Goal: Task Accomplishment & Management: Manage account settings

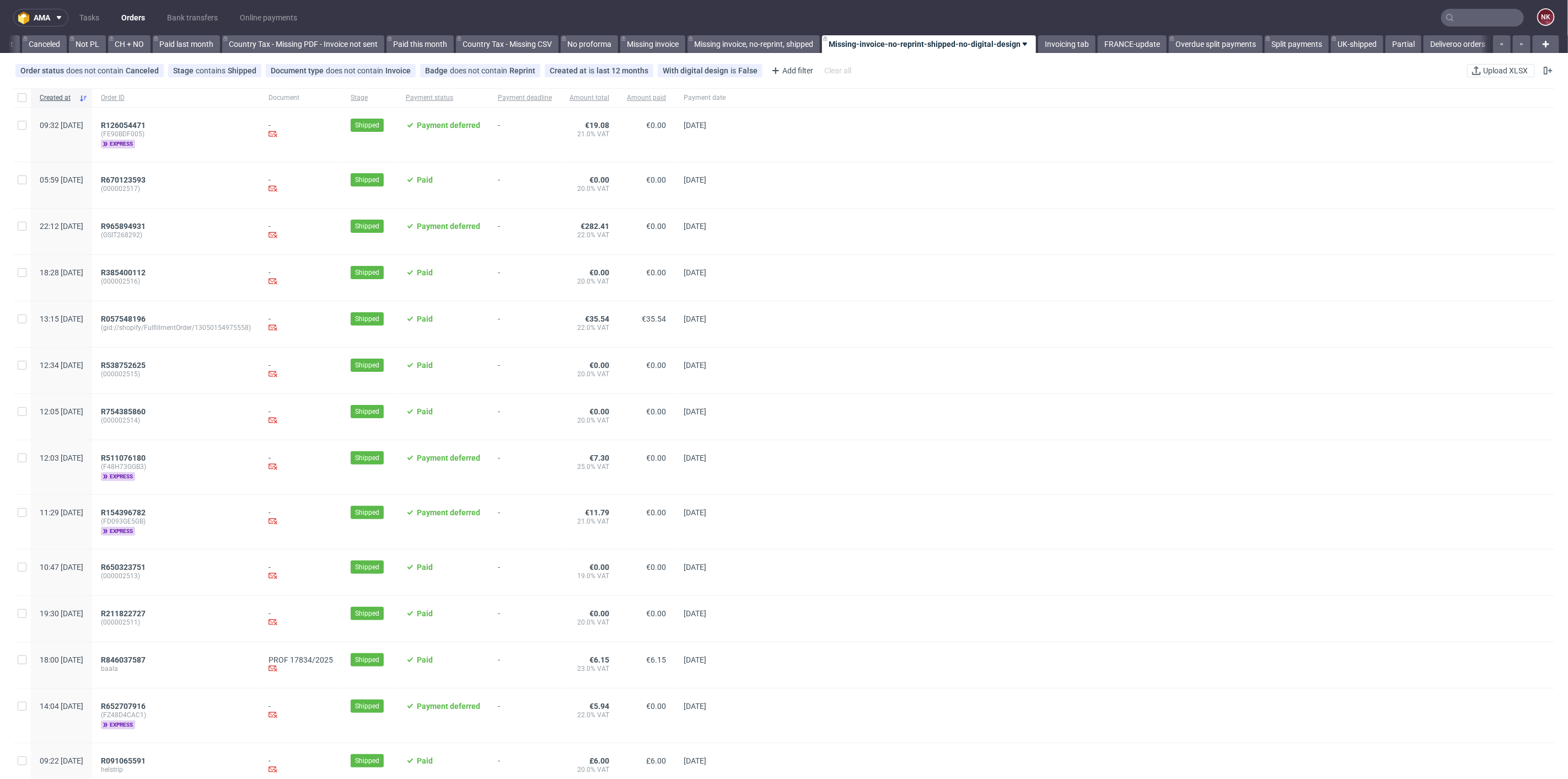
scroll to position [0, 1069]
click at [175, 15] on link "Bank transfers" at bounding box center [192, 17] width 64 height 18
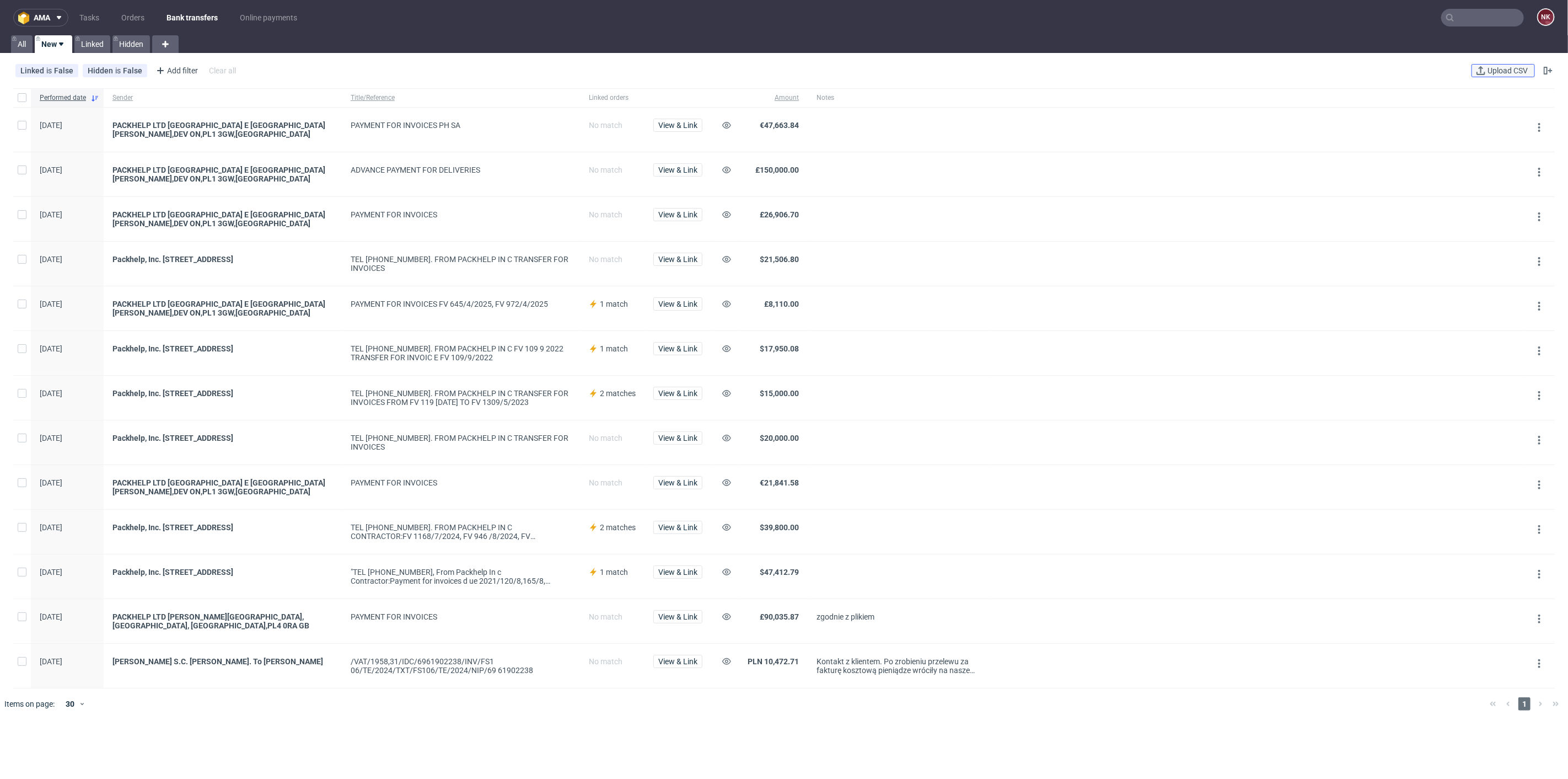
click at [1494, 69] on span "Upload CSV" at bounding box center [1507, 71] width 44 height 8
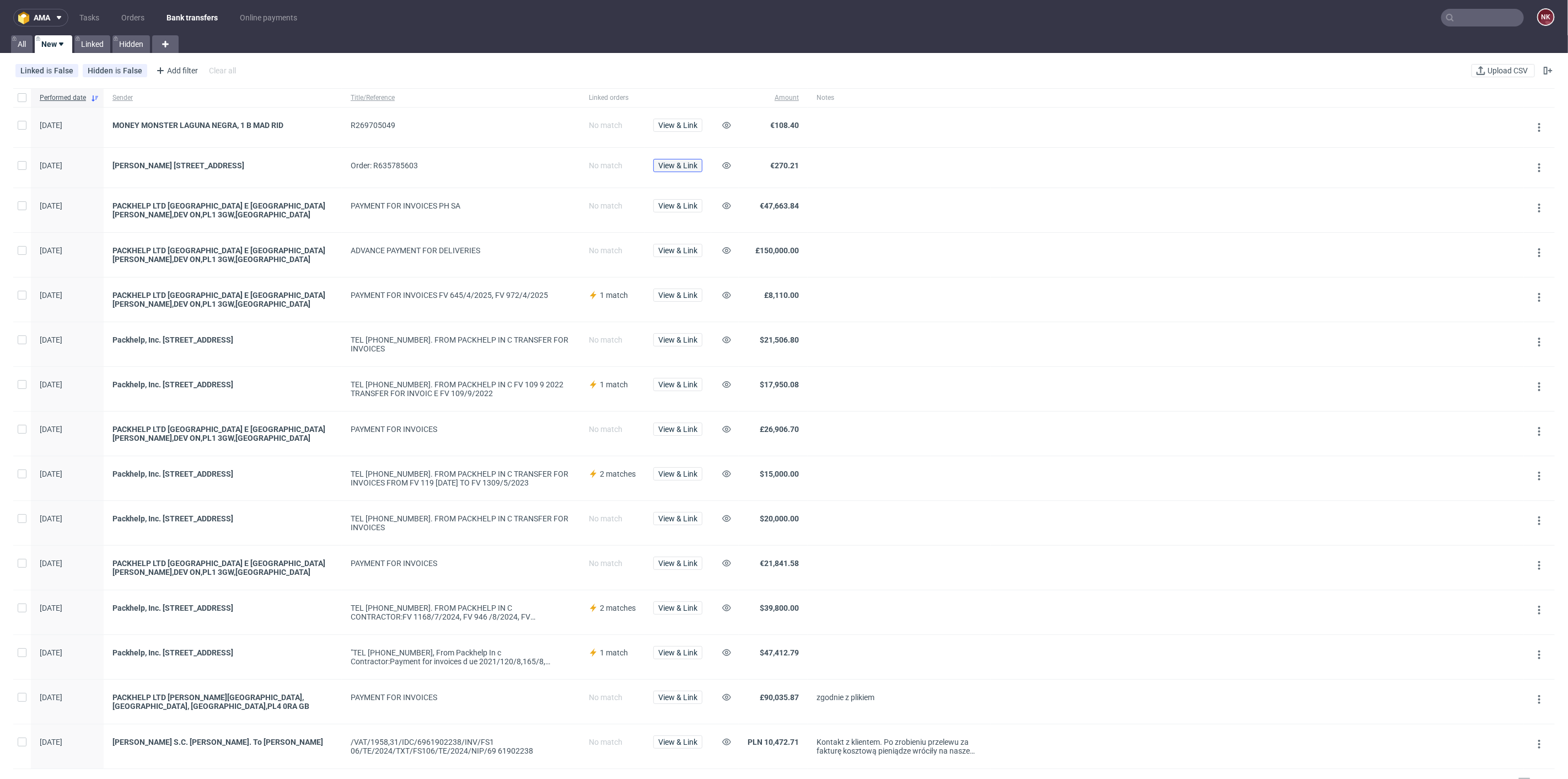
click at [682, 168] on span "View & Link" at bounding box center [677, 165] width 39 height 8
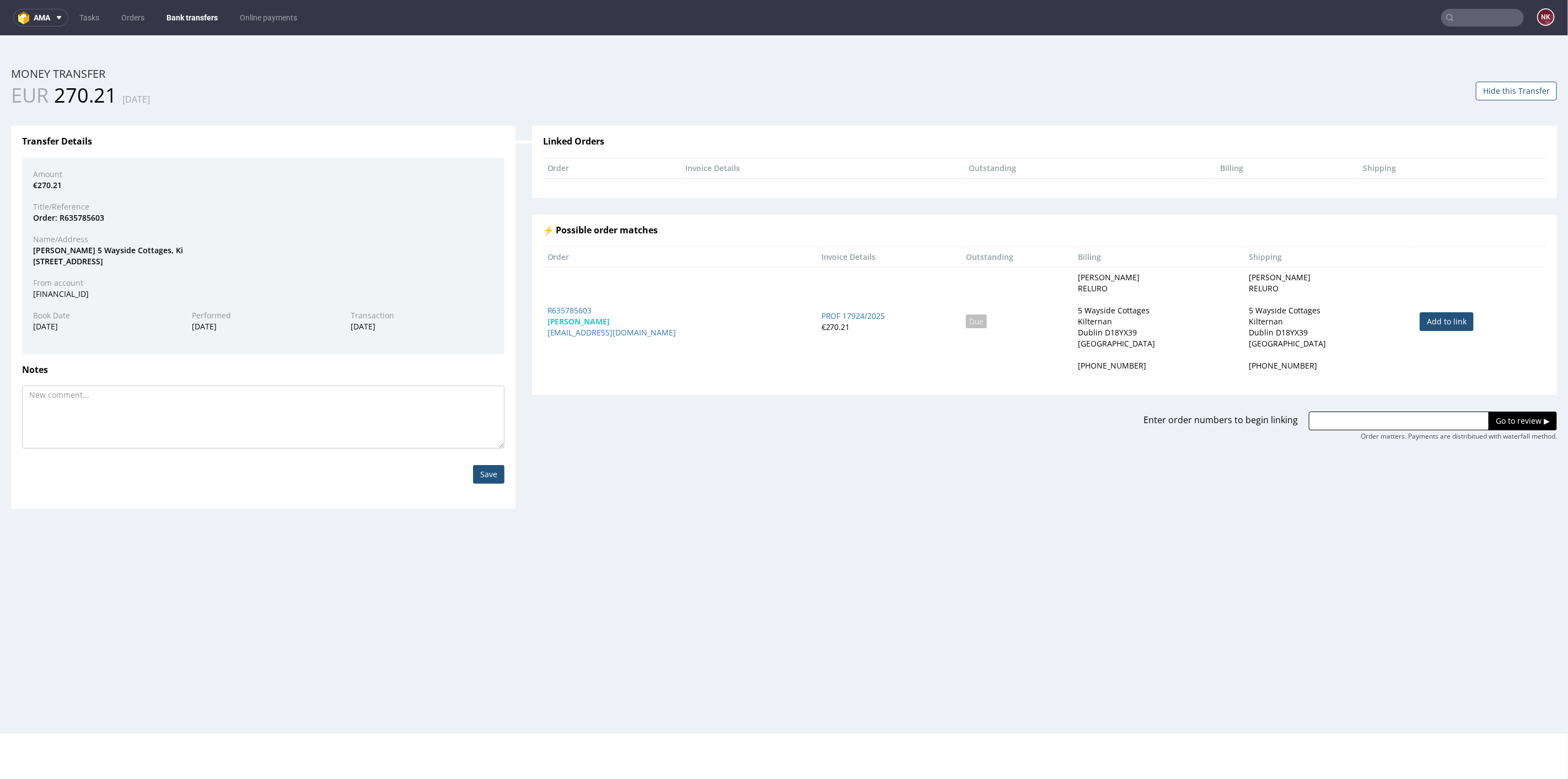
click at [1419, 314] on link "Add to link" at bounding box center [1446, 321] width 54 height 19
type input "R635785603"
click at [1489, 417] on input "Go to review ▶" at bounding box center [1523, 420] width 68 height 19
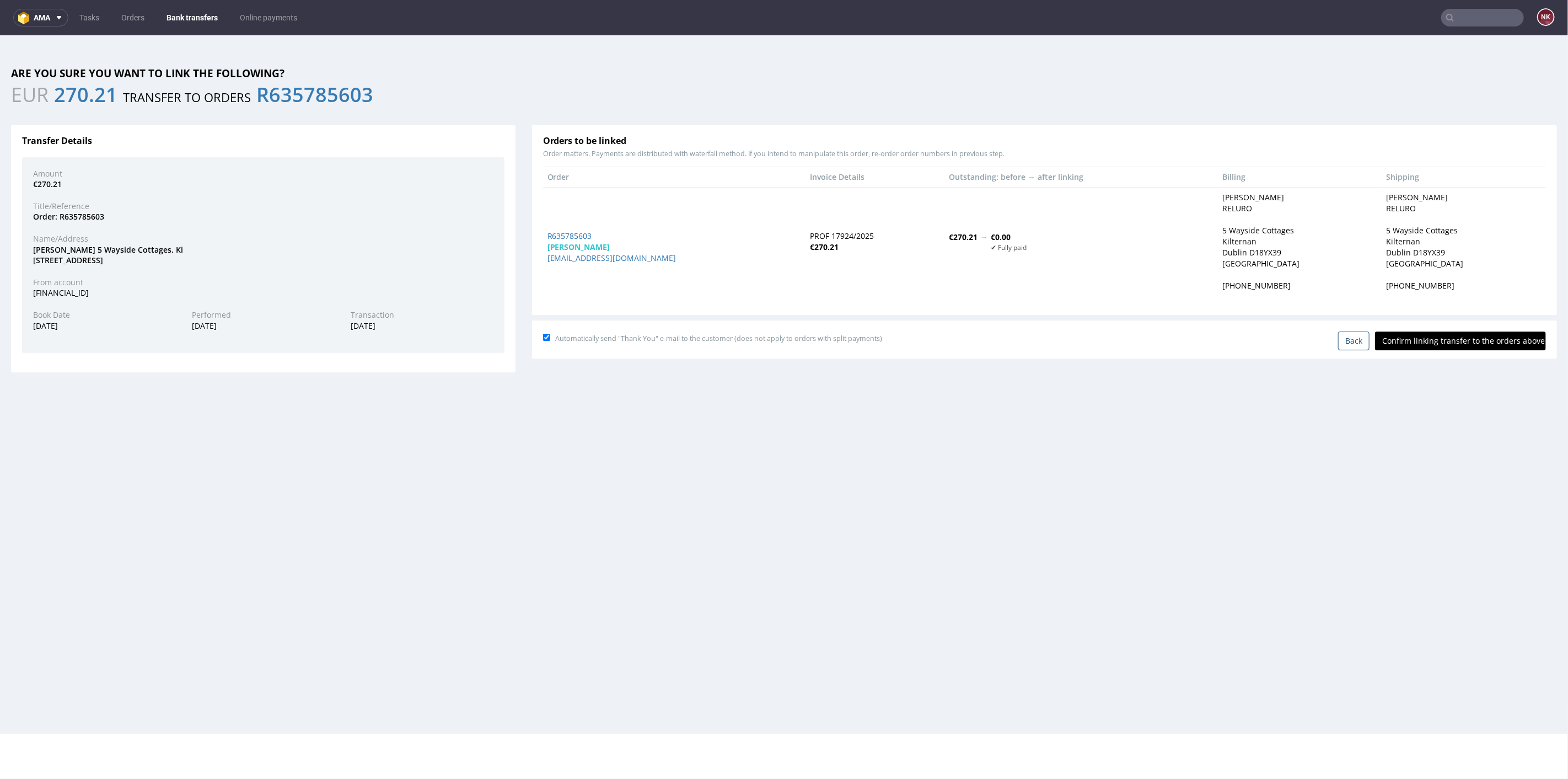
click at [1457, 343] on input "Confirm linking transfer to the orders above" at bounding box center [1460, 340] width 171 height 19
type input "In progress..."
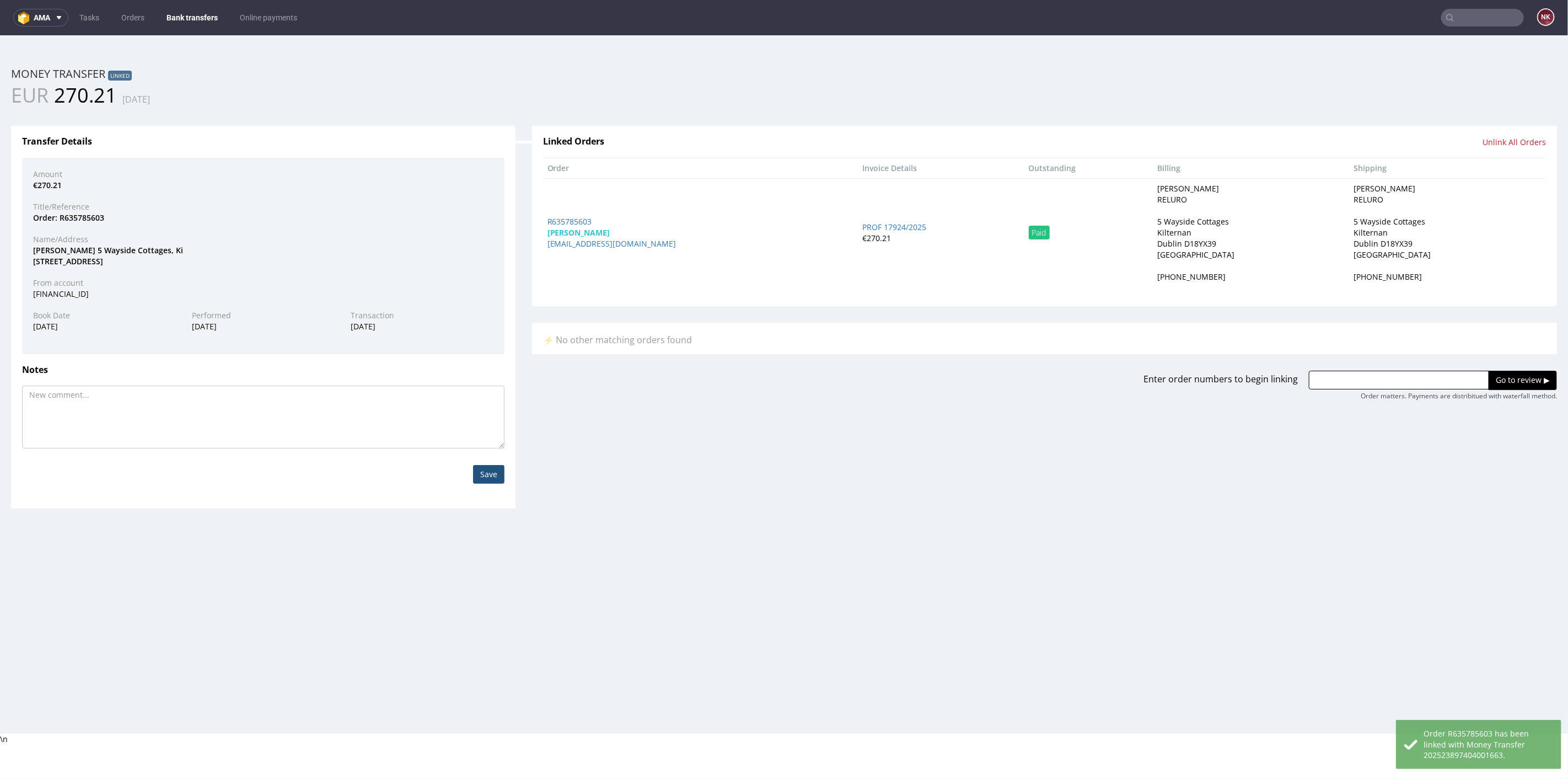
click at [183, 15] on link "Bank transfers" at bounding box center [192, 17] width 65 height 18
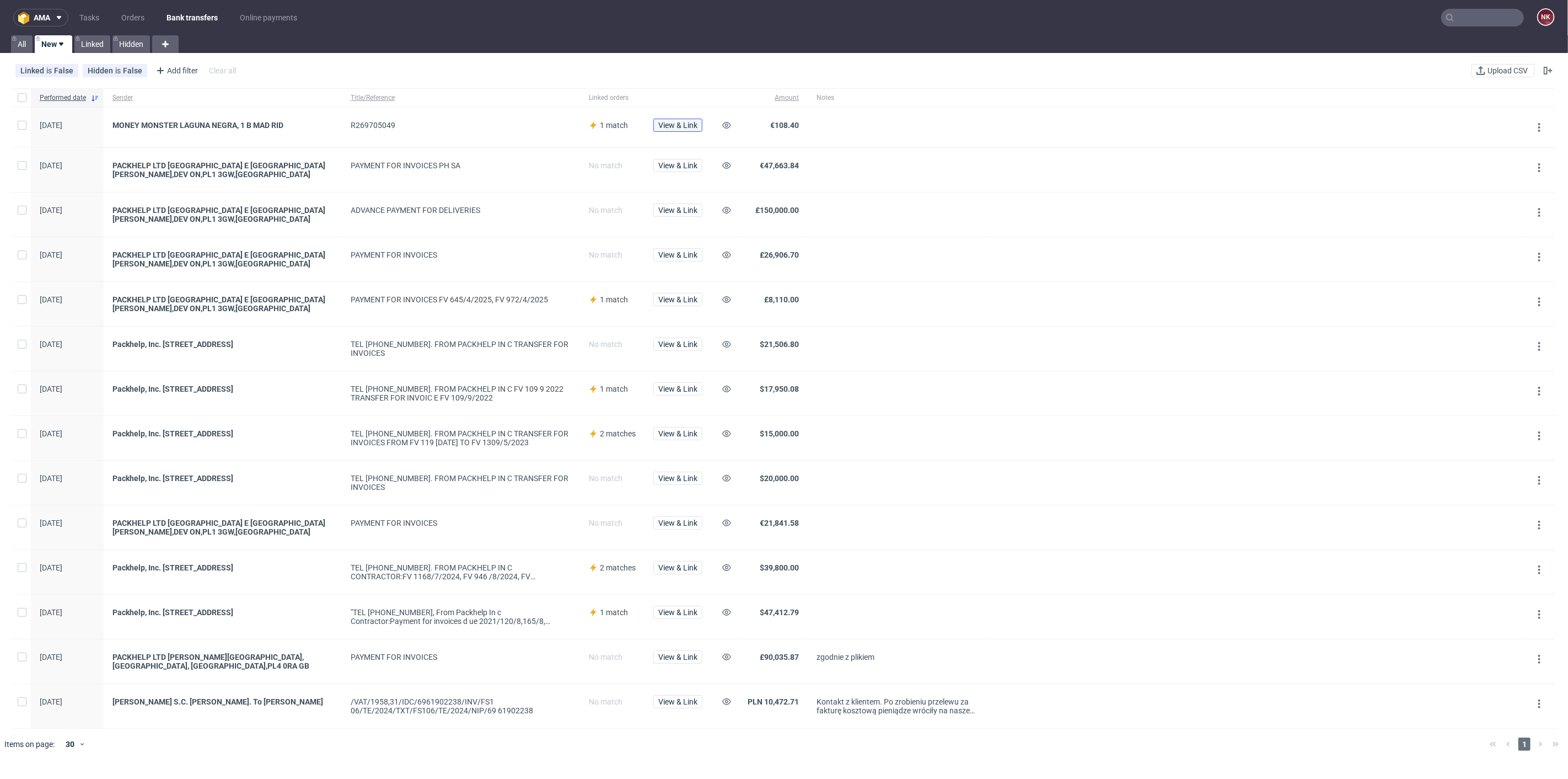
click at [679, 121] on span "View & Link" at bounding box center [677, 125] width 39 height 8
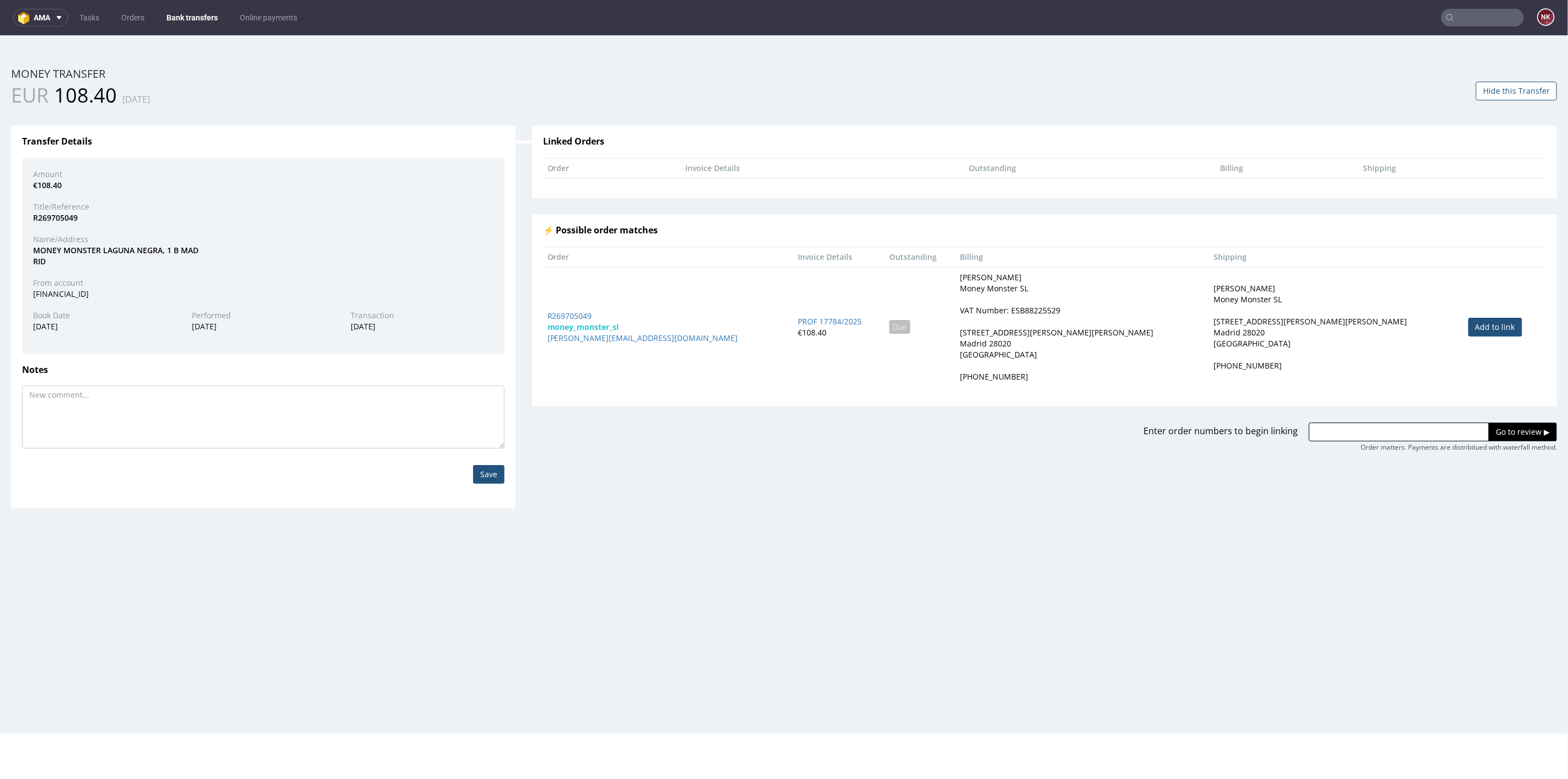
click at [1468, 326] on link "Add to link" at bounding box center [1495, 326] width 54 height 19
type input "R269705049"
click at [1489, 429] on input "Go to review ▶" at bounding box center [1523, 431] width 68 height 19
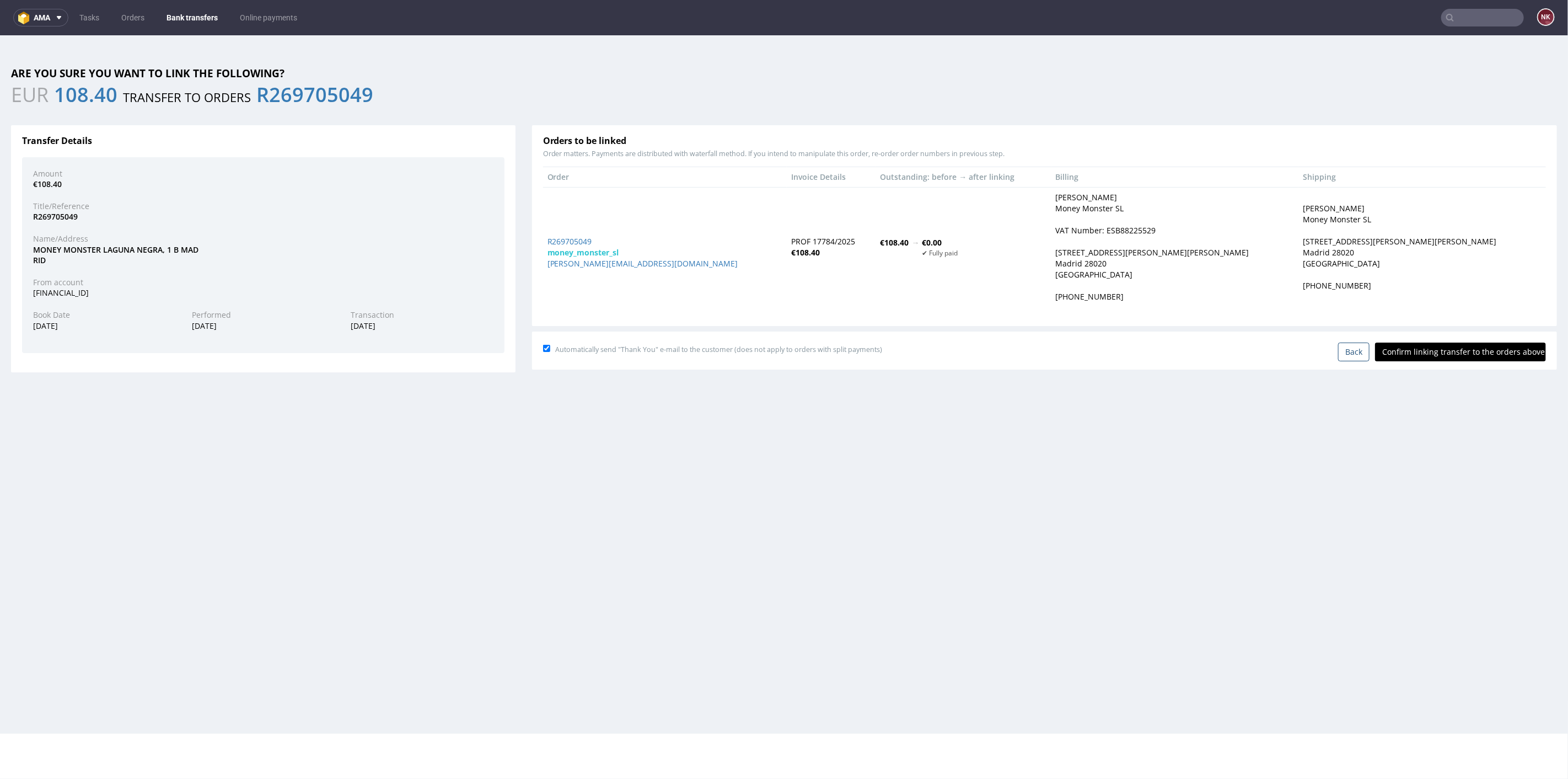
click at [1450, 359] on input "Confirm linking transfer to the orders above" at bounding box center [1460, 351] width 171 height 19
type input "In progress..."
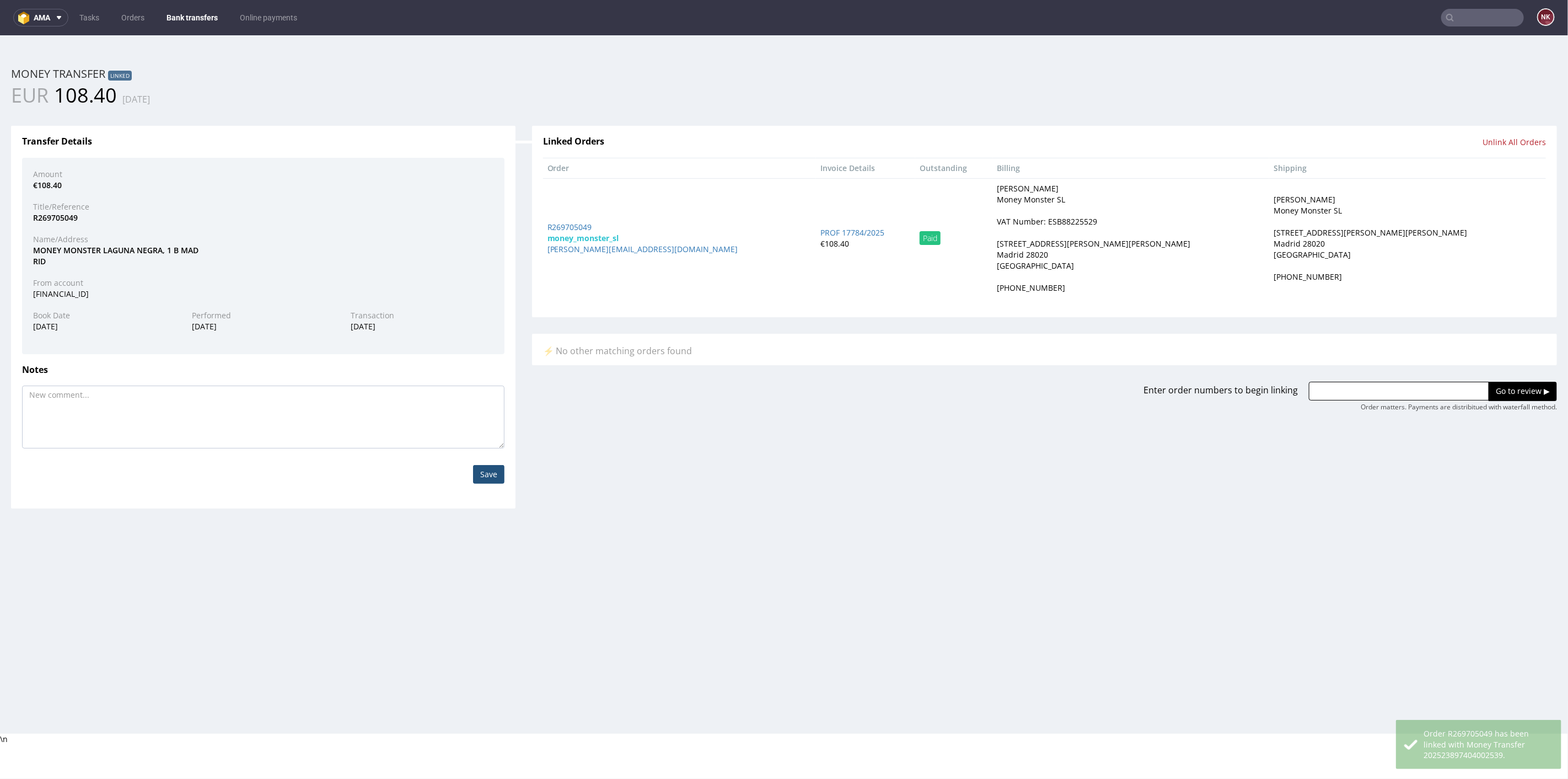
click at [190, 13] on link "Bank transfers" at bounding box center [192, 17] width 65 height 18
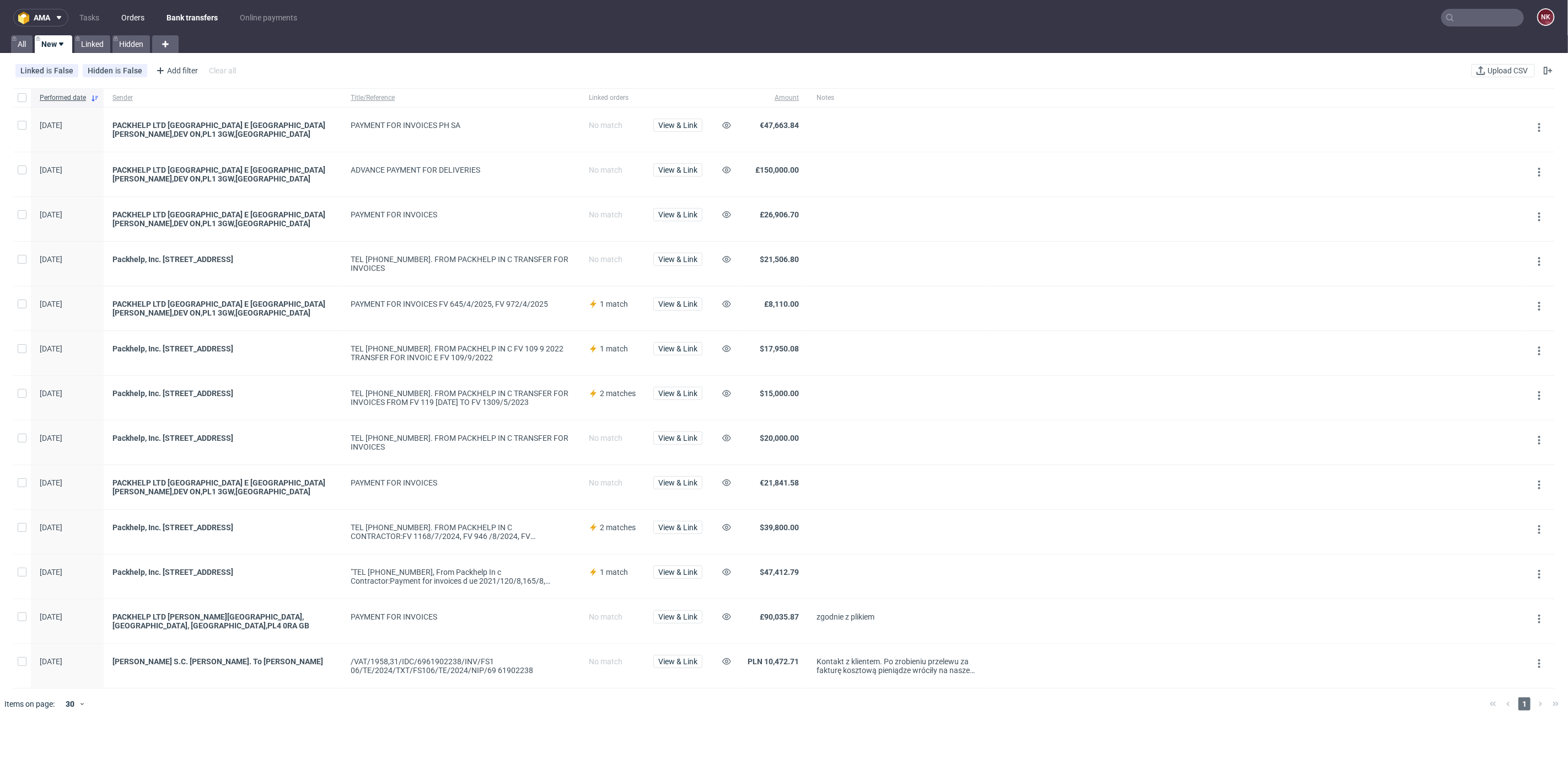
click at [136, 16] on link "Orders" at bounding box center [133, 17] width 37 height 18
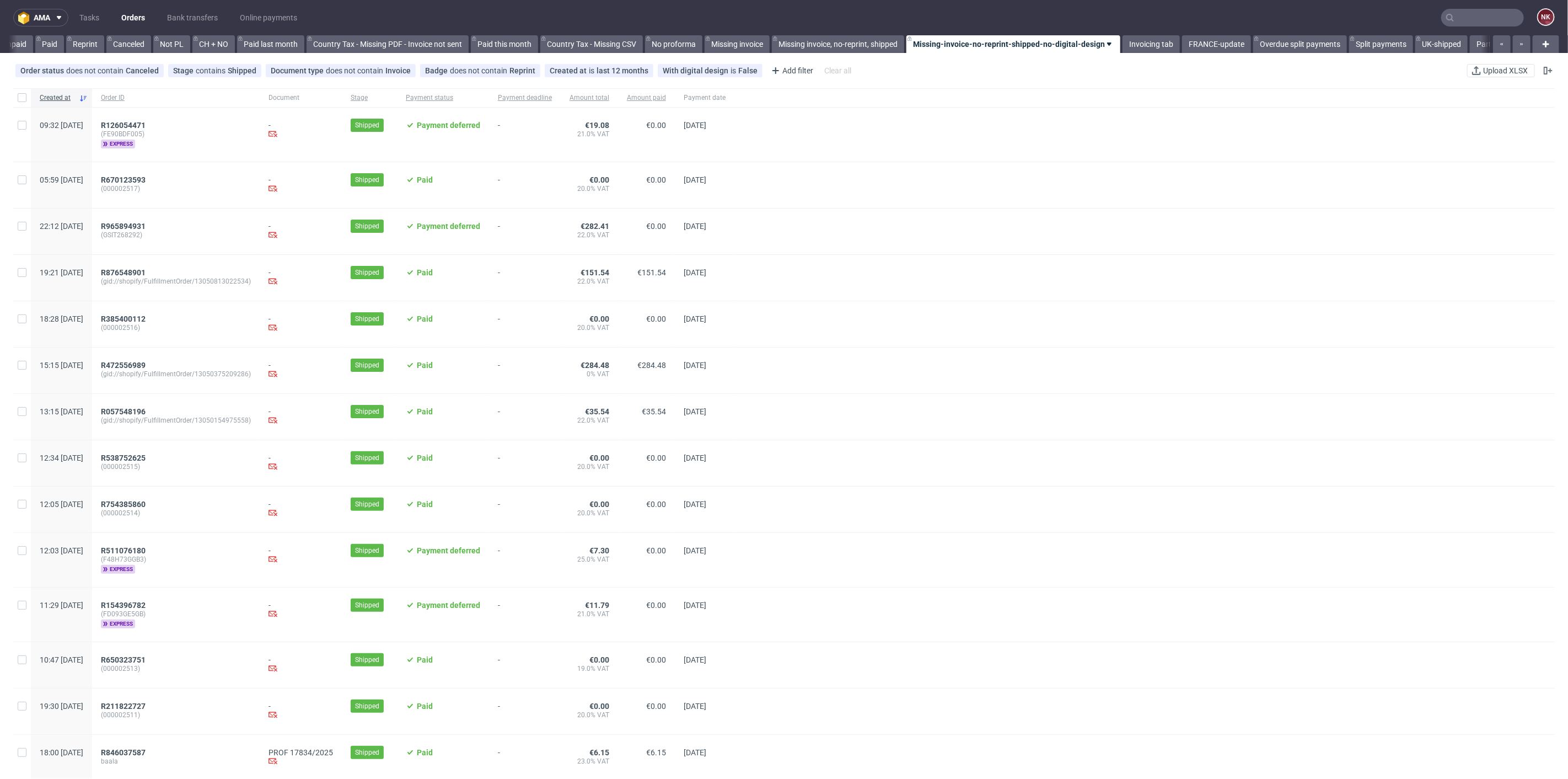
scroll to position [0, 1069]
click at [1435, 44] on link "Deliveroo orders" at bounding box center [1455, 44] width 68 height 18
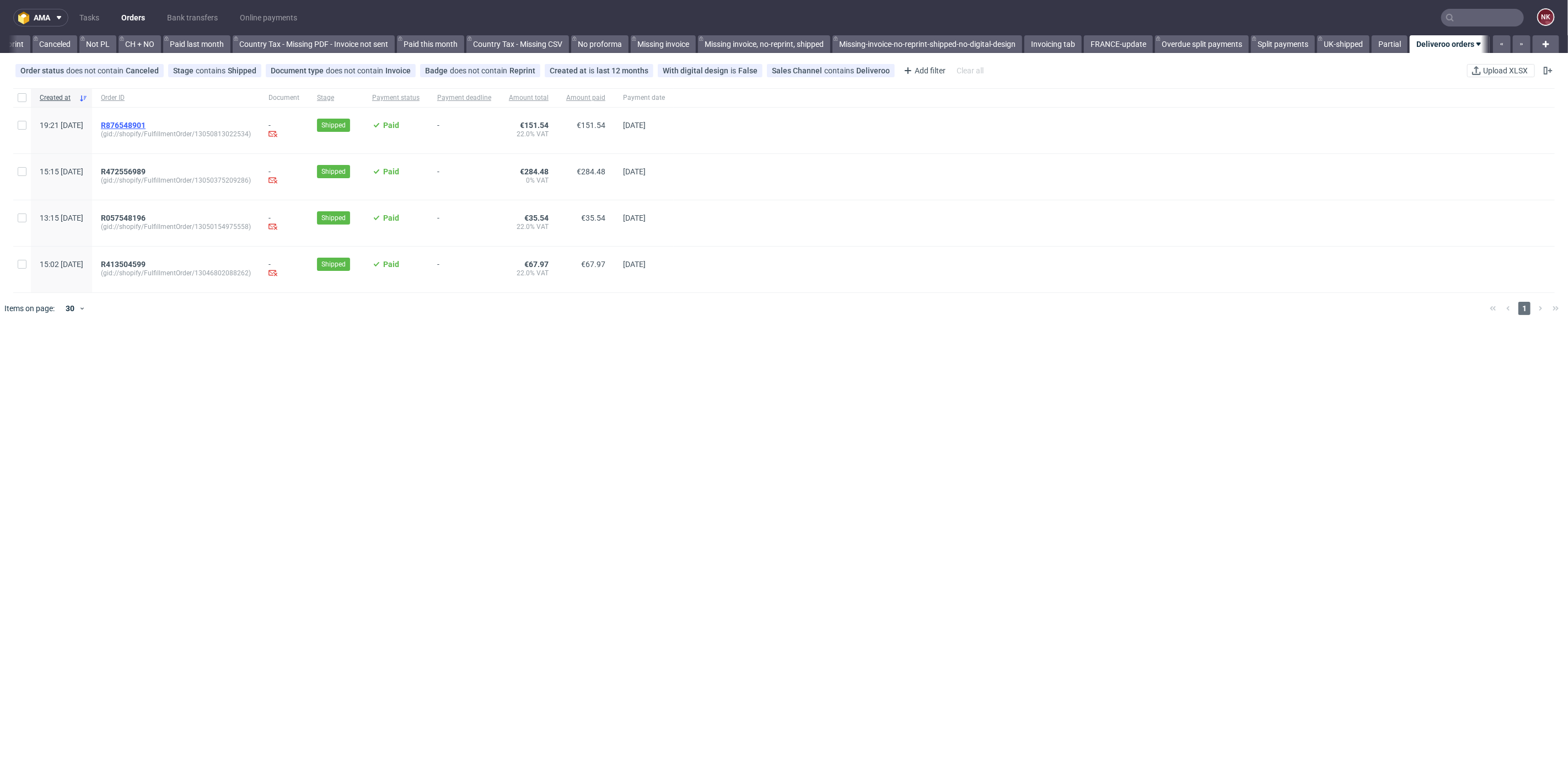
click at [145, 125] on span "R876548901" at bounding box center [123, 125] width 44 height 9
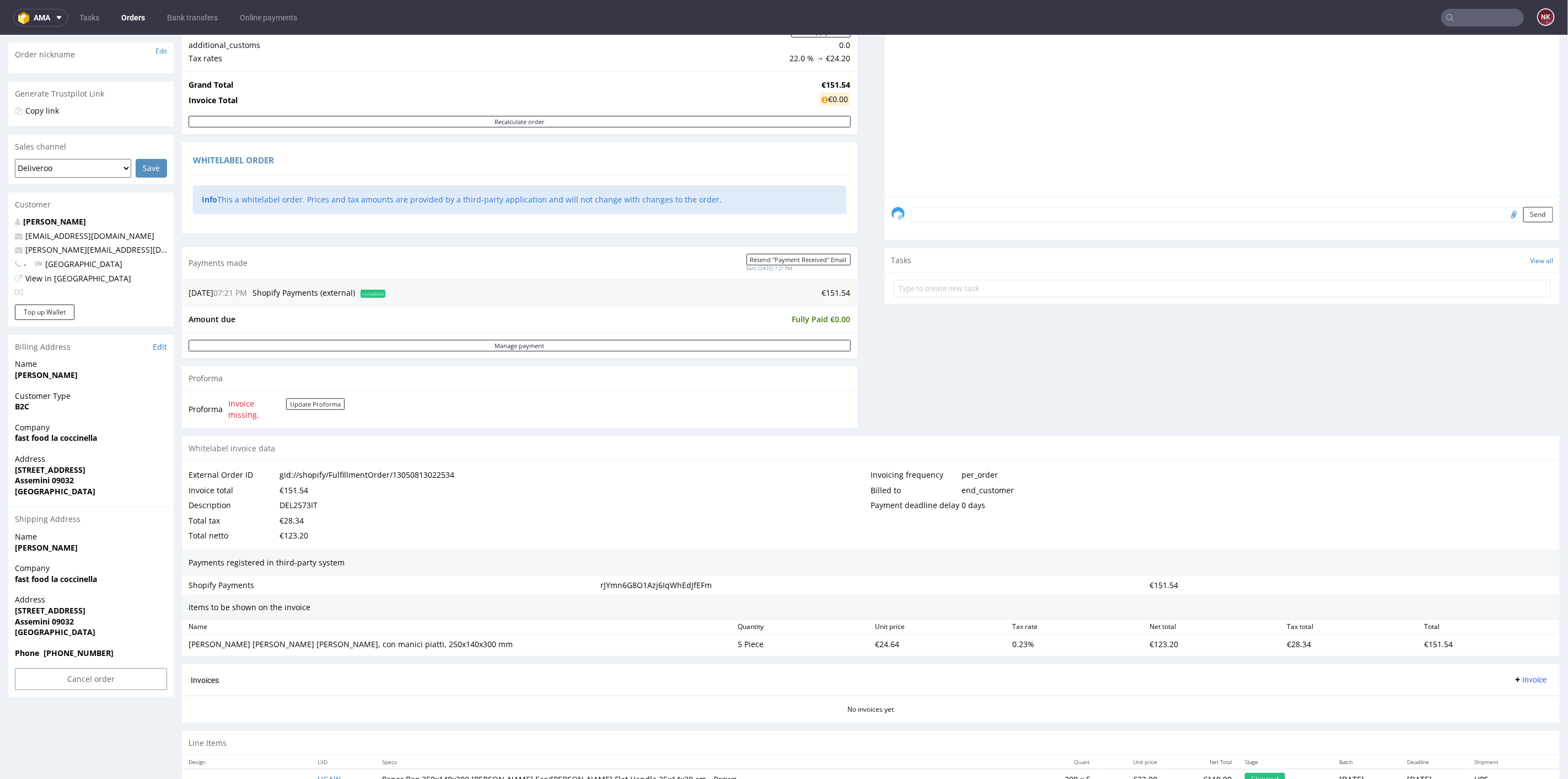
scroll to position [184, 0]
click at [102, 435] on span "fast food la coccinella" at bounding box center [91, 436] width 152 height 11
click at [145, 15] on link "Orders" at bounding box center [133, 17] width 37 height 18
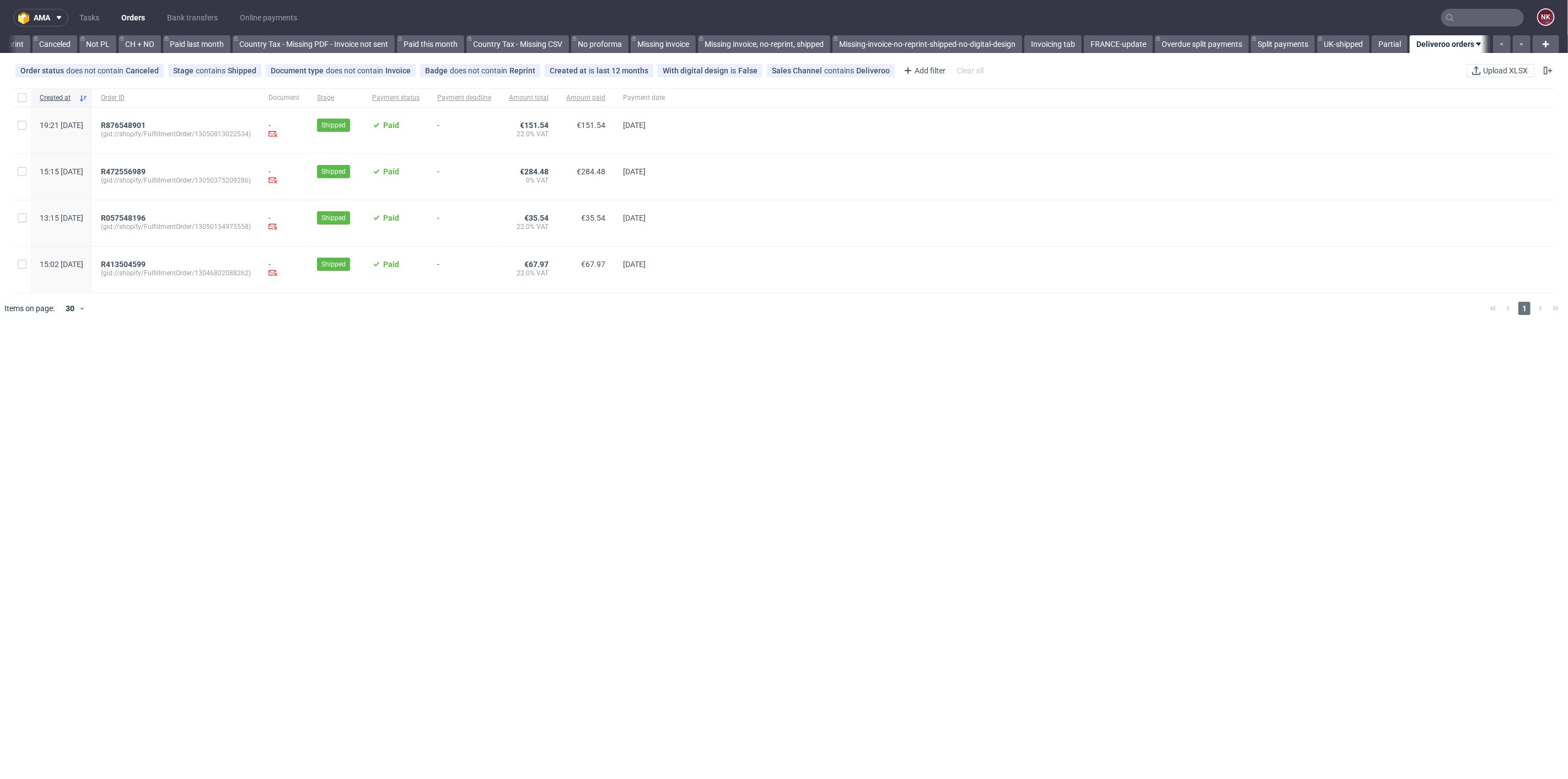
scroll to position [0, 1062]
click at [145, 173] on span "R472556989" at bounding box center [123, 171] width 44 height 9
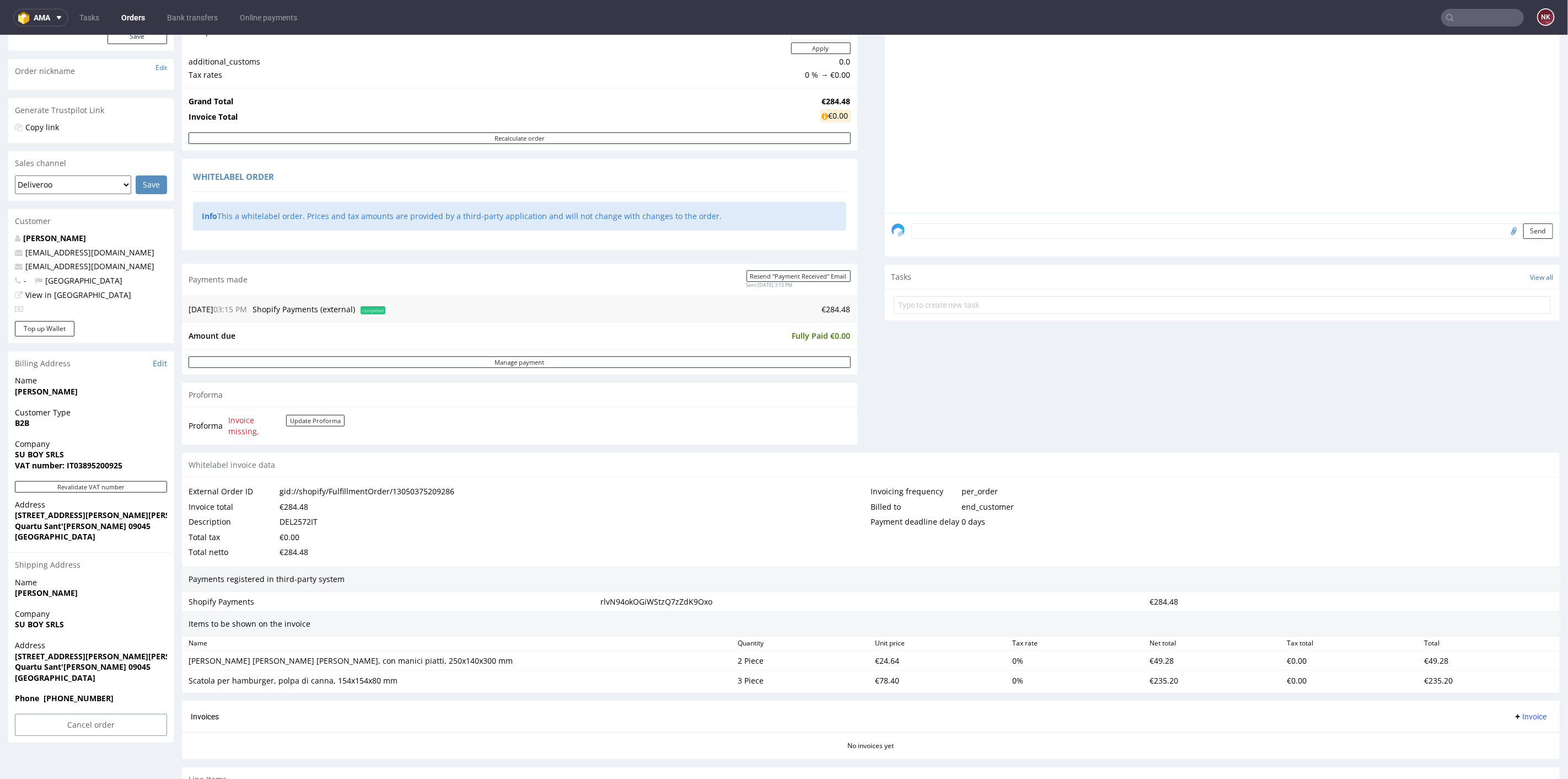
scroll to position [184, 0]
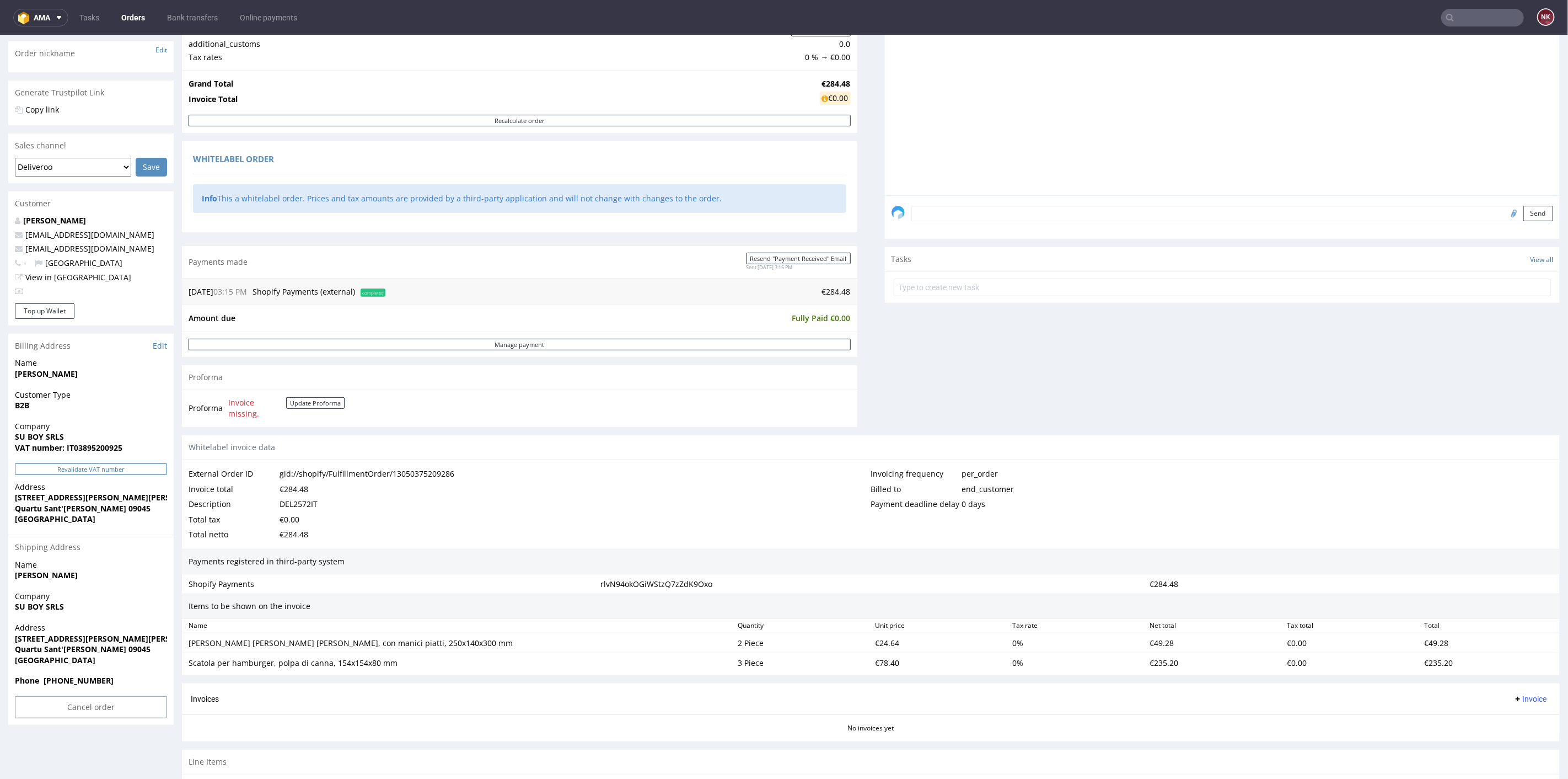
click at [133, 470] on button "Revalidate VAT number" at bounding box center [91, 468] width 152 height 12
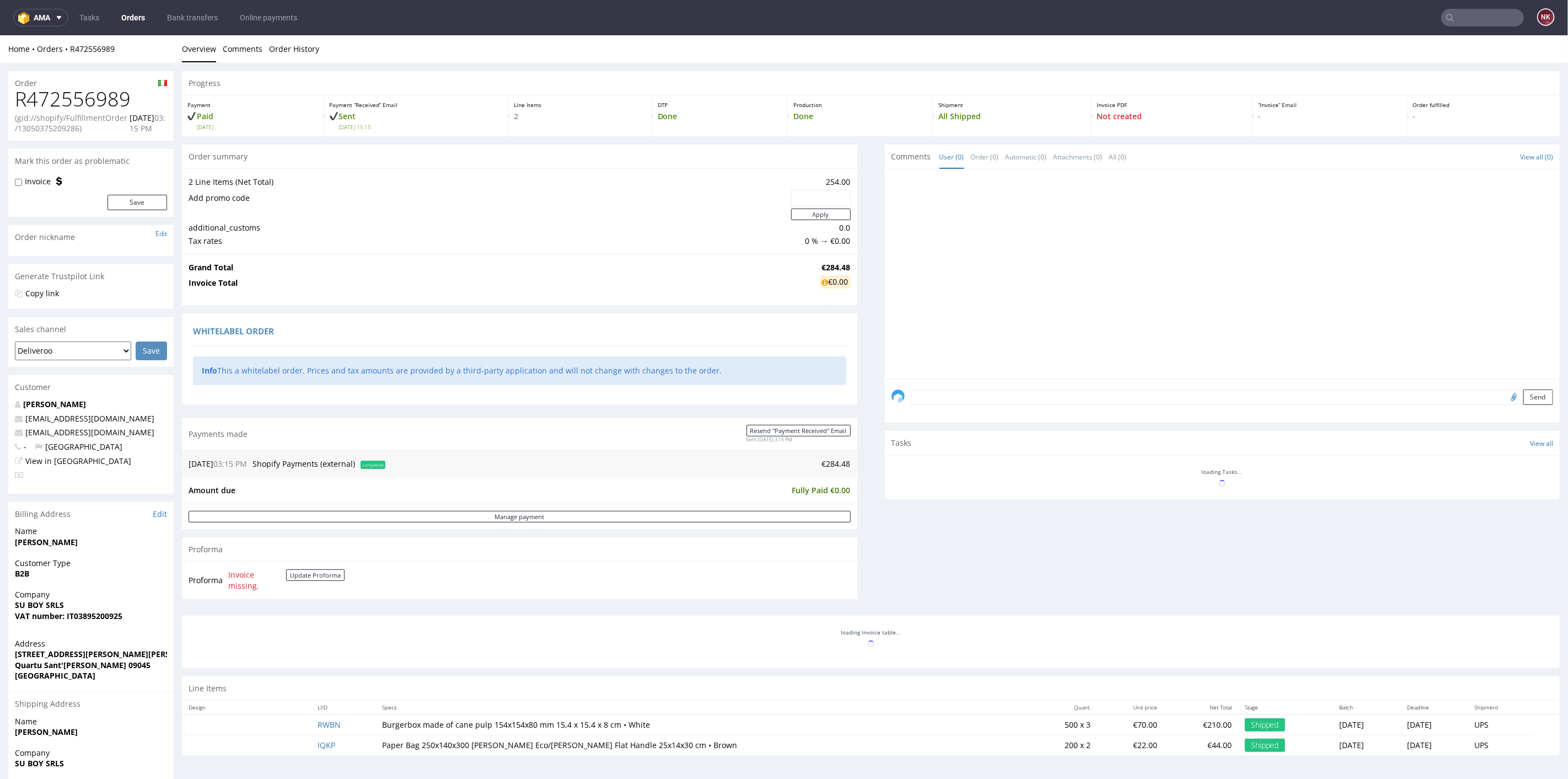
scroll to position [115, 0]
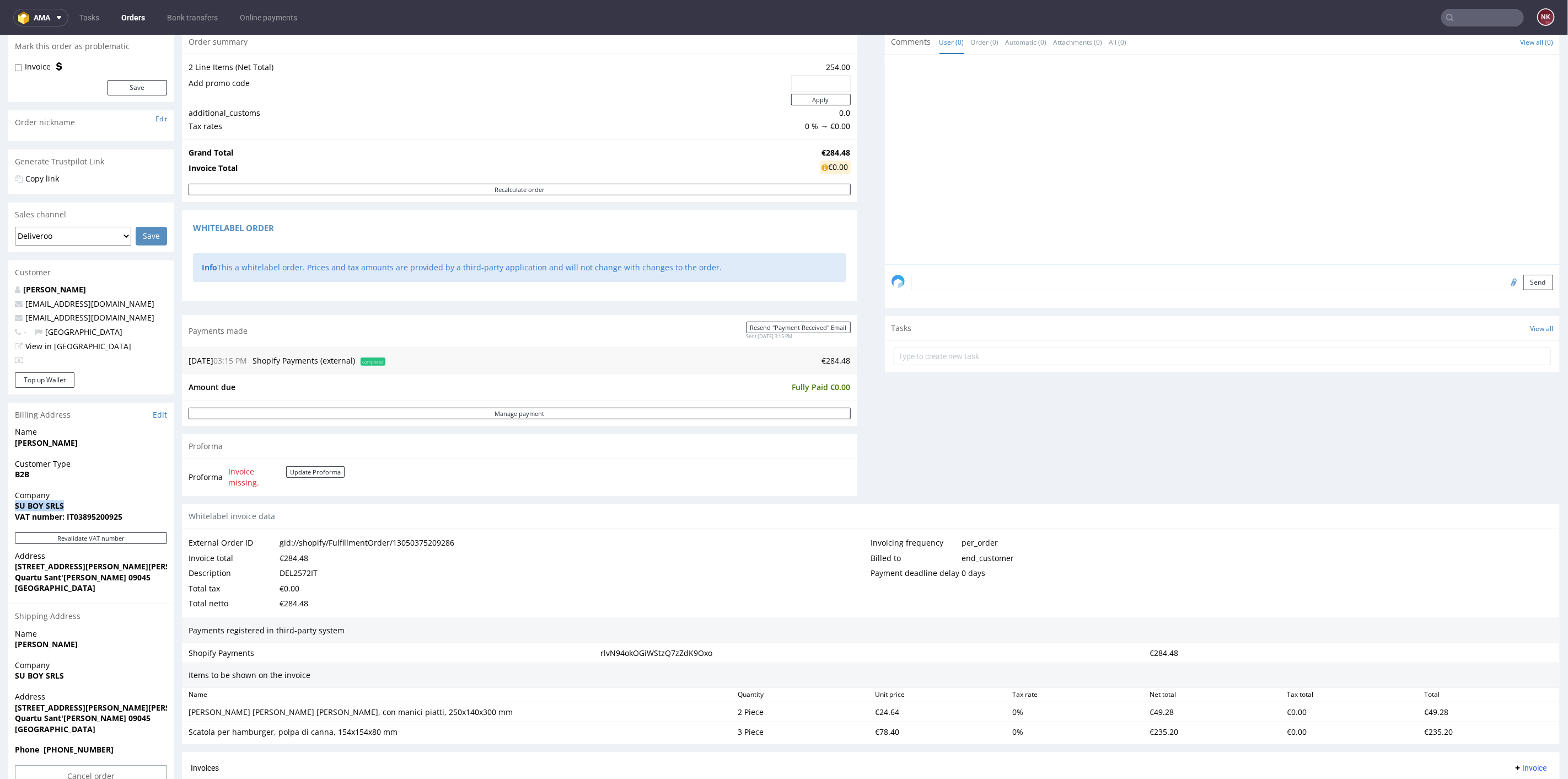
drag, startPoint x: 65, startPoint y: 502, endPoint x: 10, endPoint y: 503, distance: 55.0
click at [10, 503] on div "Company SU BOY SRLS VAT number: IT03895200925" at bounding box center [91, 510] width 166 height 43
copy strong "SU BOY SRLS"
click at [100, 516] on strong "VAT number: IT03895200925" at bounding box center [68, 516] width 108 height 10
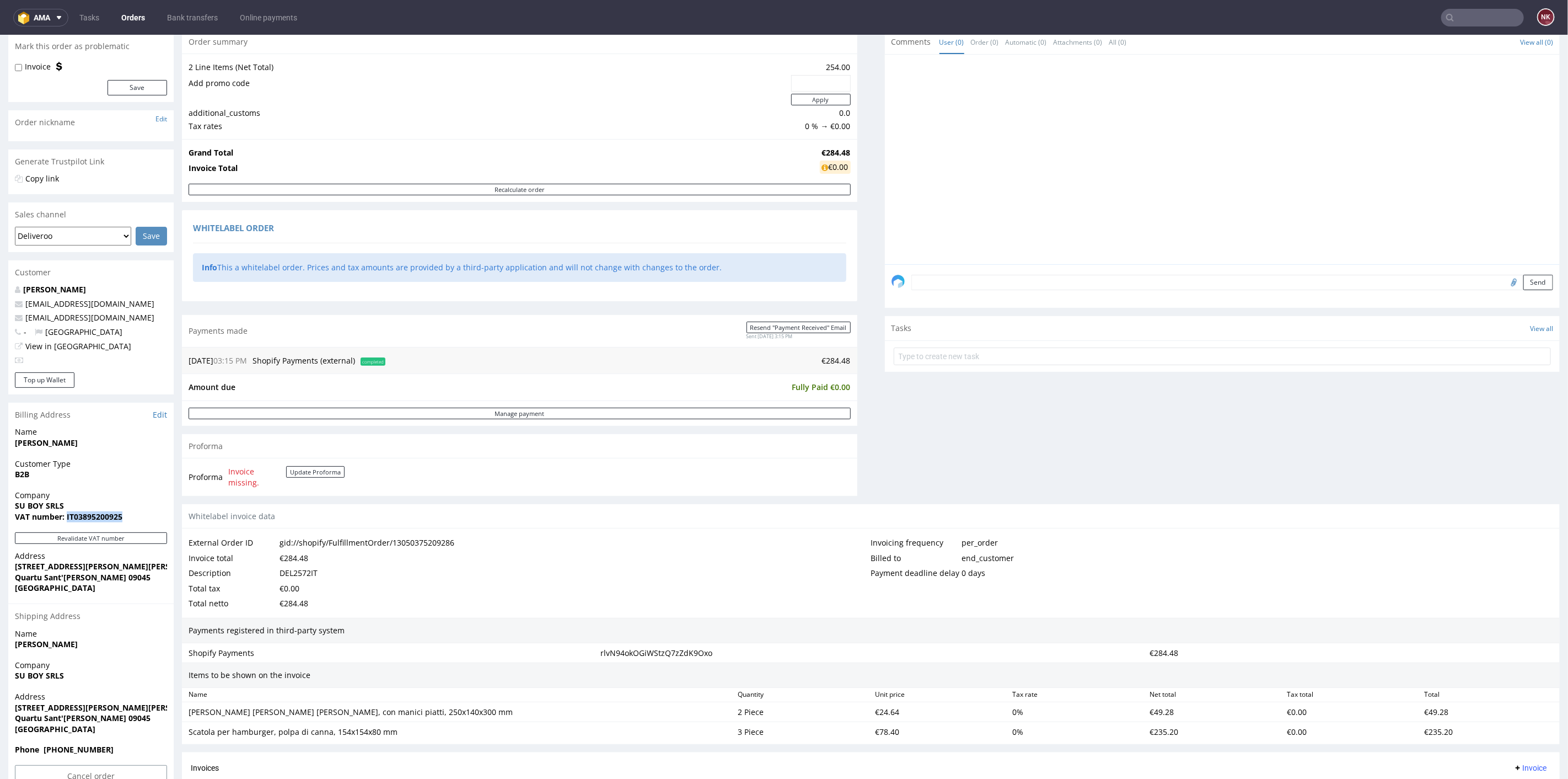
copy strong "IT03895200925"
click at [108, 535] on button "Revalidate VAT number" at bounding box center [91, 537] width 152 height 12
drag, startPoint x: 418, startPoint y: 705, endPoint x: 179, endPoint y: 708, distance: 239.0
click at [179, 708] on div "Order R472556989 (gid://shopify/FulfillmentOrder/13050375209286) 24.08.2025 03:…" at bounding box center [784, 431] width 1568 height 967
copy div "Sacchetti di carta marroni, con manici piatti, 250x140x300 mm"
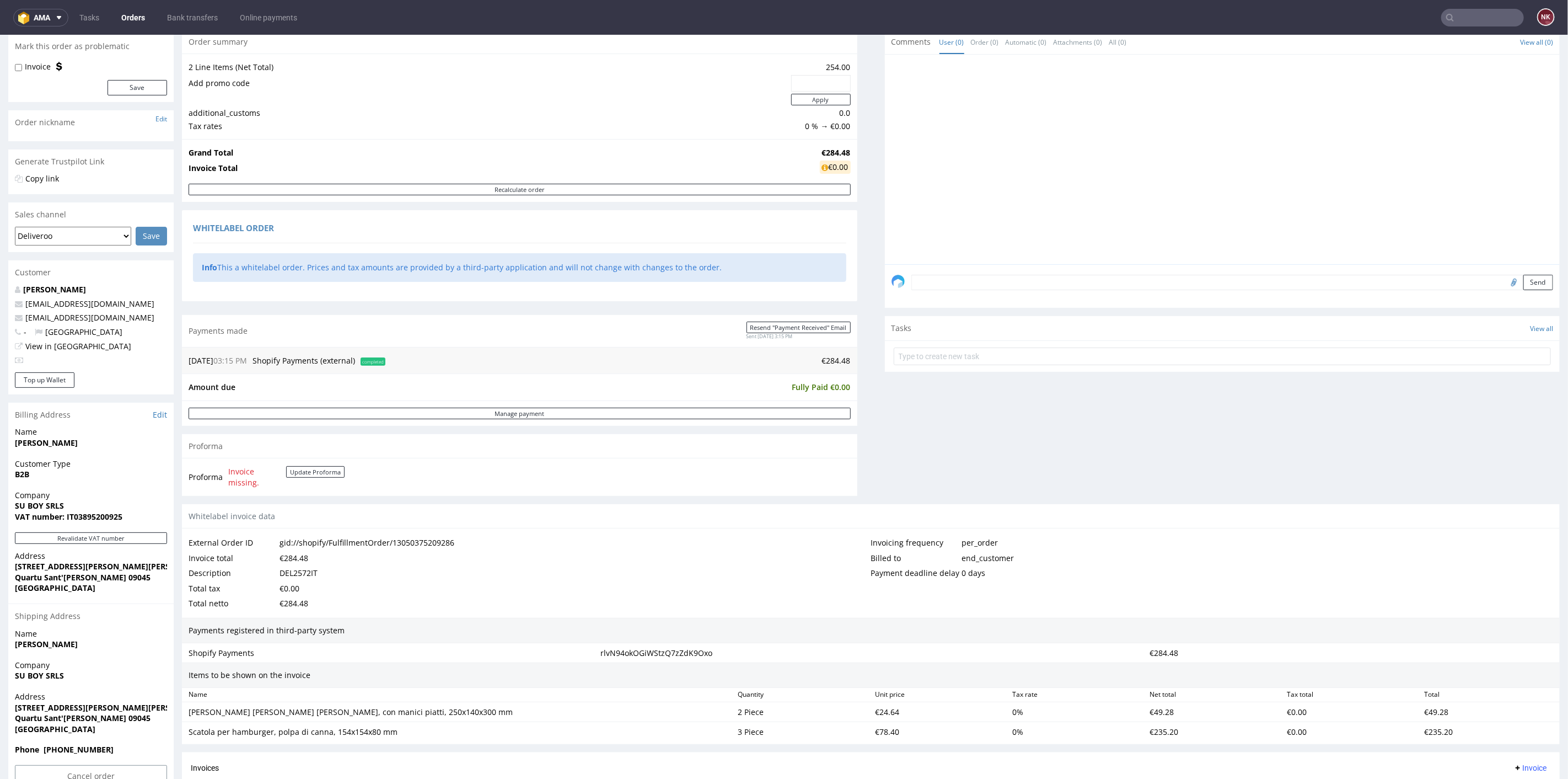
click at [859, 435] on div "Progress Payment Paid Sun 24 Aug Payment “Received” Email Sent Sun 24 Aug 15:15…" at bounding box center [871, 431] width 1378 height 950
click at [853, 442] on div "Progress Payment Paid Sun 24 Aug Payment “Received” Email Sent Sun 24 Aug 15:15…" at bounding box center [871, 431] width 1378 height 950
click at [885, 429] on div "Comments User (0) Order (0) Automatic (0) Attachments (0) All (0) View all (0) …" at bounding box center [1223, 266] width 676 height 474
click at [807, 250] on div "Info This a whitelabel order. Prices and tax amounts are provided by a third-pa…" at bounding box center [519, 265] width 653 height 33
click at [855, 354] on div "Progress Payment Paid Sun 24 Aug Payment “Received” Email Sent Sun 24 Aug 15:15…" at bounding box center [871, 431] width 1378 height 950
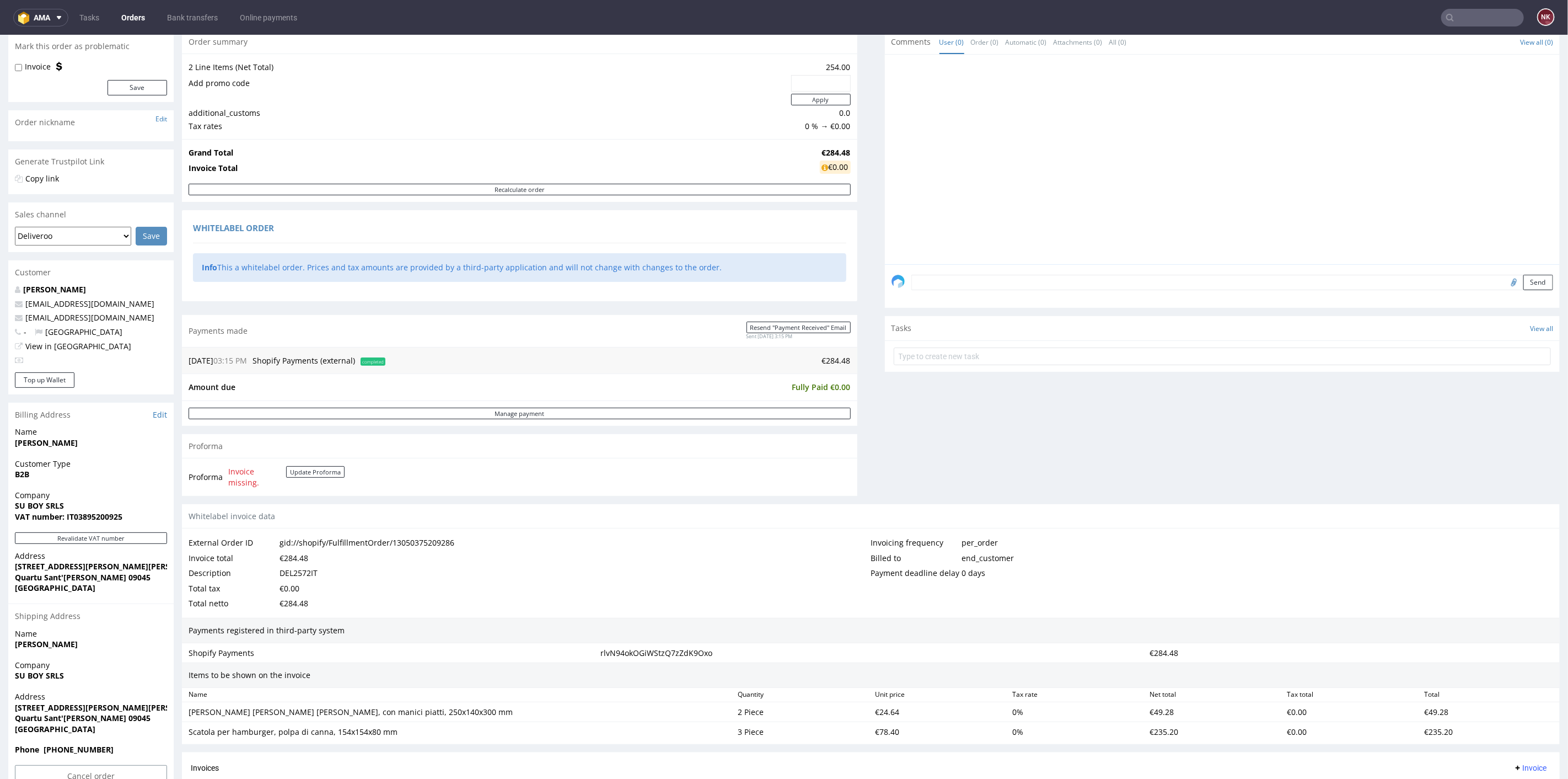
click at [858, 353] on div "Progress Payment Paid Sun 24 Aug Payment “Received” Email Sent Sun 24 Aug 15:15…" at bounding box center [871, 431] width 1378 height 950
click at [856, 355] on div "Progress Payment Paid Sun 24 Aug Payment “Received” Email Sent Sun 24 Aug 15:15…" at bounding box center [871, 431] width 1378 height 950
drag, startPoint x: 400, startPoint y: 727, endPoint x: 190, endPoint y: 728, distance: 210.0
click at [190, 728] on div "Scatola per hamburger, polpa di canna, 154x154x80 mm" at bounding box center [459, 731] width 541 height 11
copy div "Scatola per hamburger, polpa di canna, 154x154x80 mm"
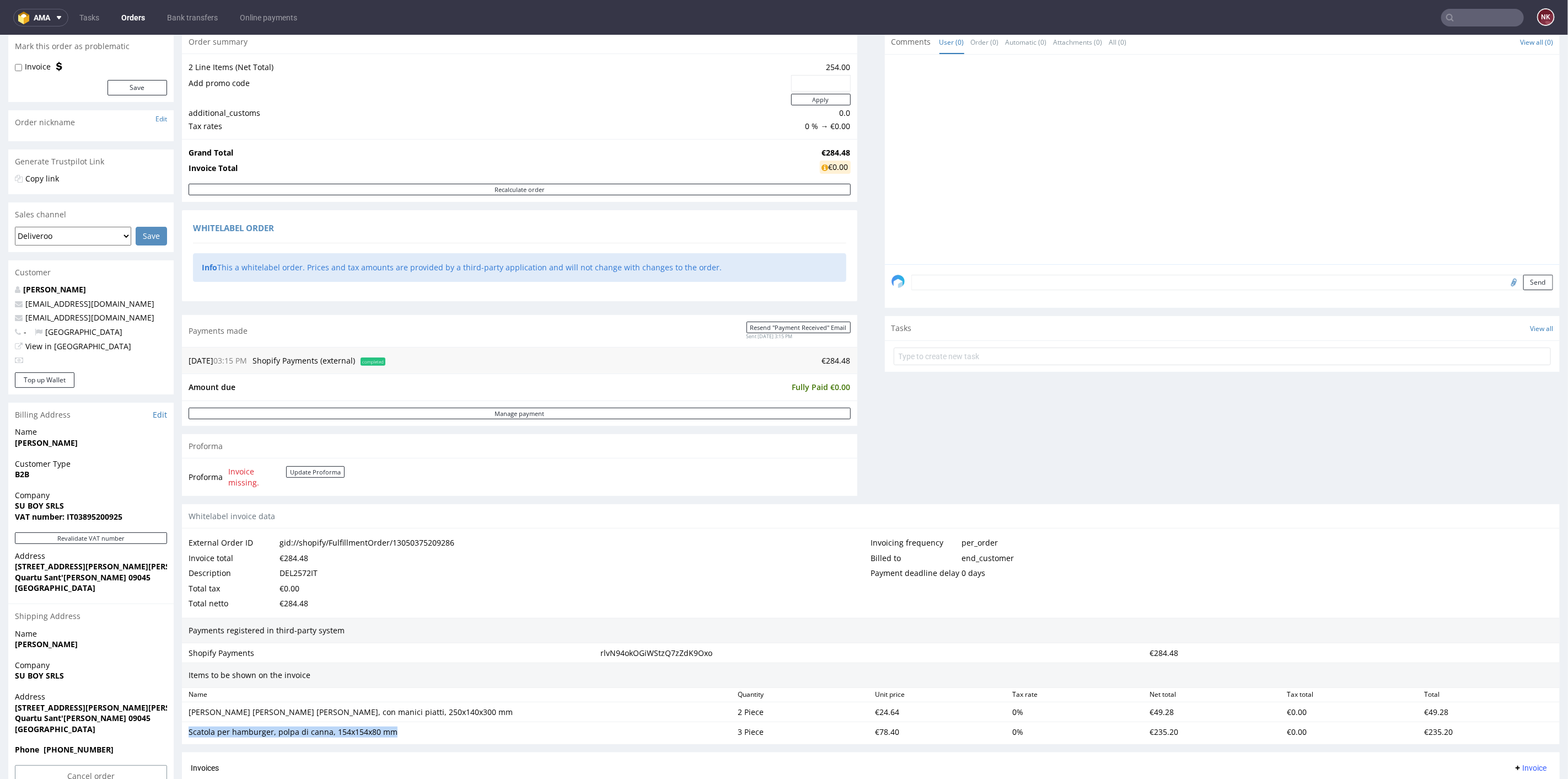
scroll to position [252, 0]
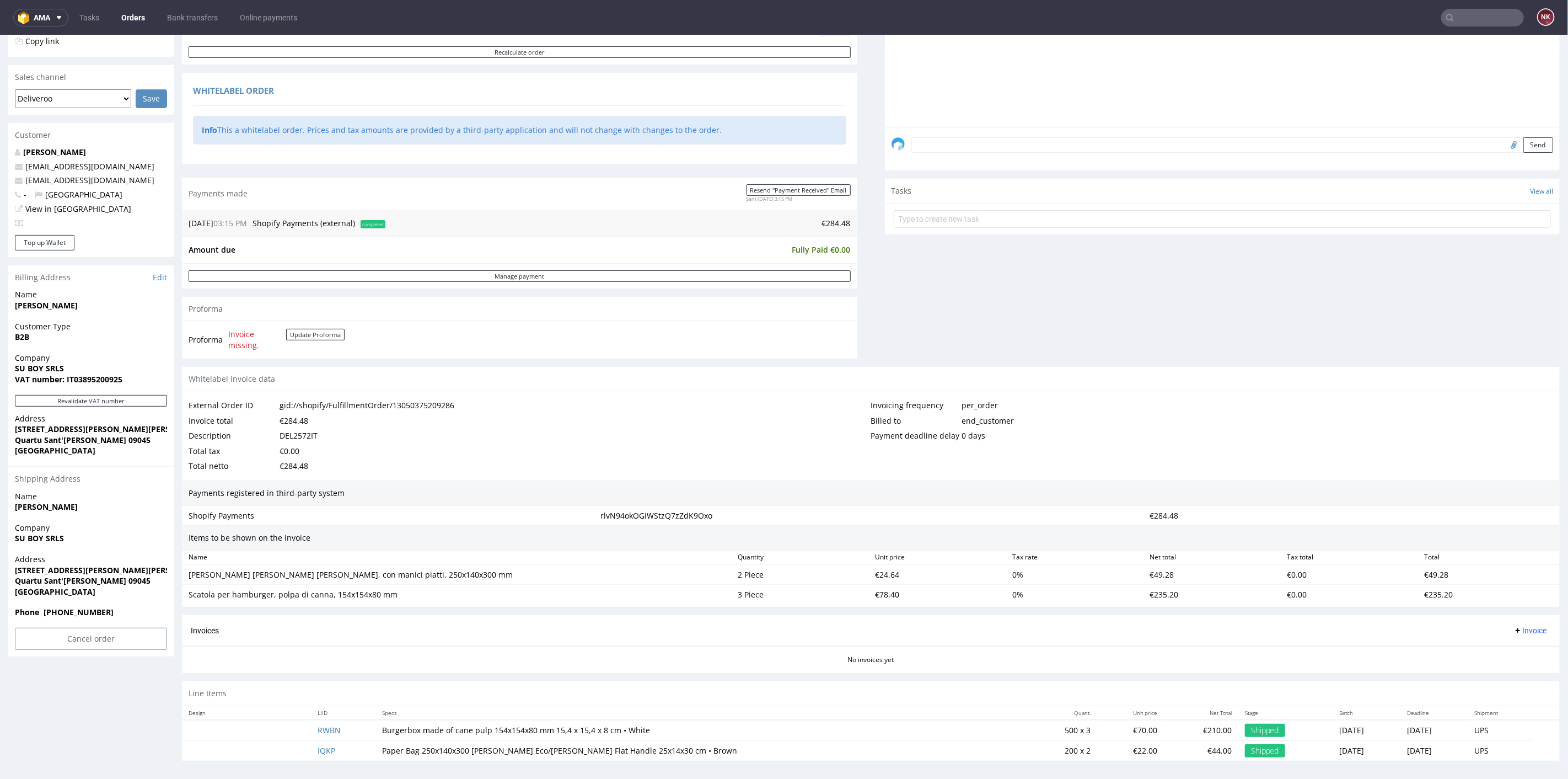
click at [884, 584] on div "Scatola per hamburger, polpa di canna, 154x154x80 mm 3 Piece €78.40 0 % €235.20…" at bounding box center [871, 594] width 1378 height 20
click at [884, 573] on div "€24.64" at bounding box center [939, 574] width 138 height 15
copy div "24.64"
click at [879, 588] on div "€78.40" at bounding box center [939, 594] width 138 height 15
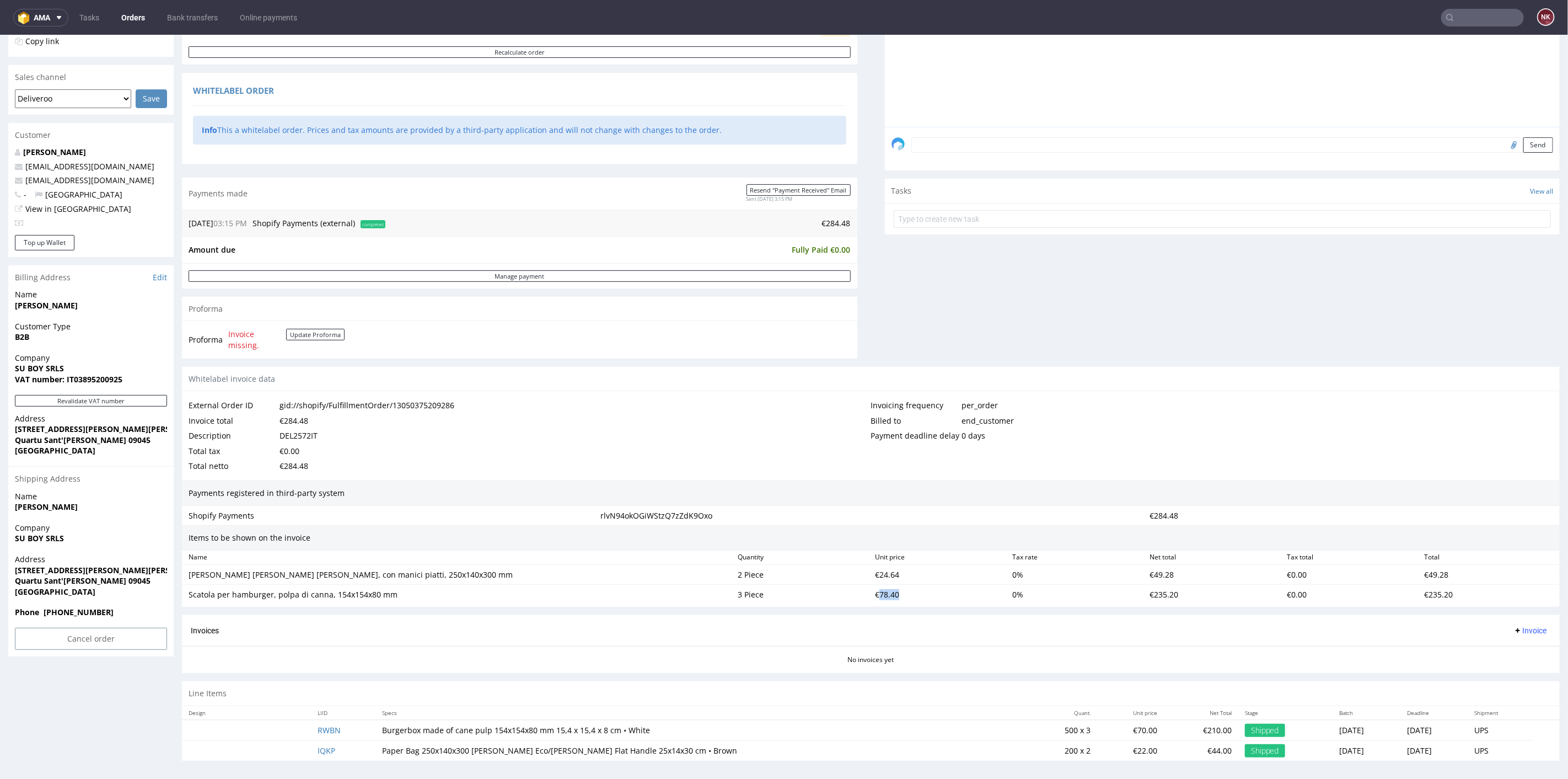
click at [879, 588] on div "€78.40" at bounding box center [939, 594] width 138 height 15
copy div "78.40"
click at [847, 484] on div "Payments registered in third-party system" at bounding box center [871, 493] width 1378 height 26
click at [864, 487] on div "Payments registered in third-party system" at bounding box center [871, 493] width 1378 height 26
click at [874, 605] on div "Progress Payment Paid Sun 24 Aug Payment “Received” Email Sent Sun 24 Aug 15:15…" at bounding box center [871, 294] width 1378 height 950
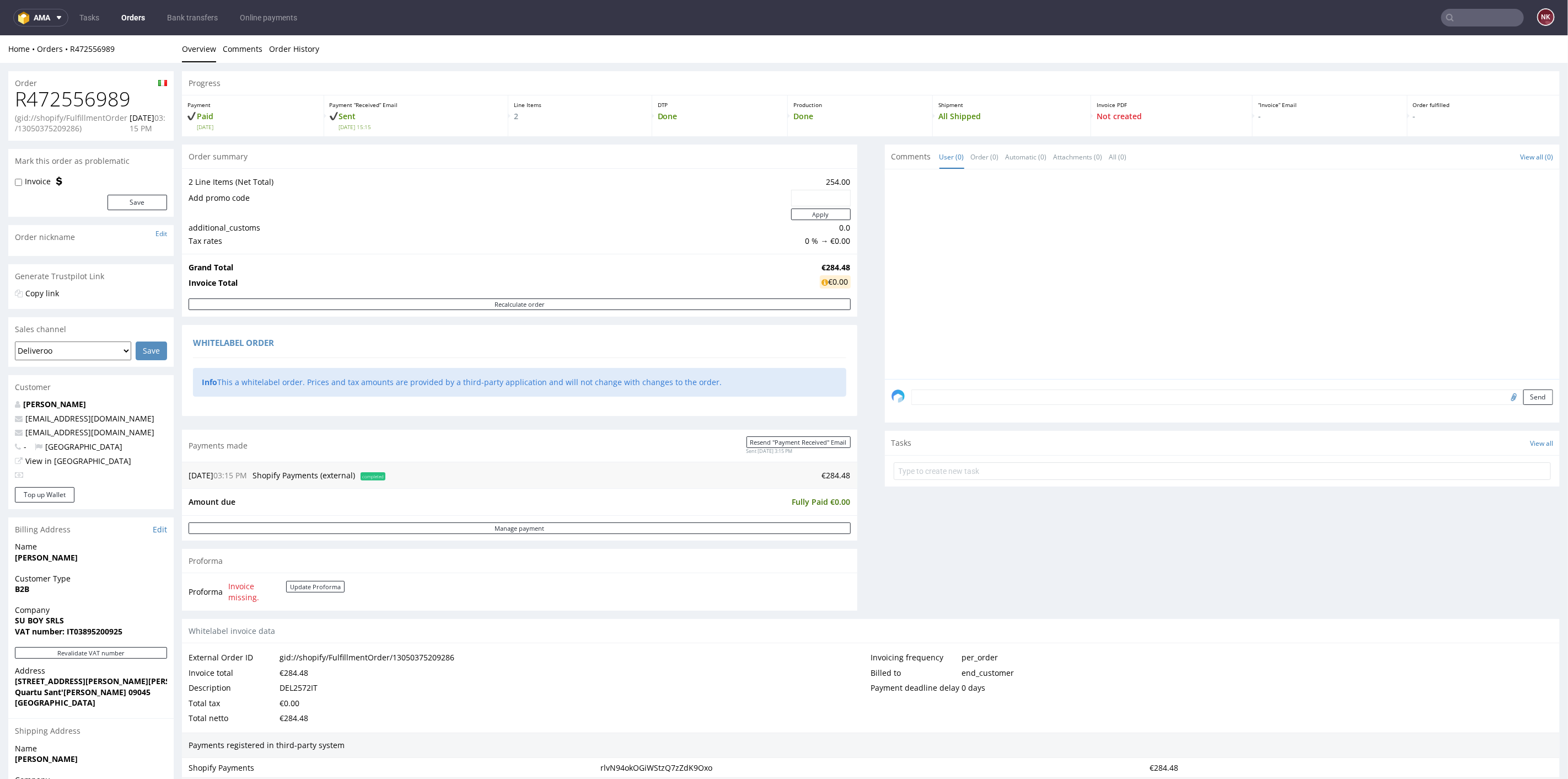
scroll to position [0, 0]
click at [856, 466] on div "Progress Payment Paid Sun 24 Aug Payment “Received” Email Sent Sun 24 Aug 15:15…" at bounding box center [871, 546] width 1378 height 950
click at [856, 467] on div "Progress Payment Paid Sun 24 Aug Payment “Received” Email Sent Sun 24 Aug 15:15…" at bounding box center [871, 546] width 1378 height 950
click at [858, 470] on div "Progress Payment Paid Sun 24 Aug Payment “Received” Email Sent Sun 24 Aug 15:15…" at bounding box center [871, 546] width 1378 height 950
click at [869, 522] on div "Progress Payment Paid Sun 24 Aug Payment “Received” Email Sent Sun 24 Aug 15:15…" at bounding box center [871, 546] width 1378 height 950
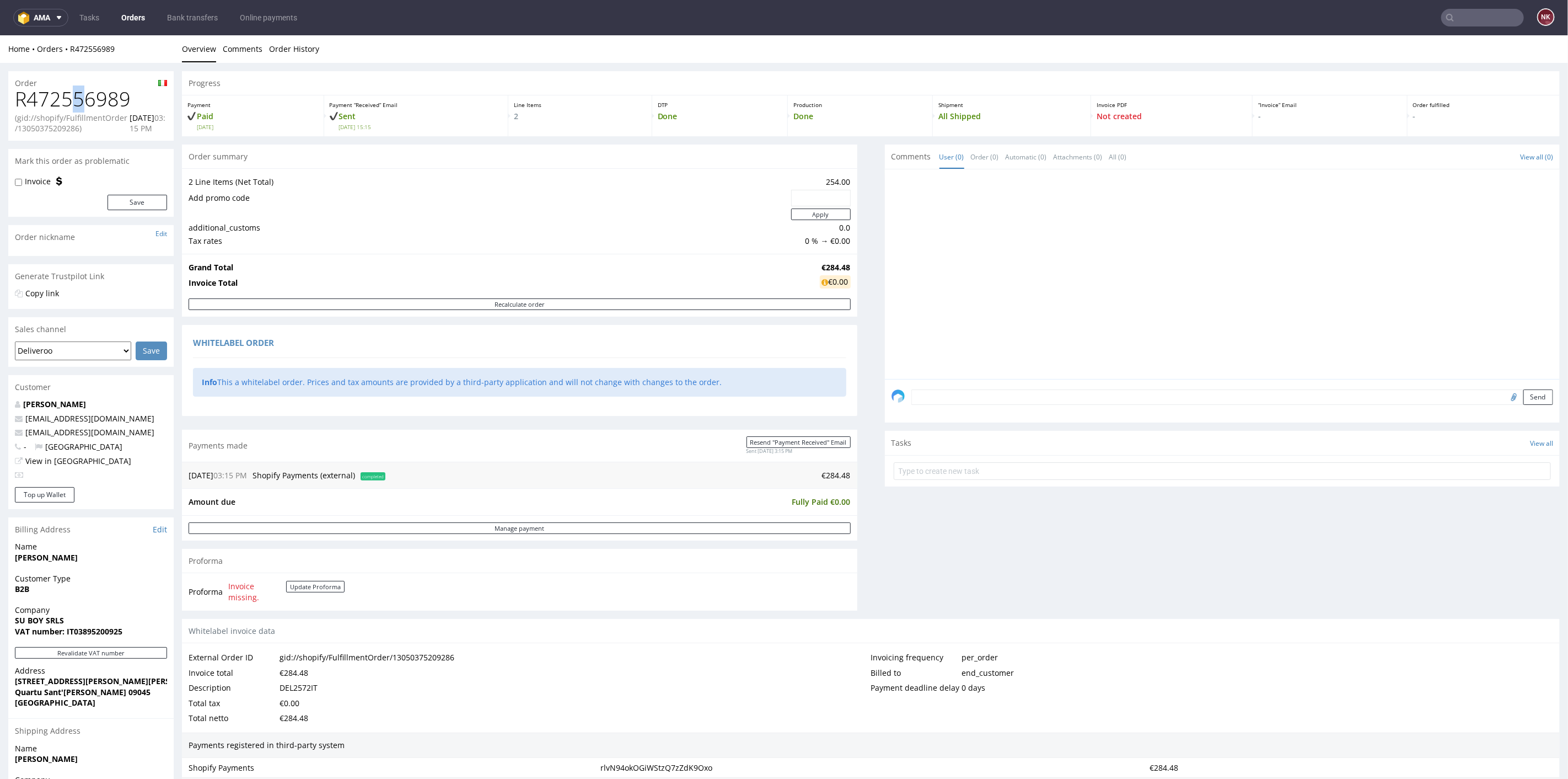
click at [78, 105] on h1 "R472556989" at bounding box center [91, 99] width 152 height 22
click at [78, 104] on h1 "R472556989" at bounding box center [91, 99] width 152 height 22
click at [78, 102] on h1 "R472556989" at bounding box center [91, 99] width 152 height 22
copy h1 "R472556989"
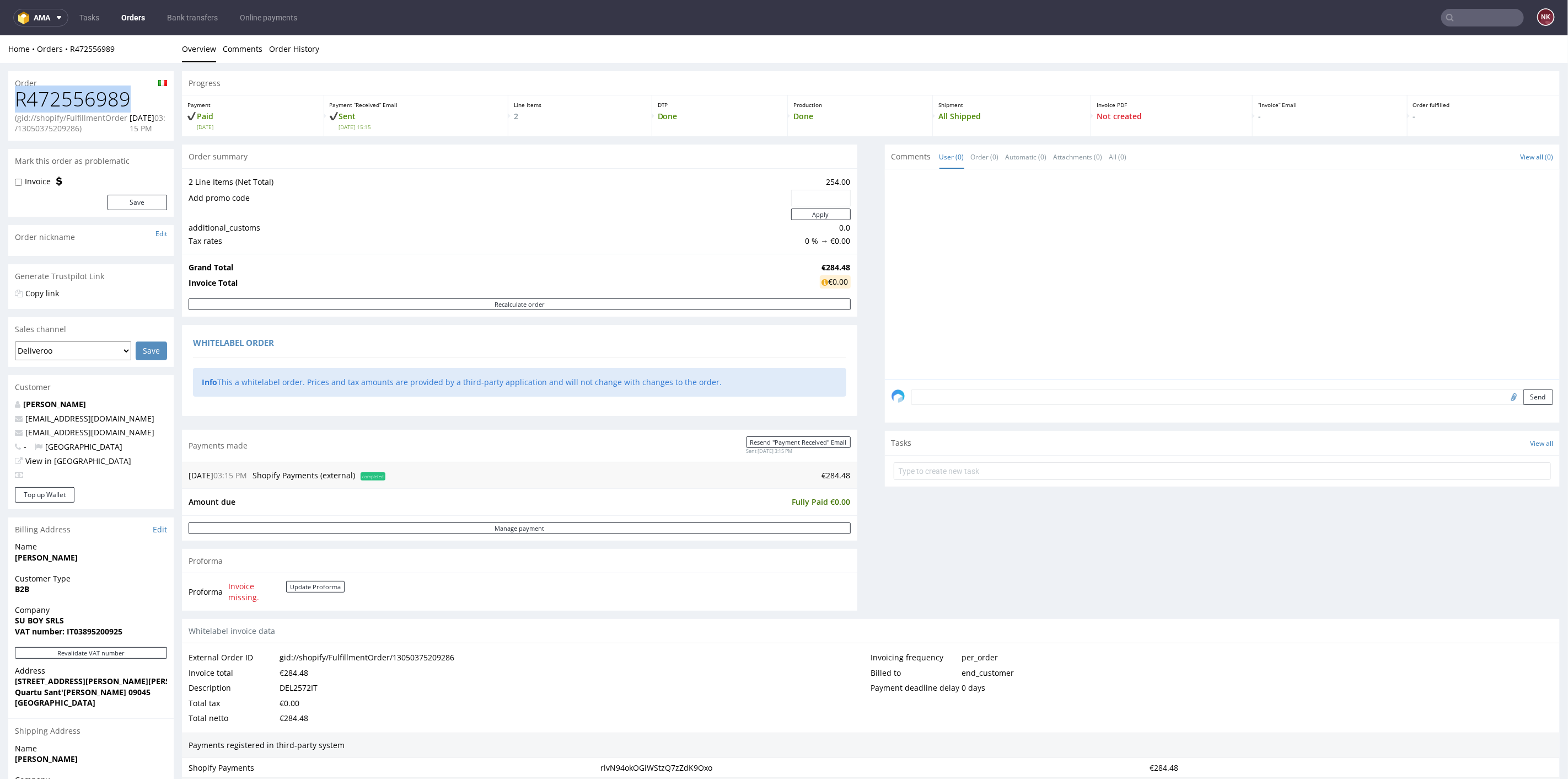
scroll to position [184, 0]
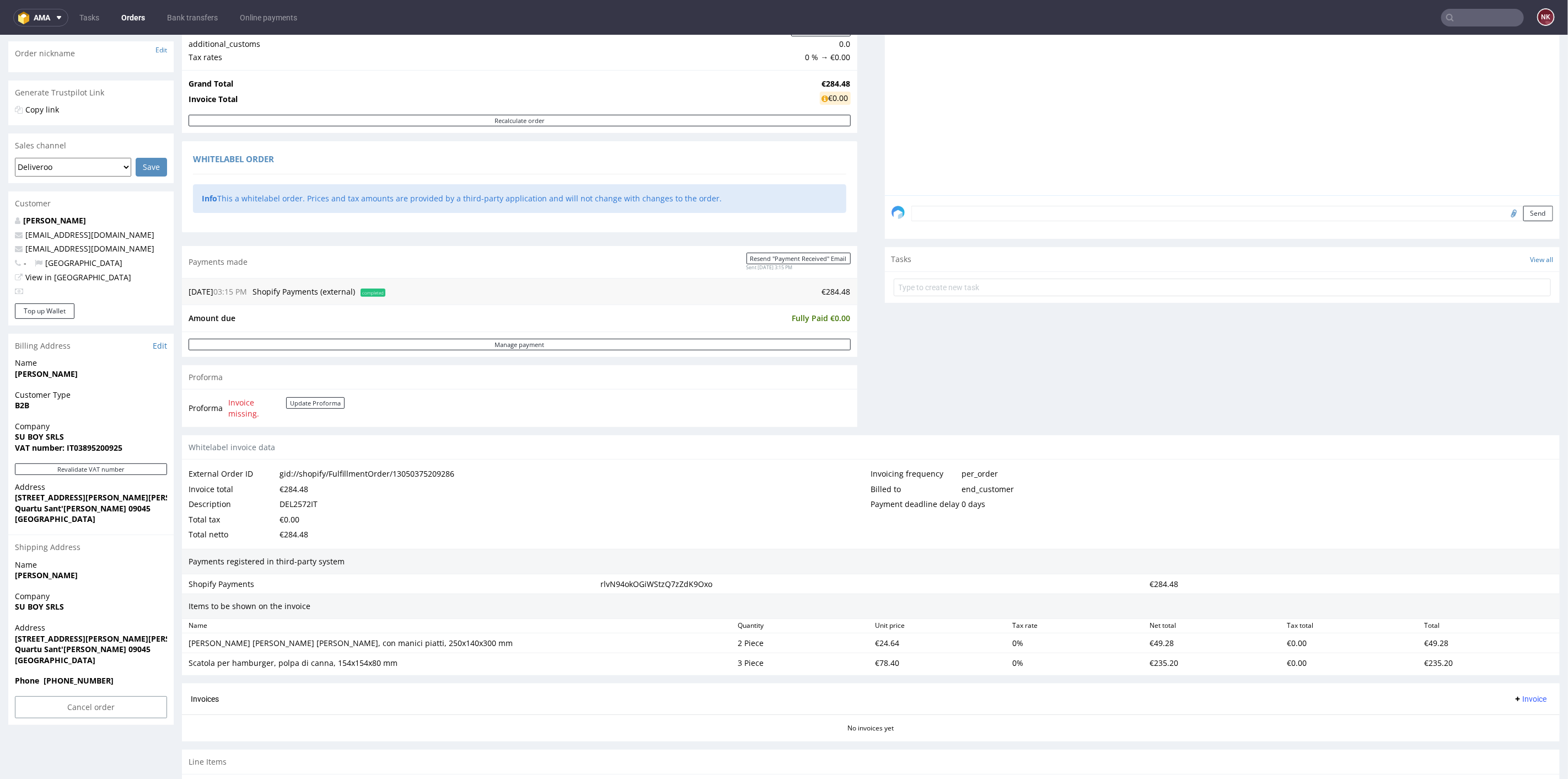
click at [309, 501] on div "DEL2572IT" at bounding box center [298, 503] width 38 height 15
copy div "DEL2572IT"
click at [830, 289] on td "€284.48" at bounding box center [620, 291] width 463 height 13
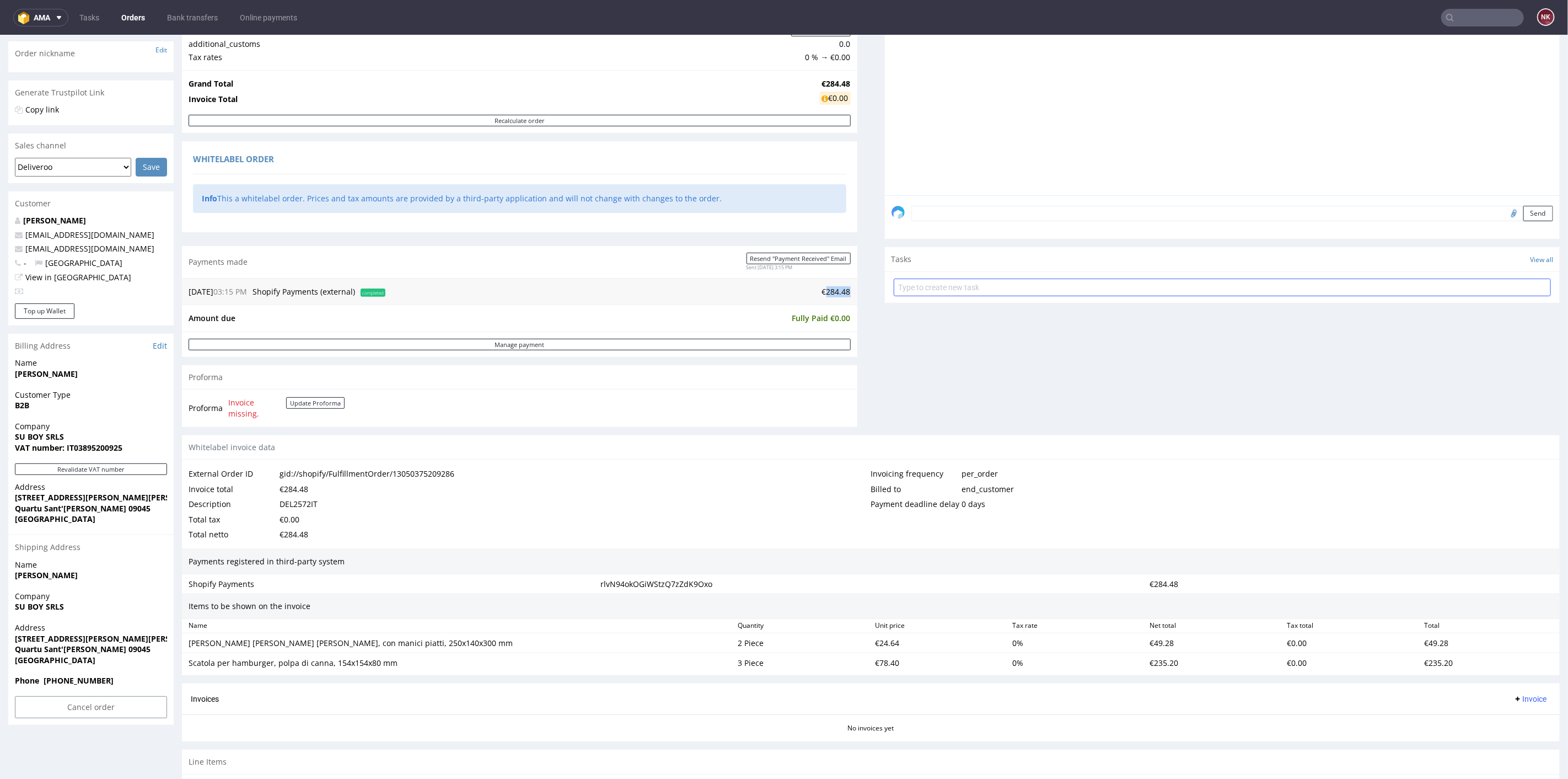
copy td "284.48"
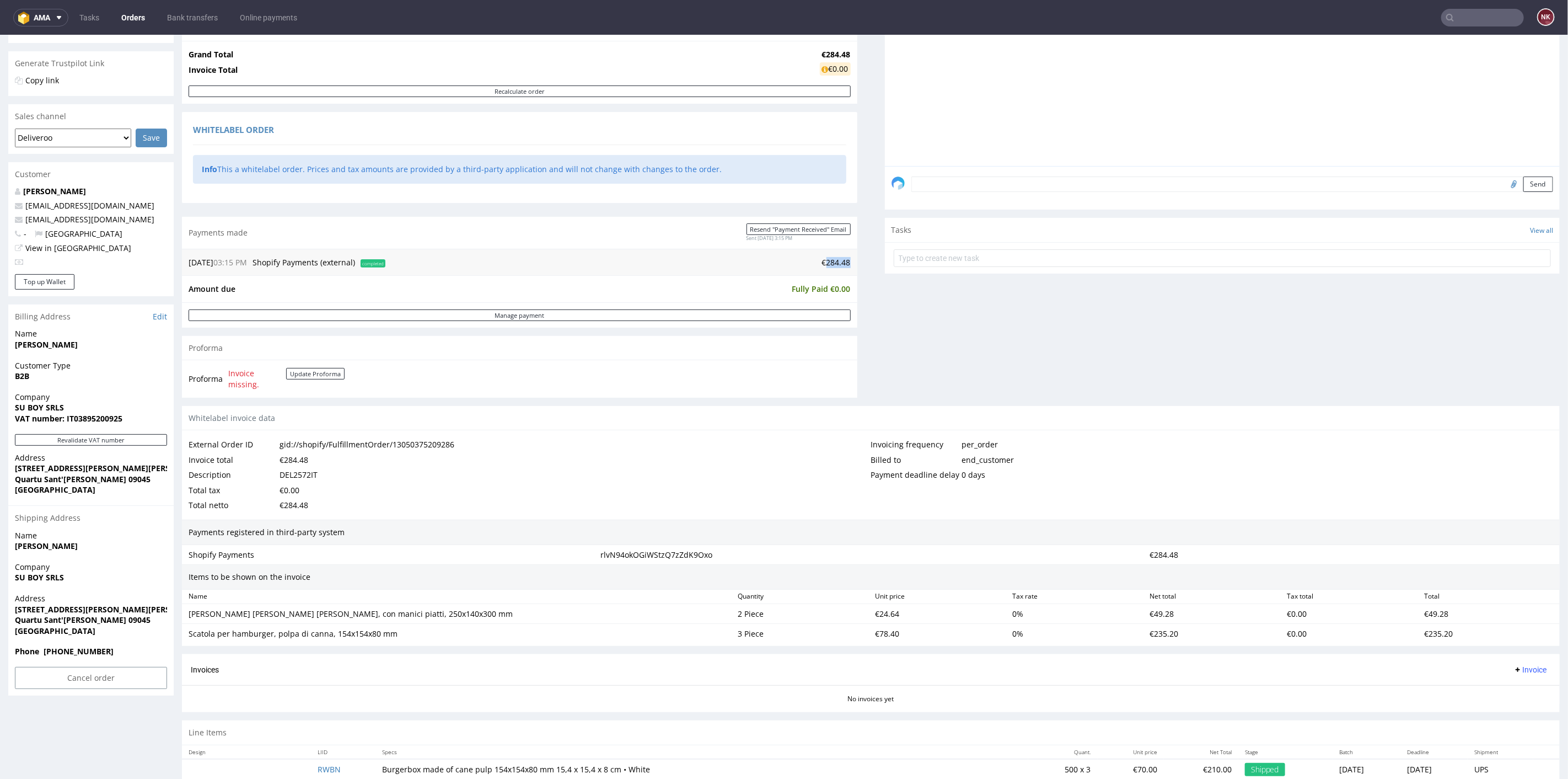
scroll to position [252, 0]
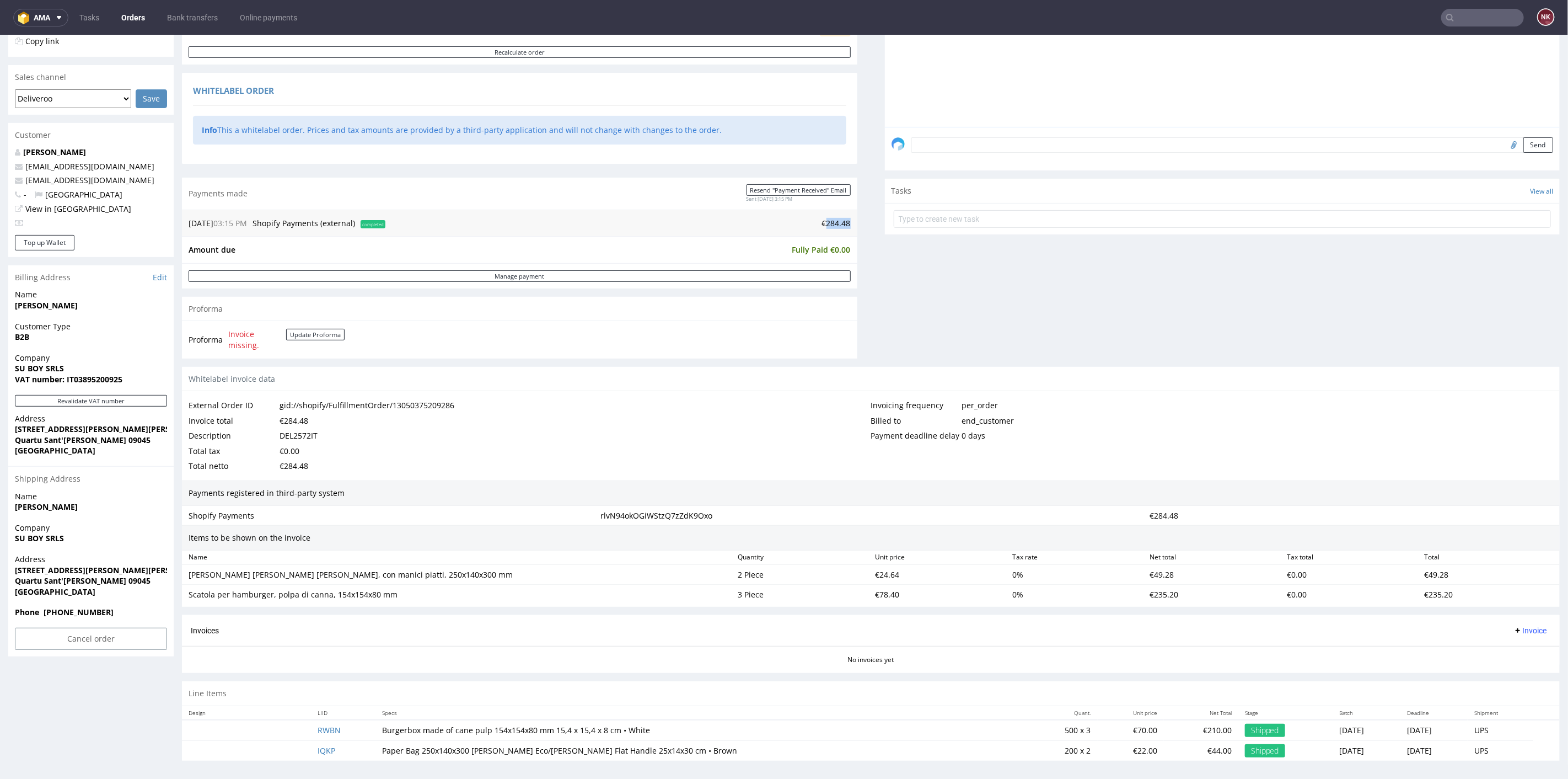
click at [1523, 628] on span "Invoice" at bounding box center [1530, 630] width 33 height 9
click at [1518, 668] on span "Upload" at bounding box center [1511, 670] width 54 height 11
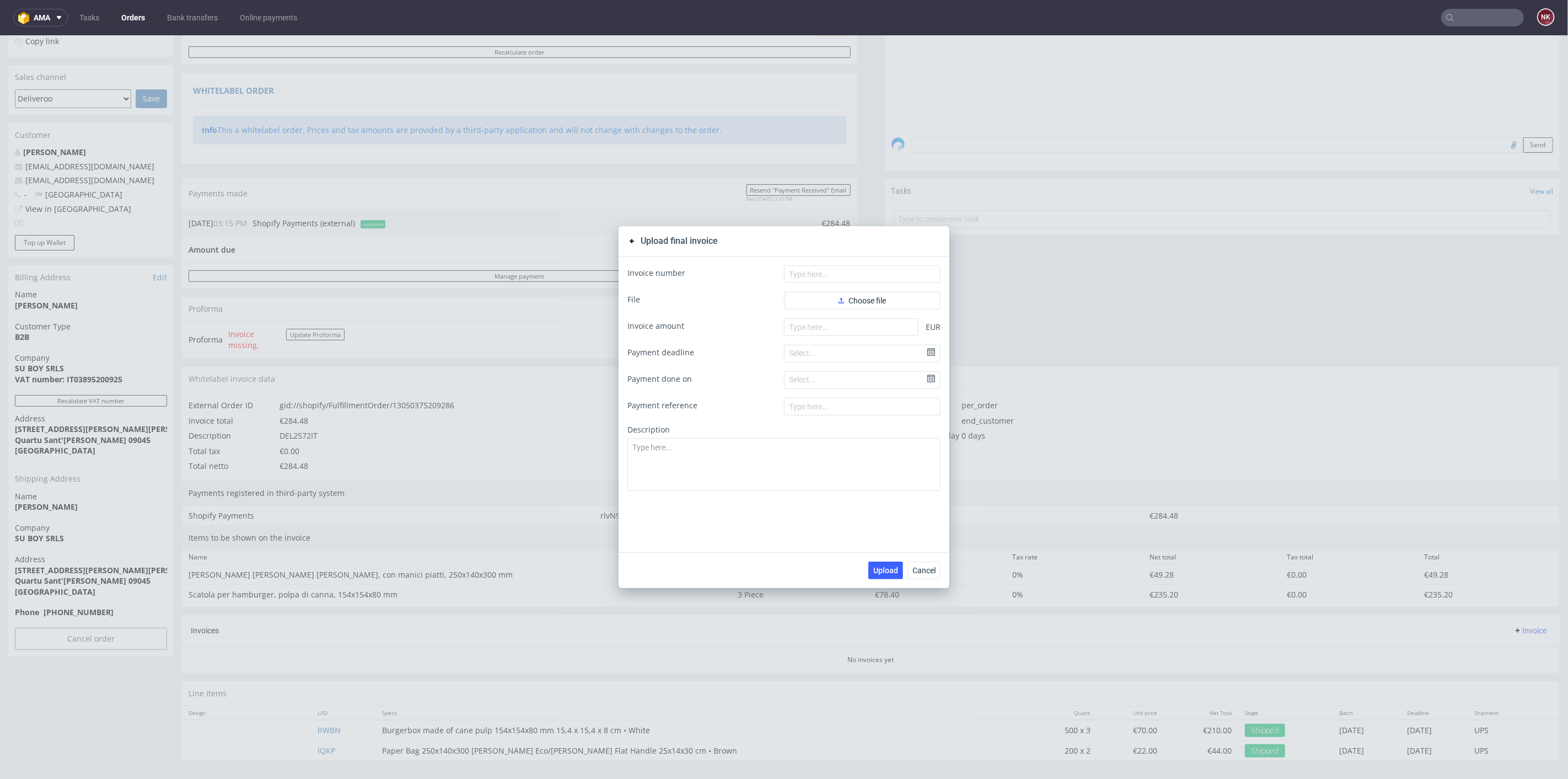
click at [816, 336] on form "Invoice number File Choose file Invoice amount EUR Payment deadline Select... P…" at bounding box center [784, 378] width 313 height 225
click at [818, 325] on input "number" at bounding box center [851, 326] width 135 height 18
paste input "284.48"
type input "284.48"
click at [845, 300] on span "Choose file" at bounding box center [863, 300] width 47 height 8
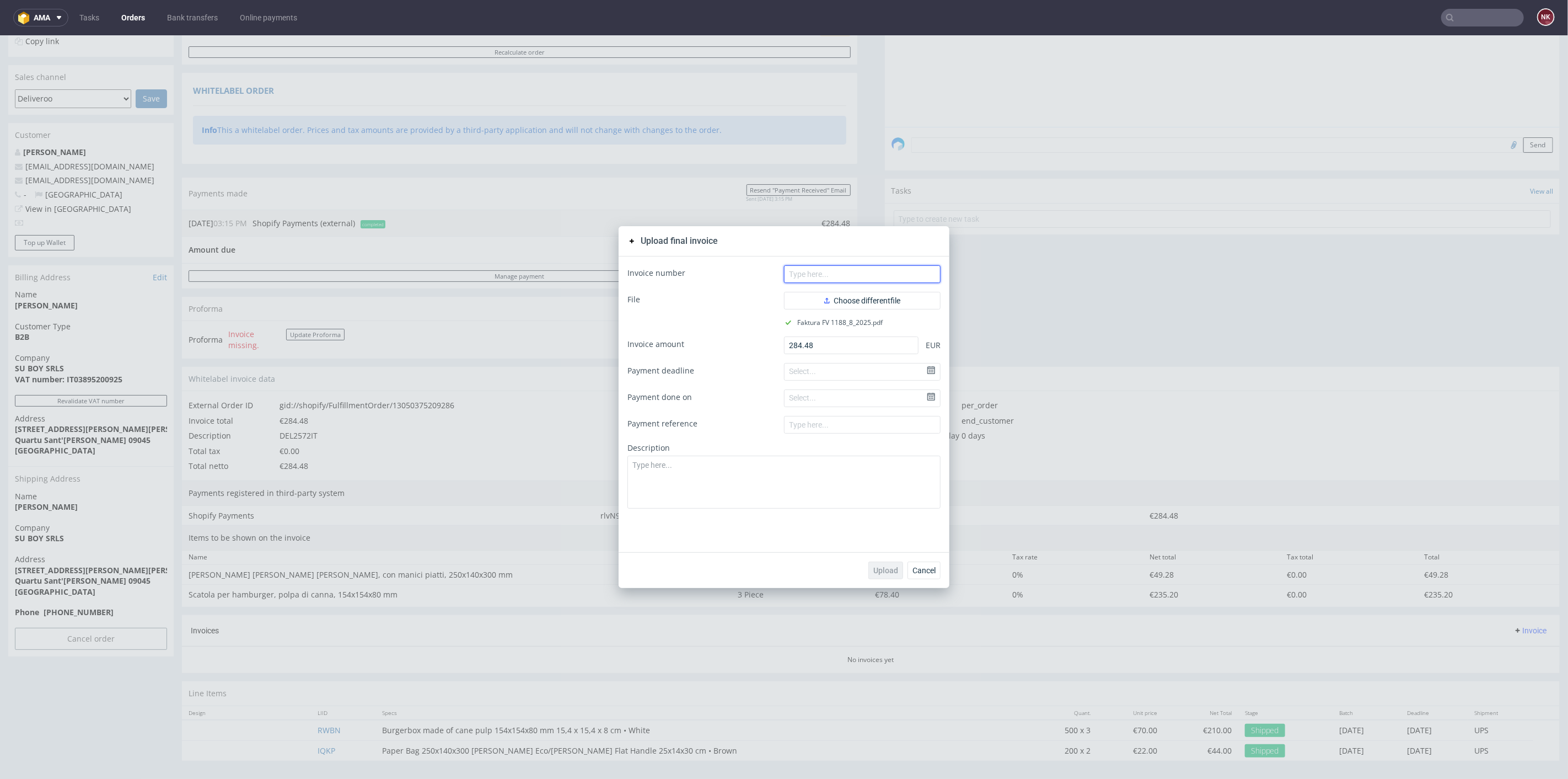
click at [835, 281] on input "text" at bounding box center [862, 273] width 156 height 18
type input "FV 1188/8/2025"
click at [877, 580] on div "Upload Cancel" at bounding box center [783, 569] width 331 height 36
click at [882, 574] on span "Upload" at bounding box center [886, 569] width 25 height 8
click at [926, 566] on span "Cancel" at bounding box center [924, 569] width 23 height 8
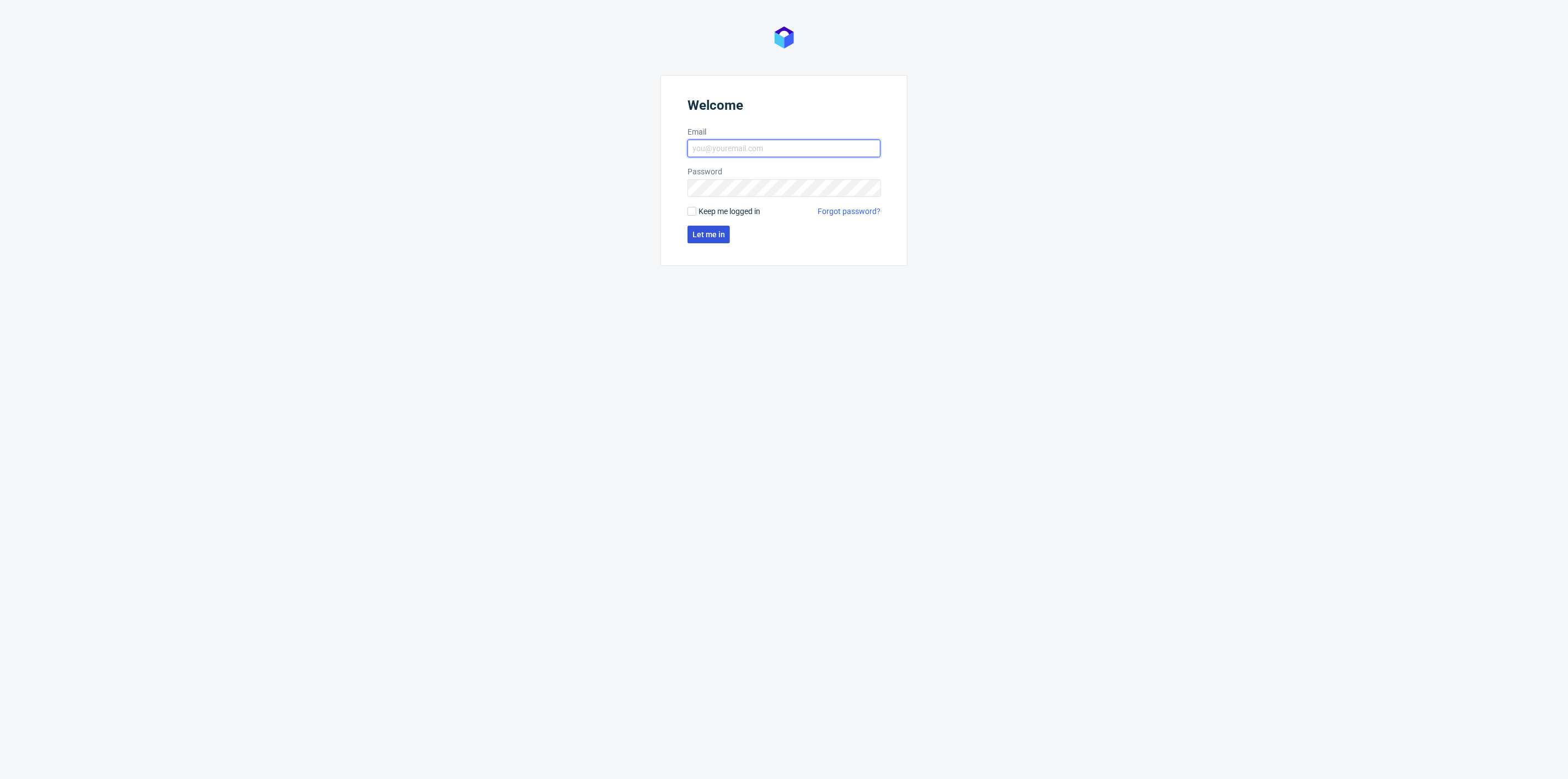
type input "natalia.kaczorowska@packhelp.com"
click at [723, 234] on span "Let me in" at bounding box center [709, 234] width 32 height 8
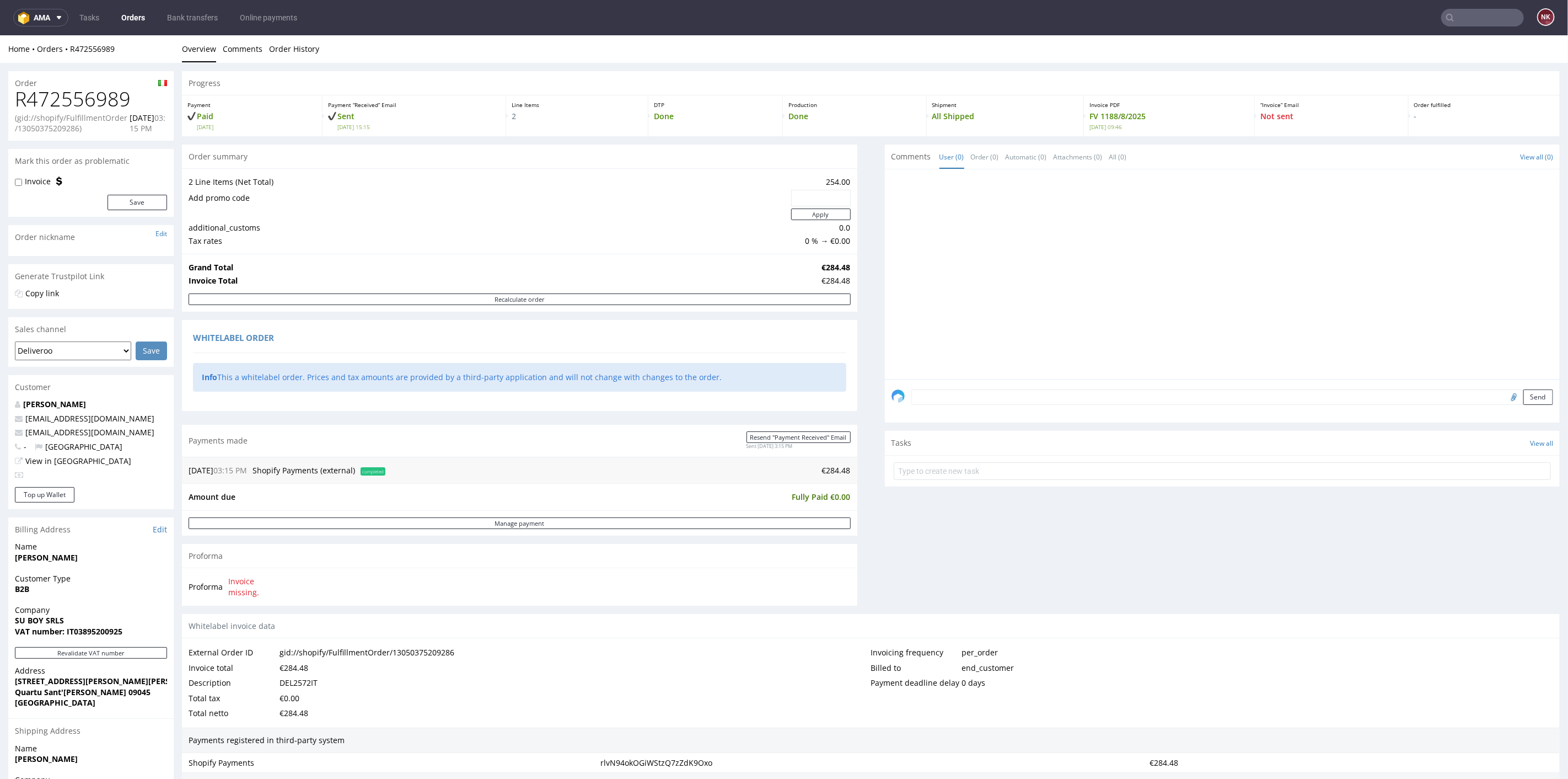
click at [149, 13] on link "Orders" at bounding box center [133, 17] width 37 height 18
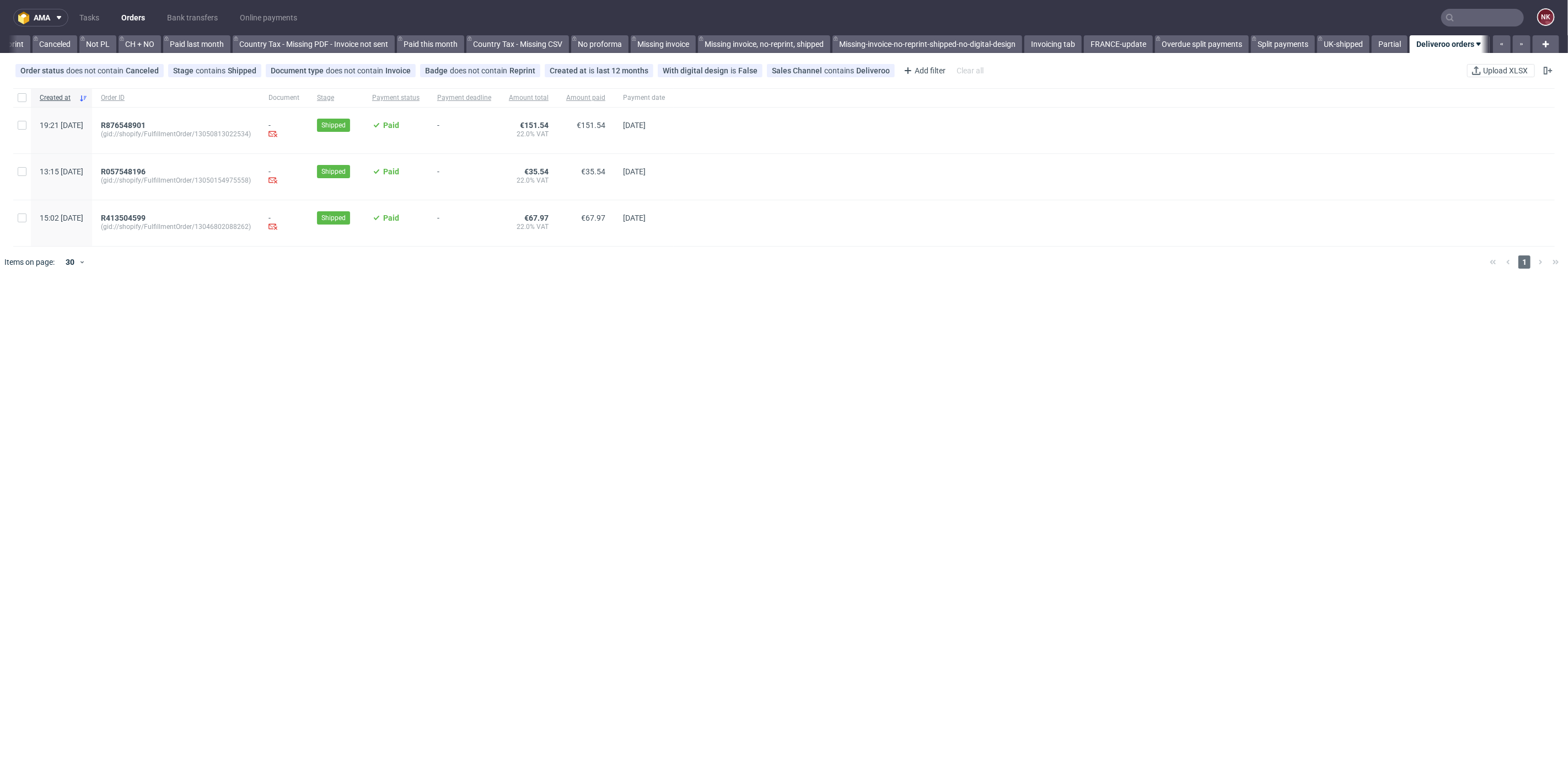
scroll to position [0, 1062]
click at [135, 15] on link "Orders" at bounding box center [133, 17] width 37 height 18
click at [130, 12] on link "Orders" at bounding box center [133, 17] width 37 height 18
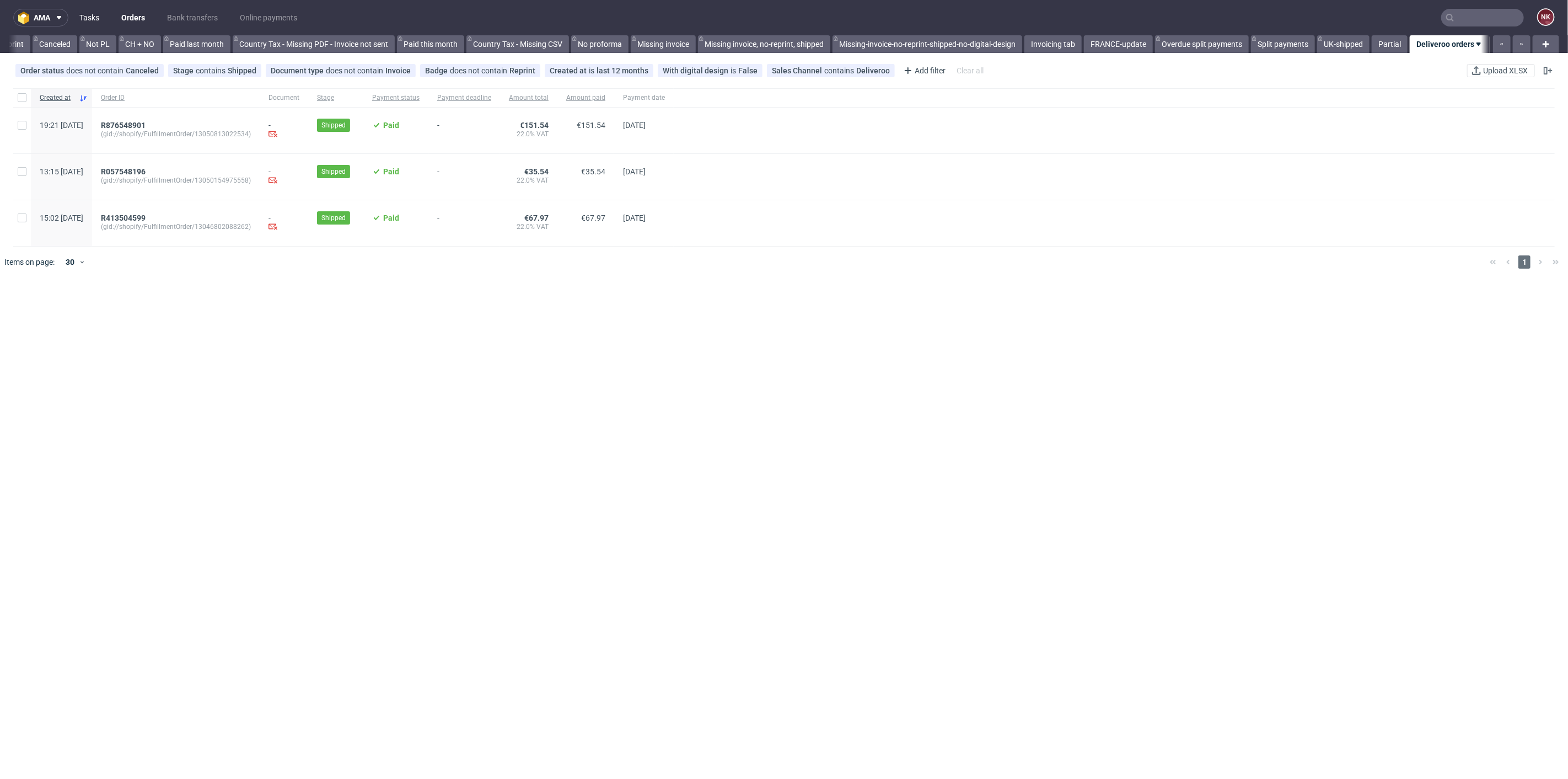
click at [99, 10] on link "Tasks" at bounding box center [89, 17] width 33 height 18
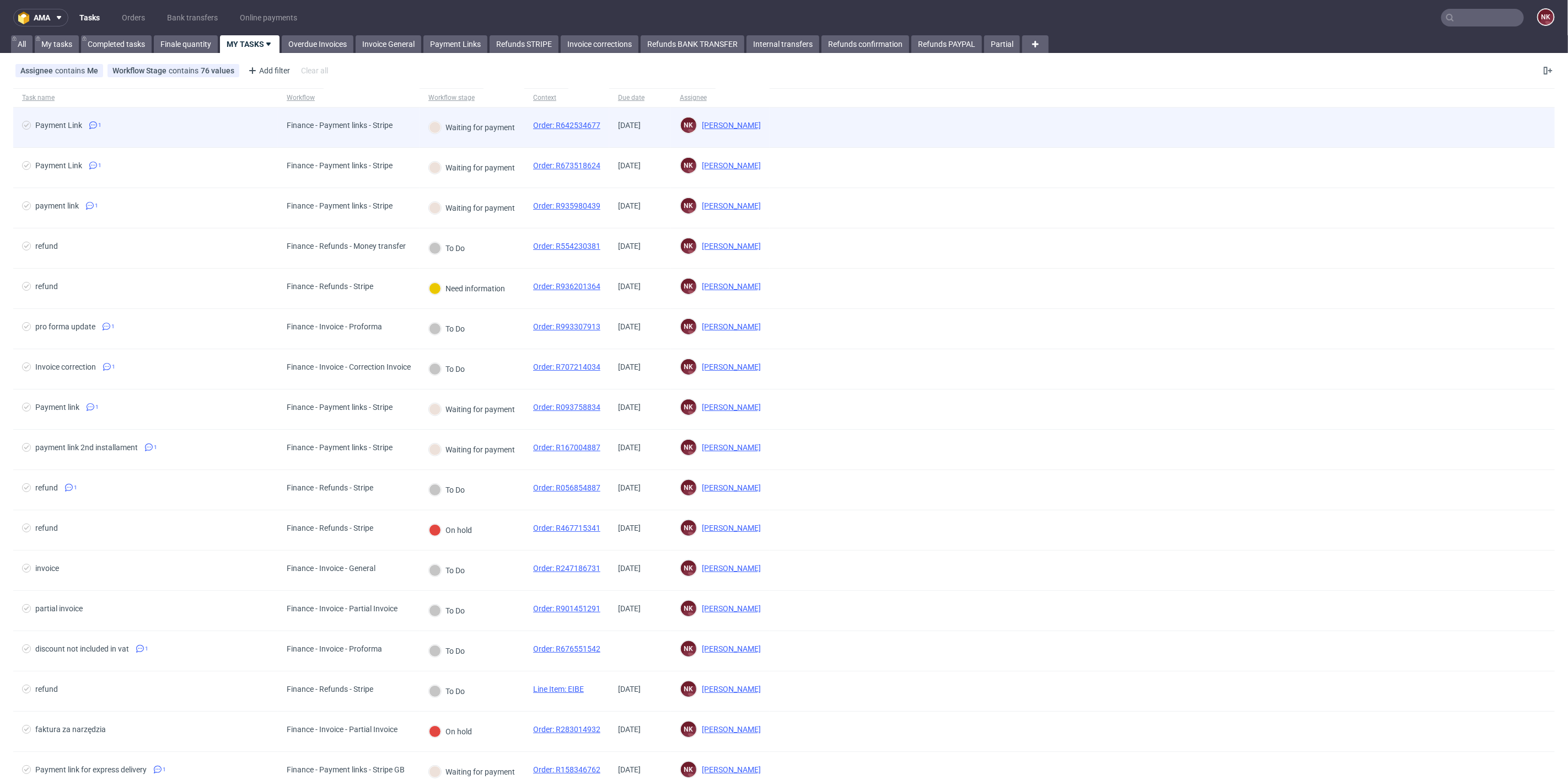
click at [321, 122] on div "Finance - Payment links - Stripe" at bounding box center [340, 125] width 106 height 9
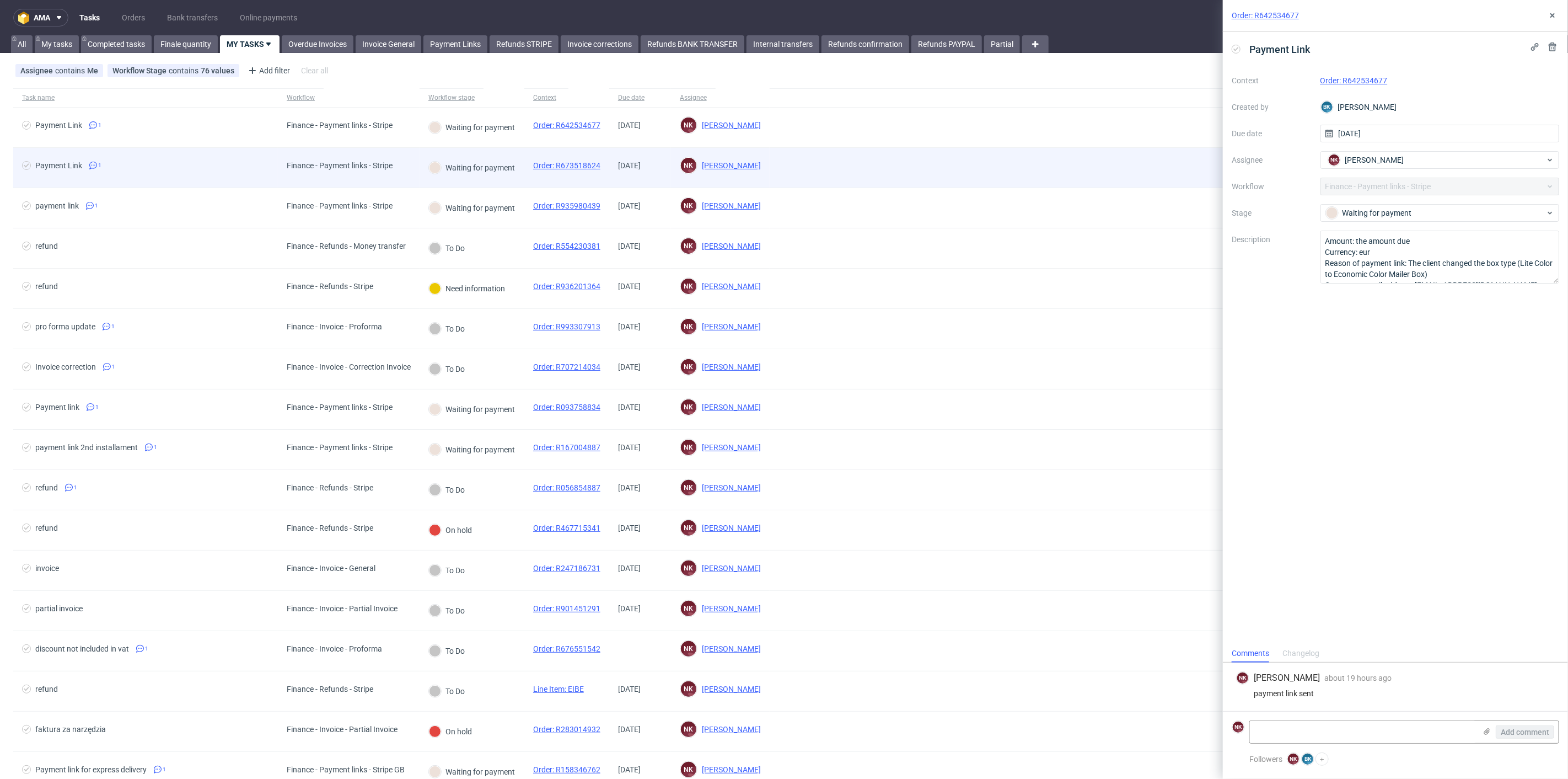
click at [383, 163] on div "Finance - Payment links - Stripe" at bounding box center [340, 165] width 106 height 9
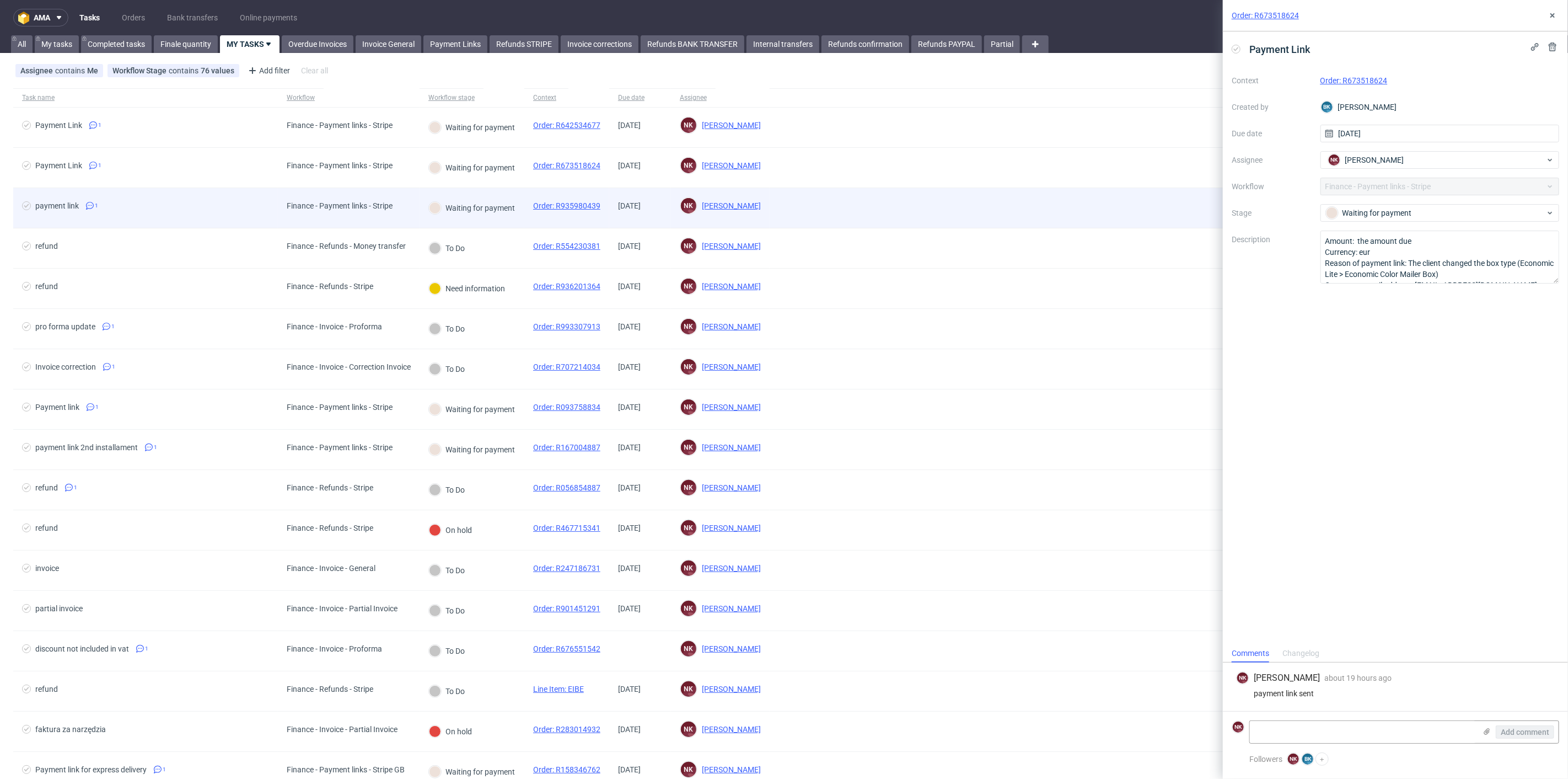
click at [419, 197] on div "Finance - Payment links - Stripe" at bounding box center [349, 208] width 142 height 40
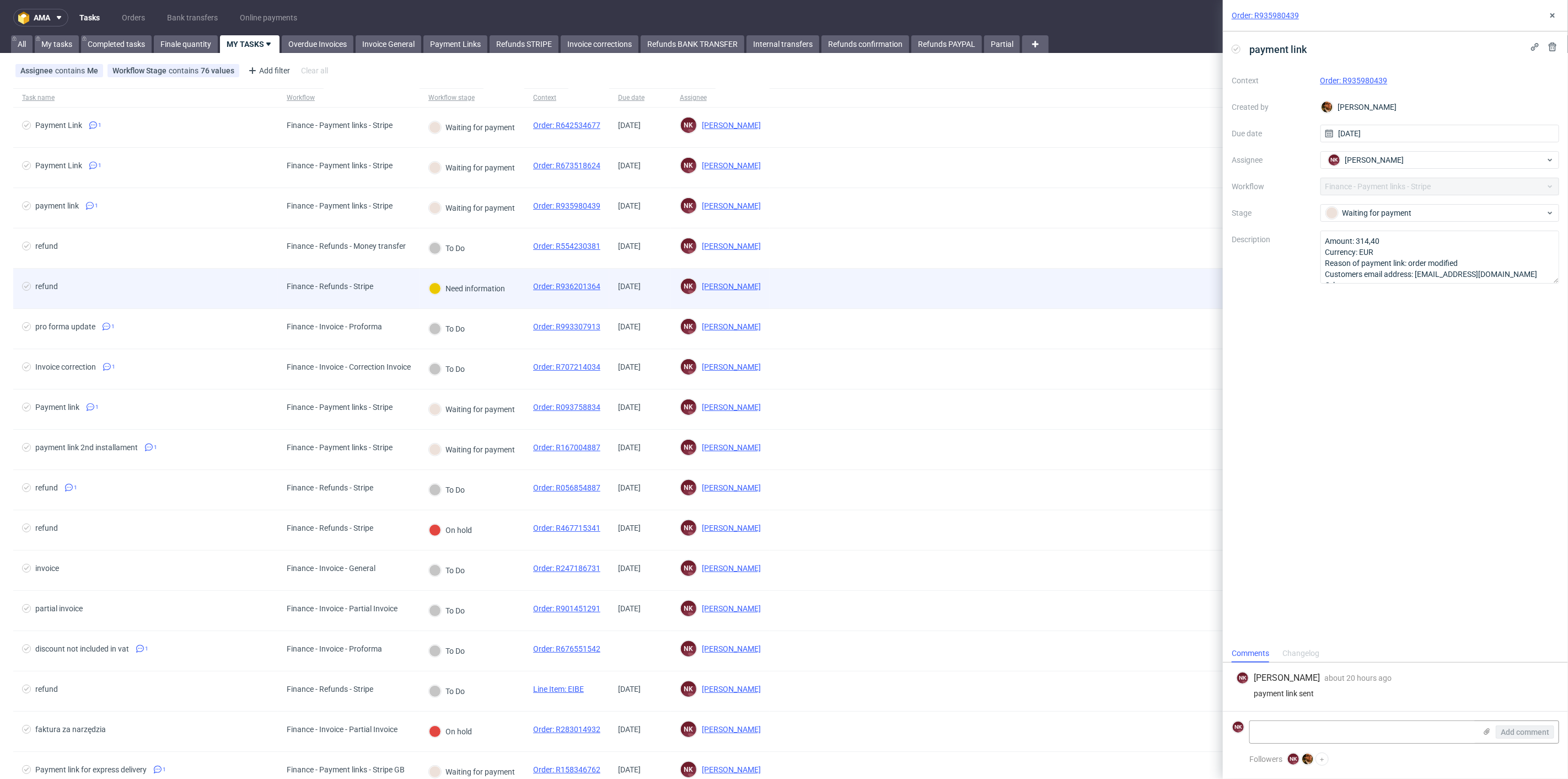
click at [460, 299] on div "Need information" at bounding box center [467, 288] width 95 height 40
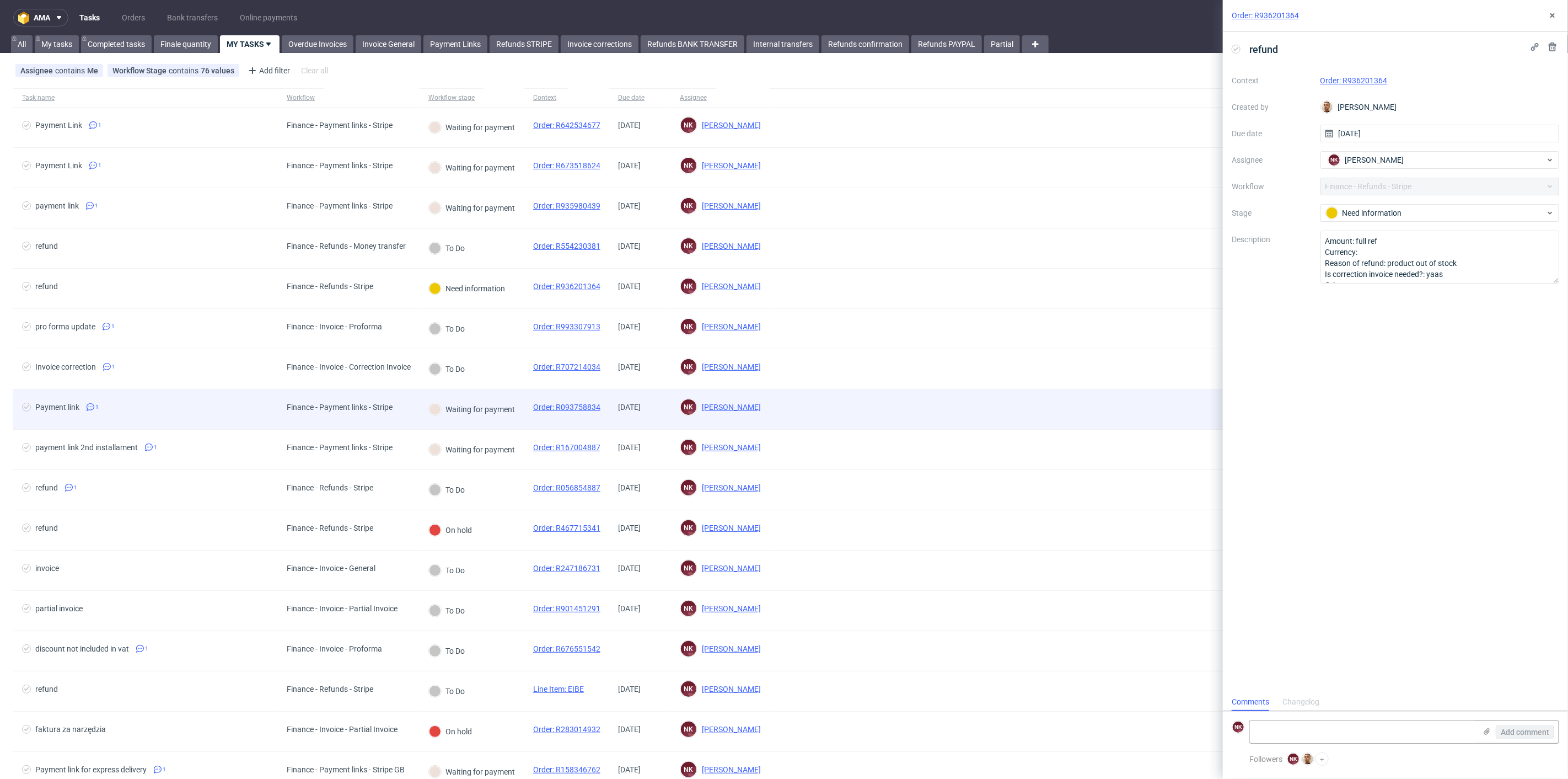
click at [444, 412] on div "Waiting for payment" at bounding box center [472, 409] width 86 height 12
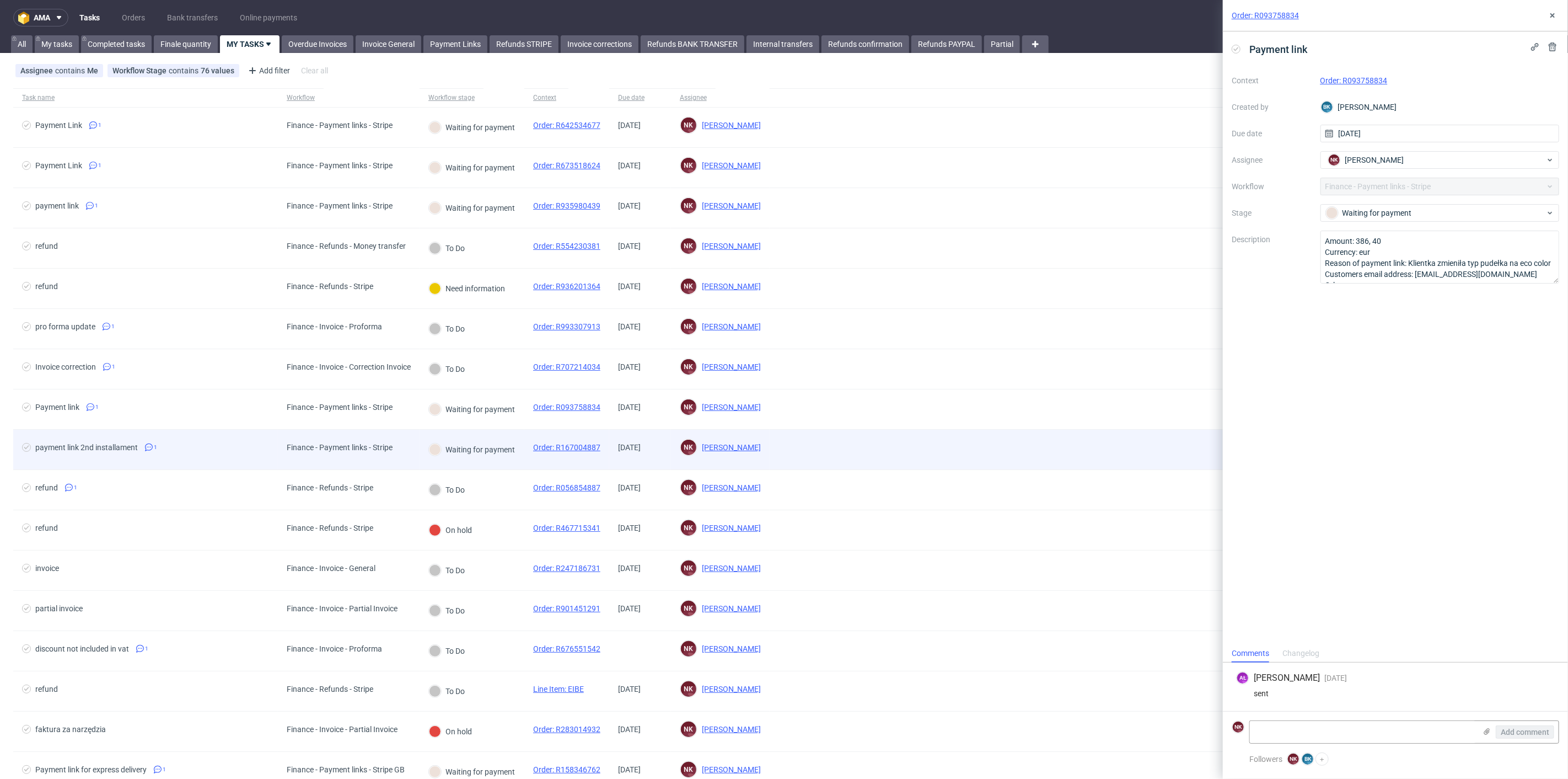
click at [483, 447] on div "Waiting for payment" at bounding box center [472, 449] width 86 height 12
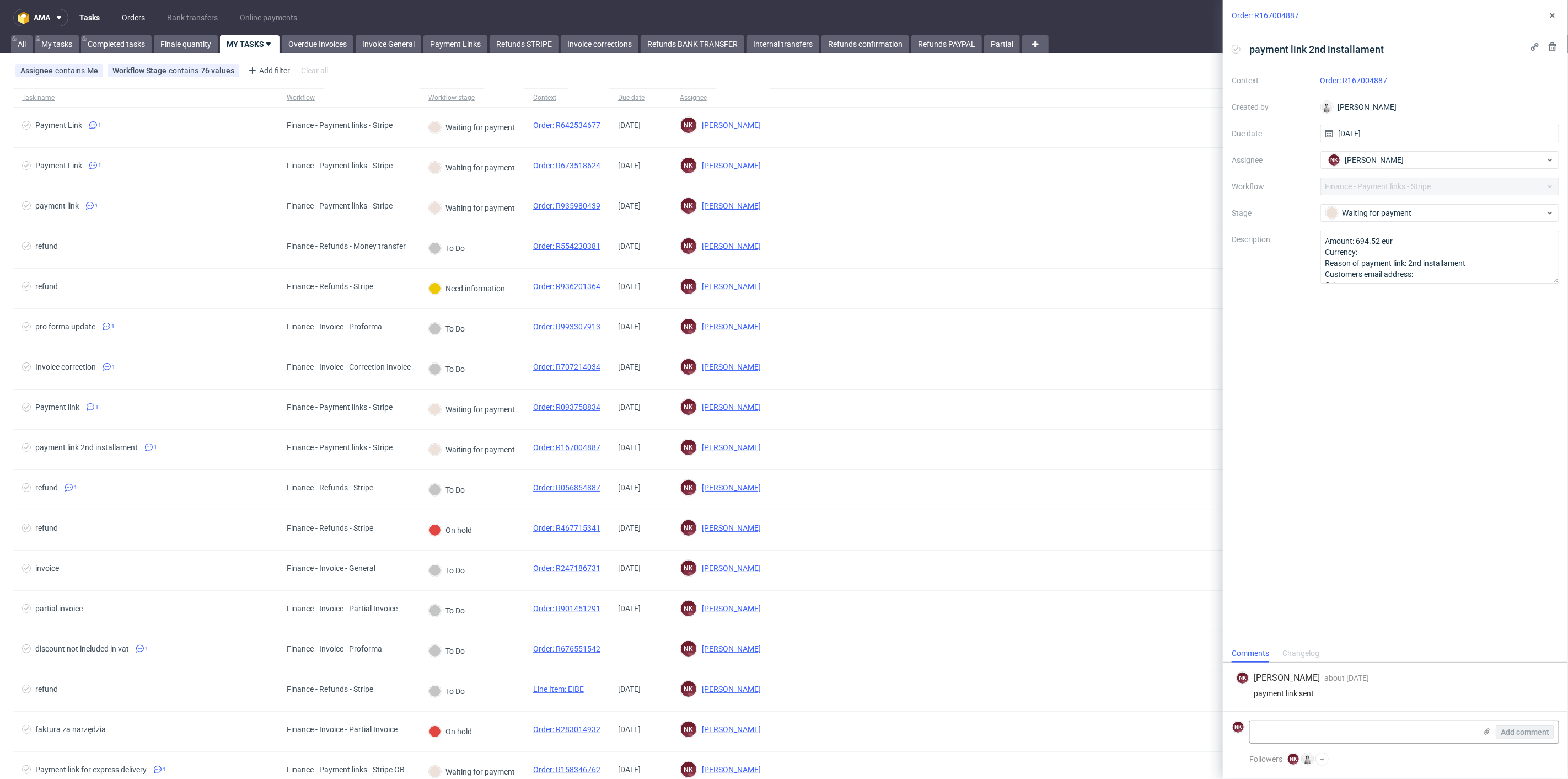
click at [122, 16] on link "Orders" at bounding box center [133, 17] width 37 height 18
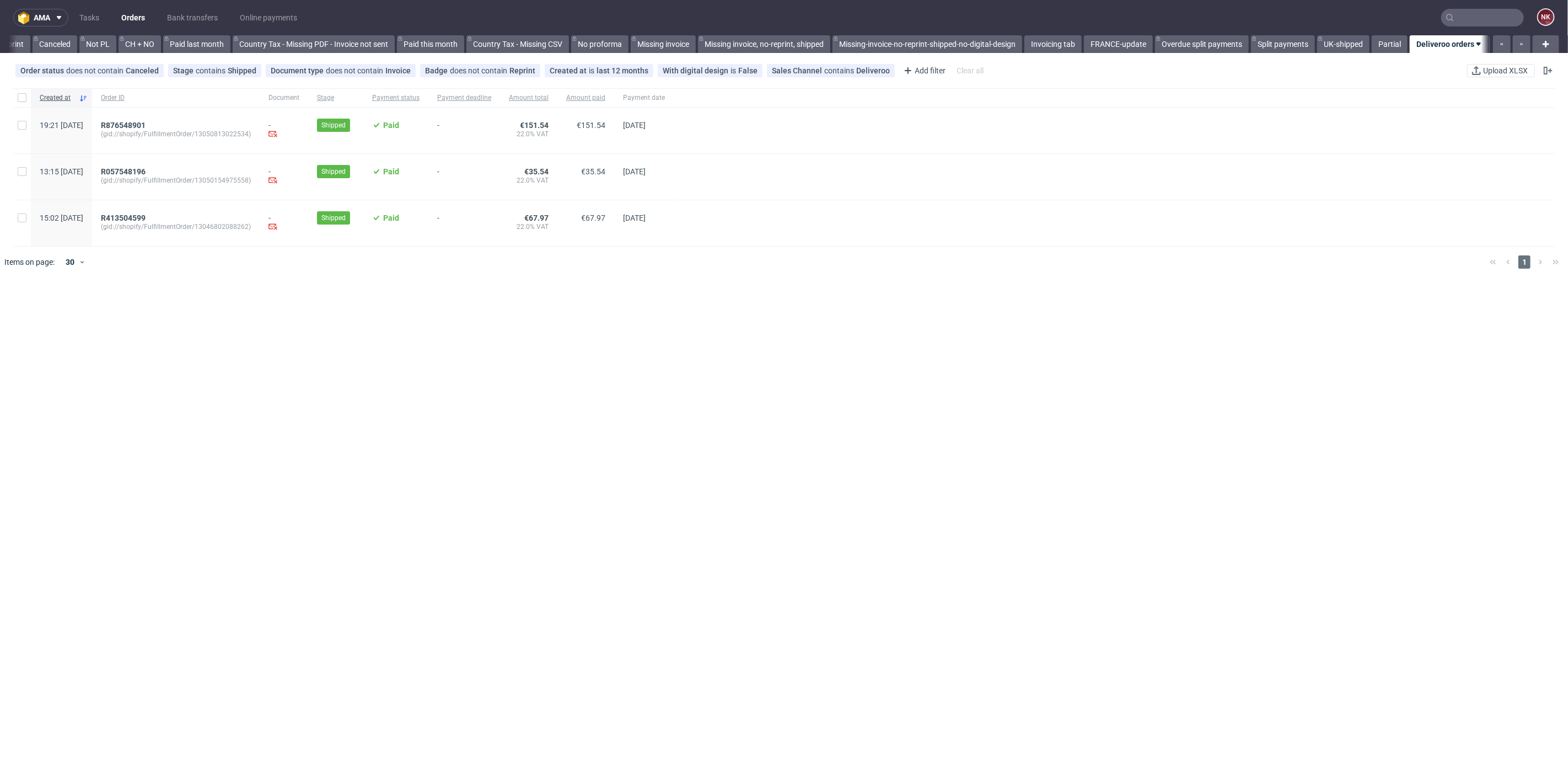
scroll to position [0, 1062]
click at [1479, 18] on input "text" at bounding box center [1483, 17] width 83 height 18
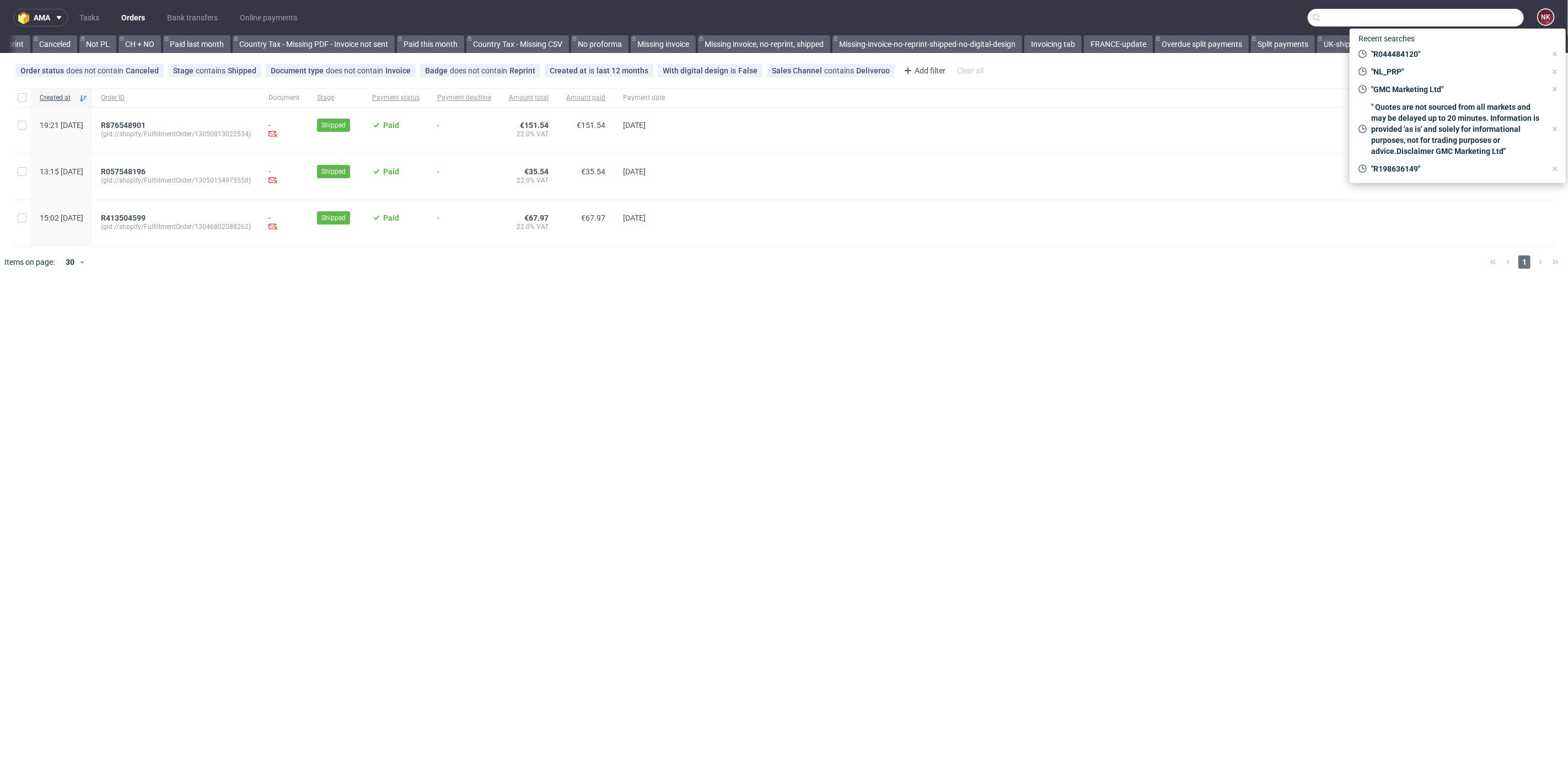
paste input "GMC Marketing Ltd"
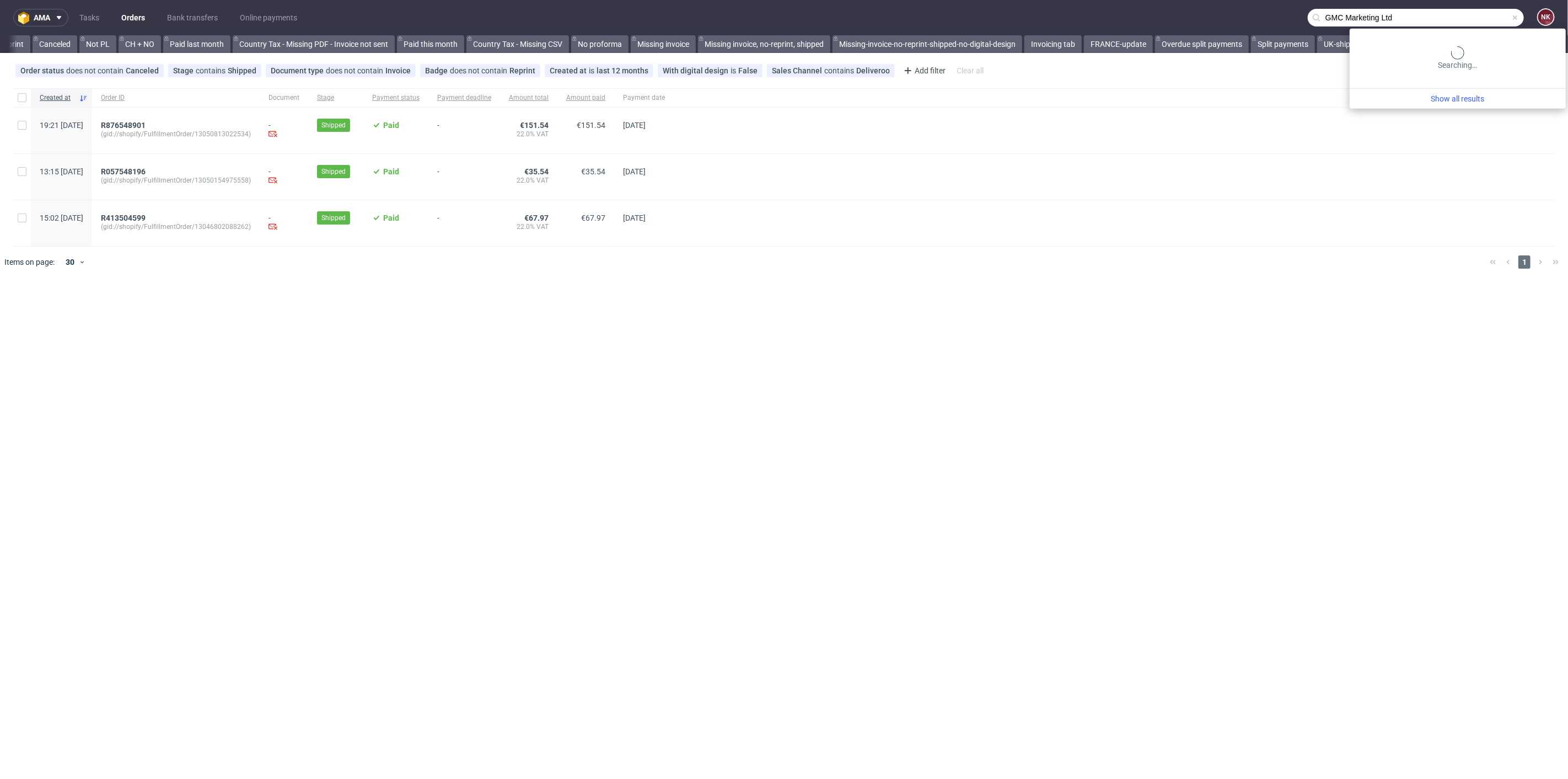
type input "GMC Marketing Ltd"
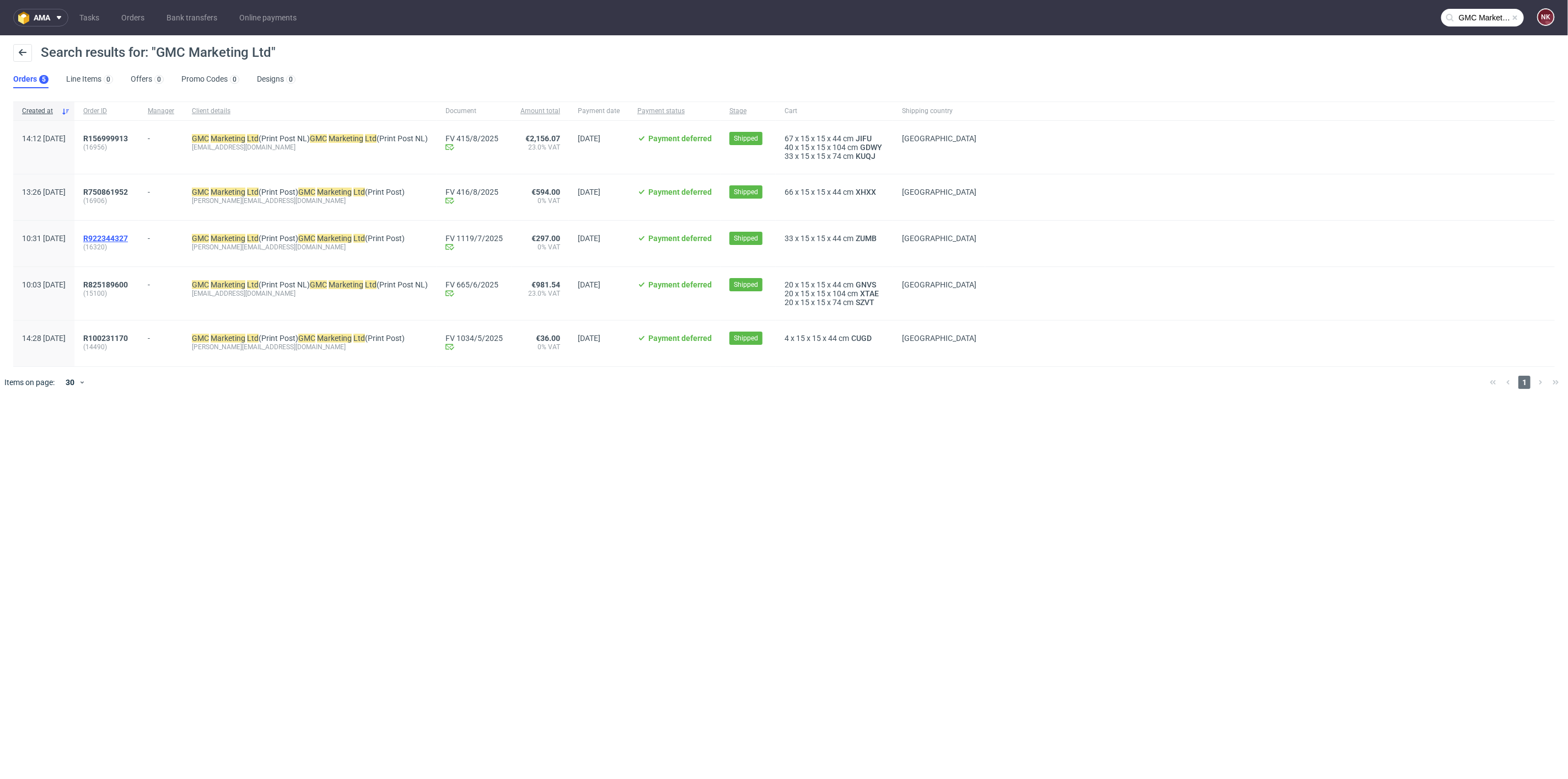
click at [128, 236] on span "R922344327" at bounding box center [105, 238] width 44 height 9
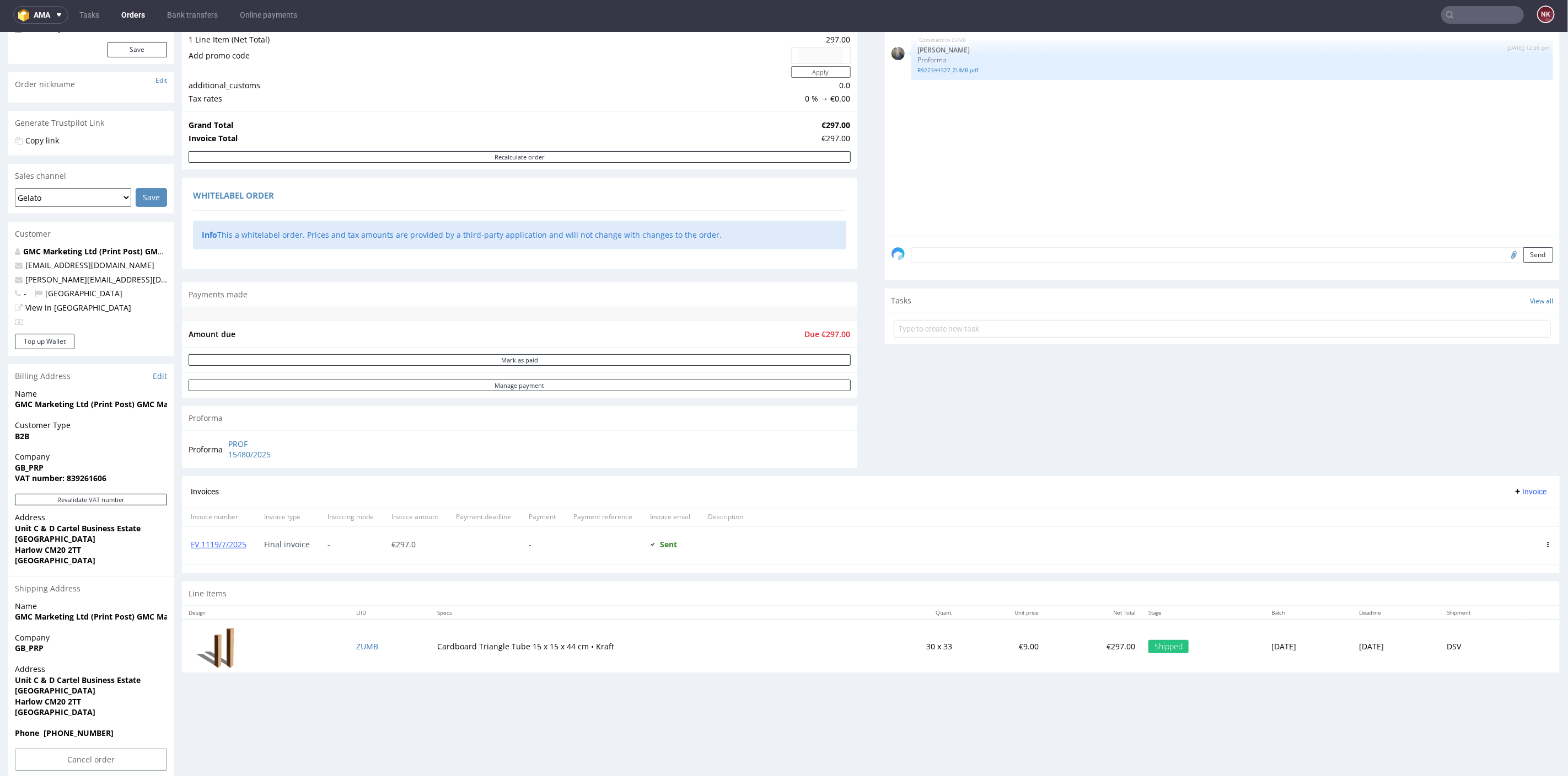
scroll to position [153, 0]
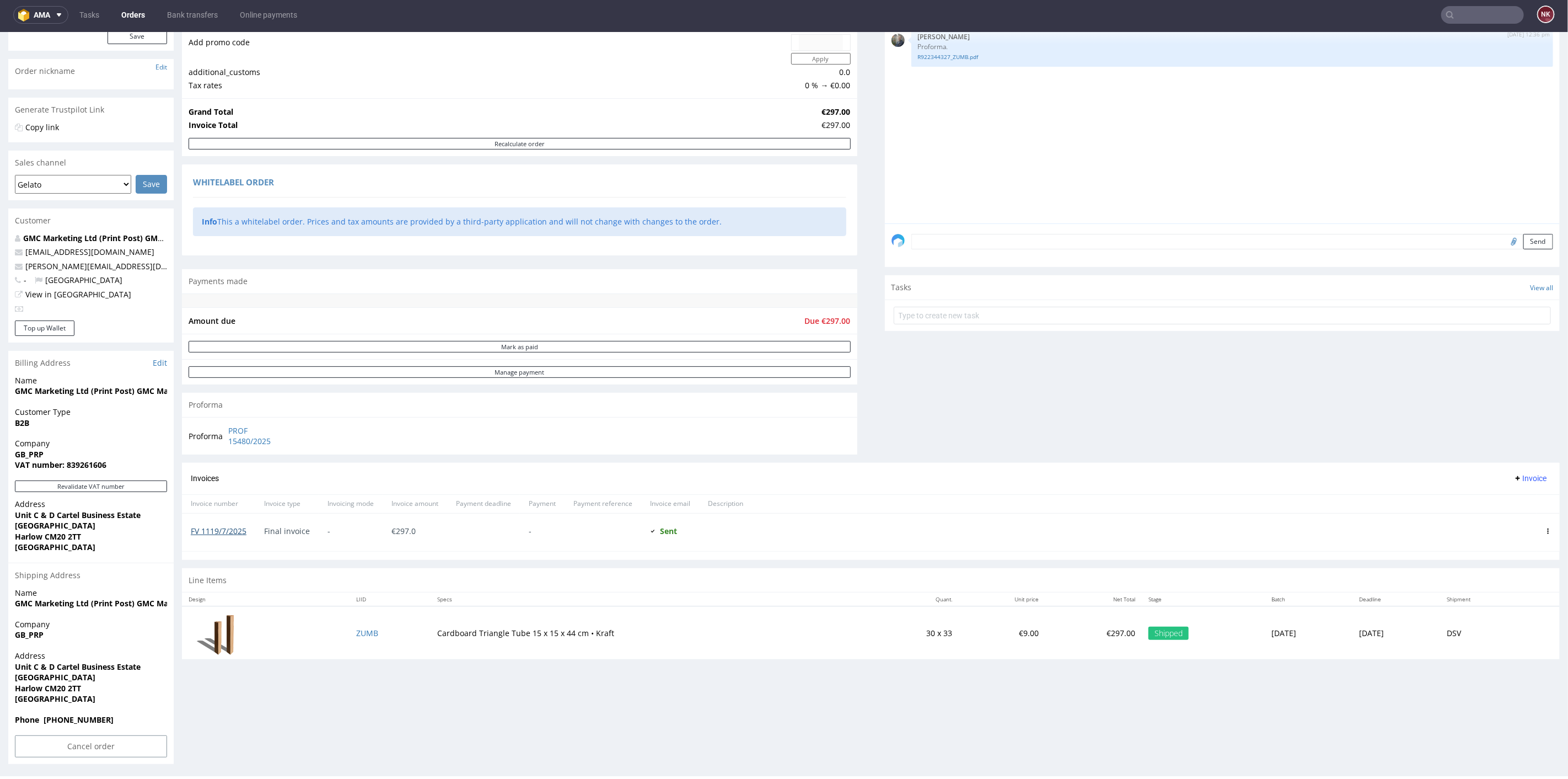
click at [241, 525] on link "FV 1119/7/2025" at bounding box center [218, 530] width 55 height 10
click at [884, 521] on div at bounding box center [1144, 532] width 785 height 38
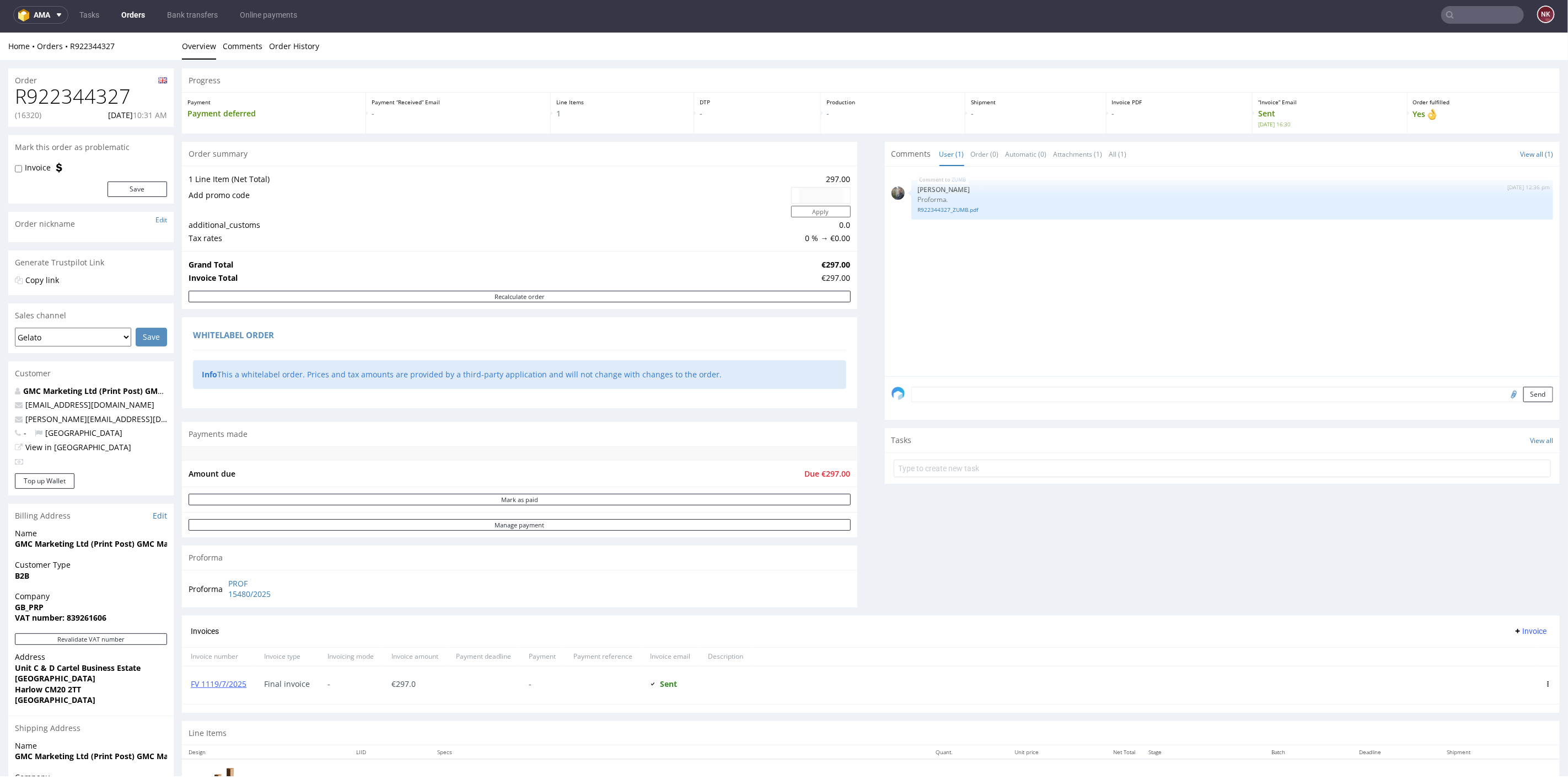
click at [127, 15] on link "Orders" at bounding box center [133, 15] width 37 height 18
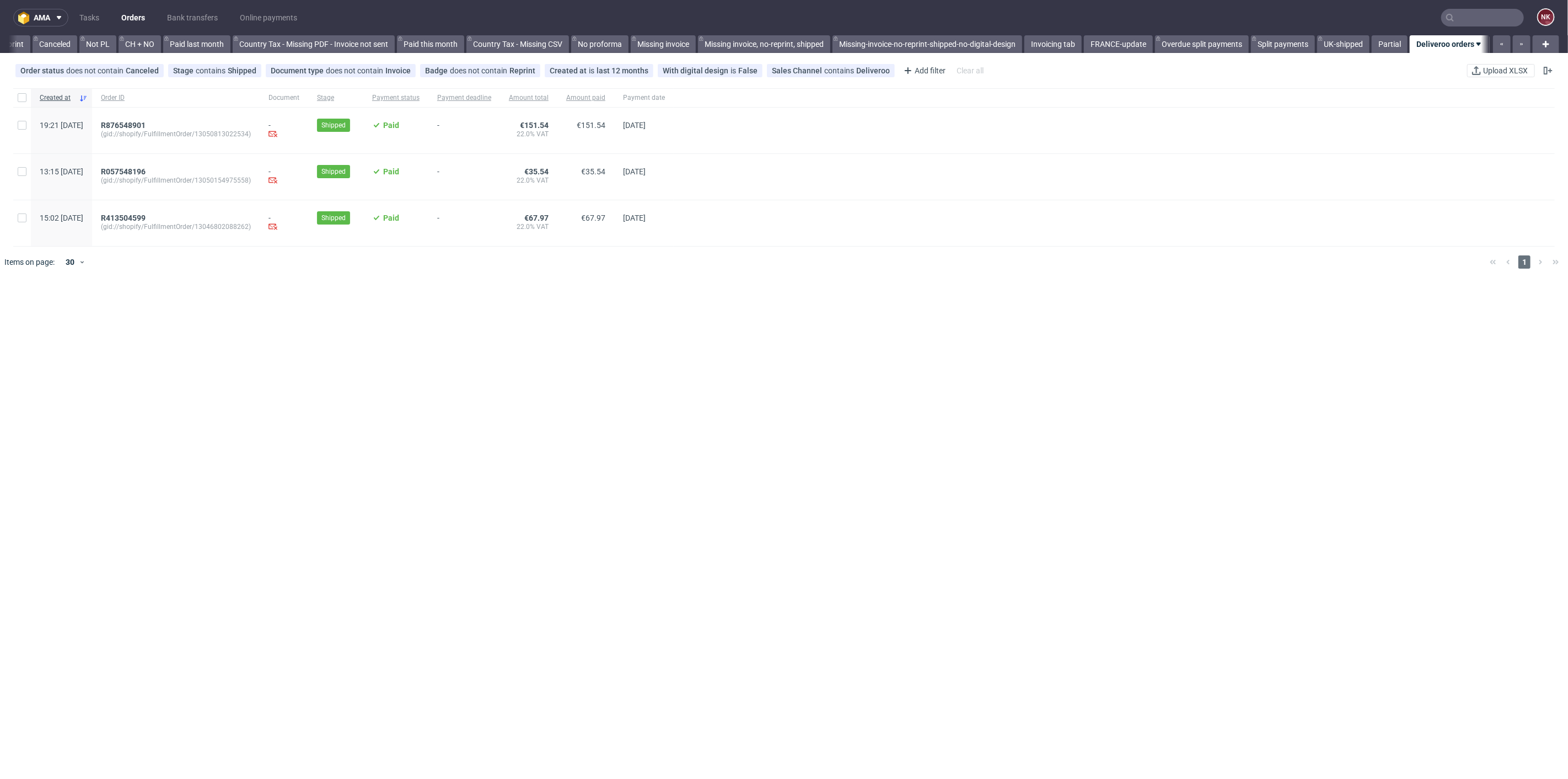
scroll to position [0, 1062]
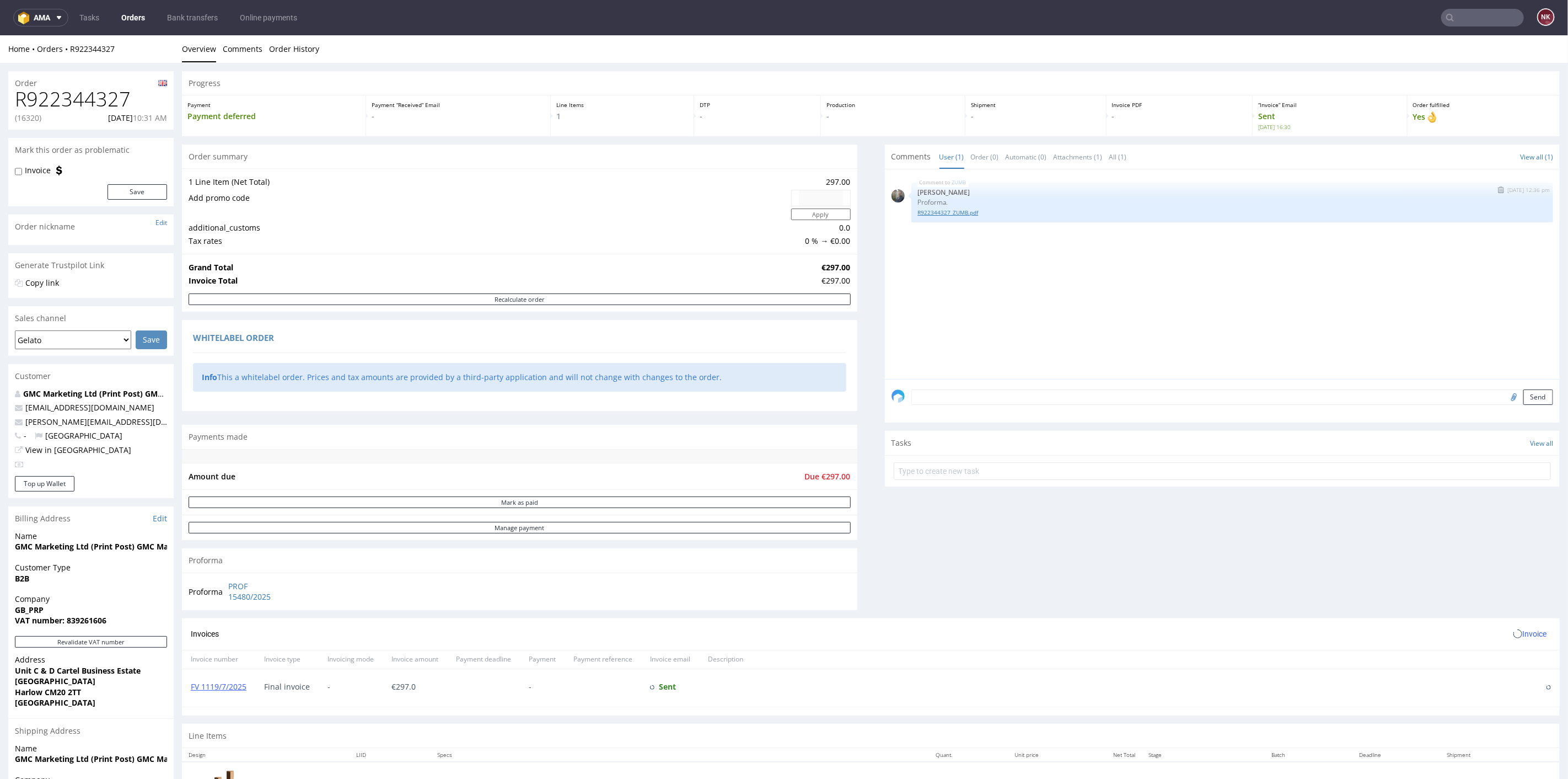
click at [951, 214] on link "R922344327_ZUMB.pdf" at bounding box center [1232, 212] width 629 height 9
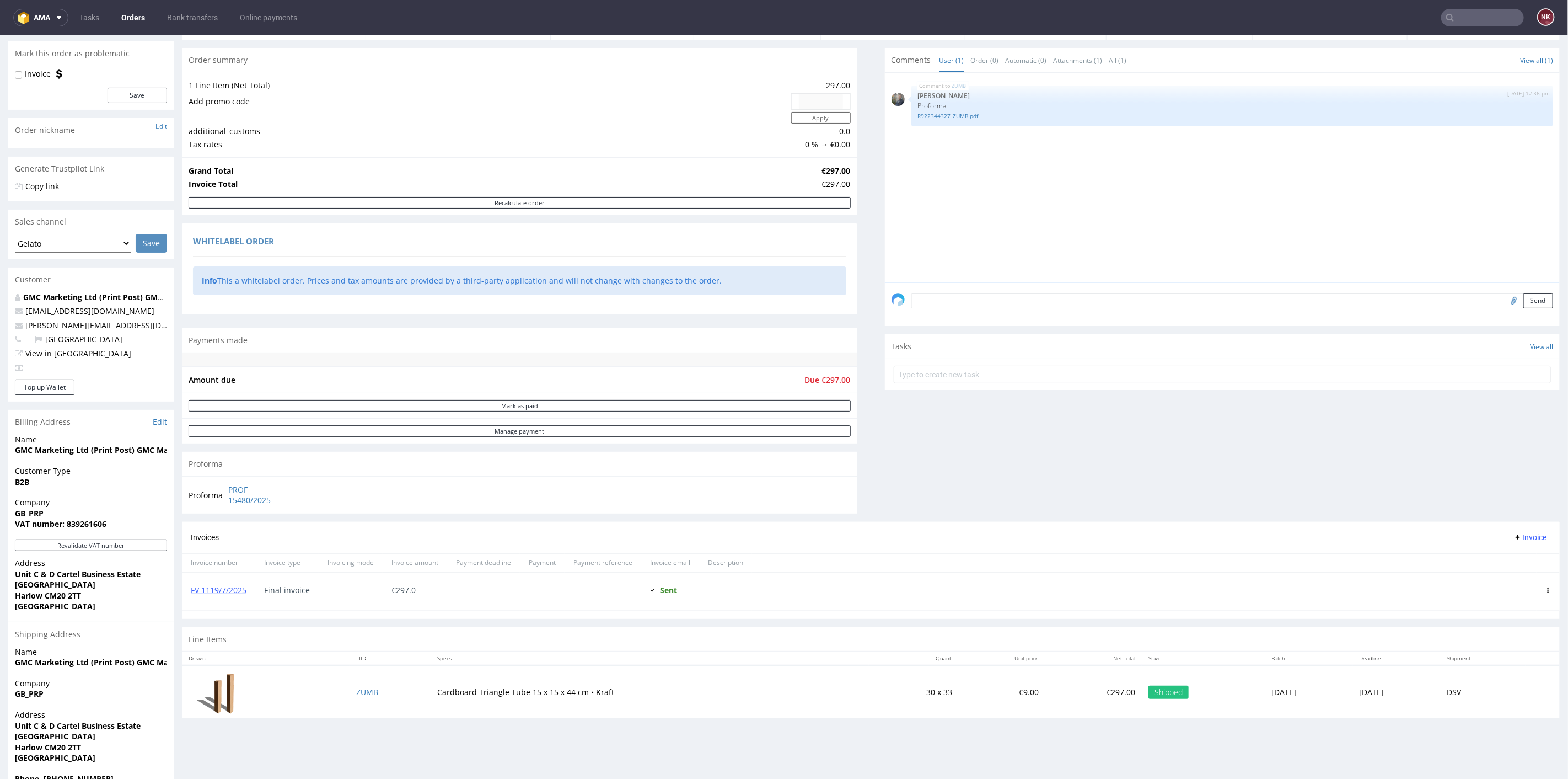
scroll to position [153, 0]
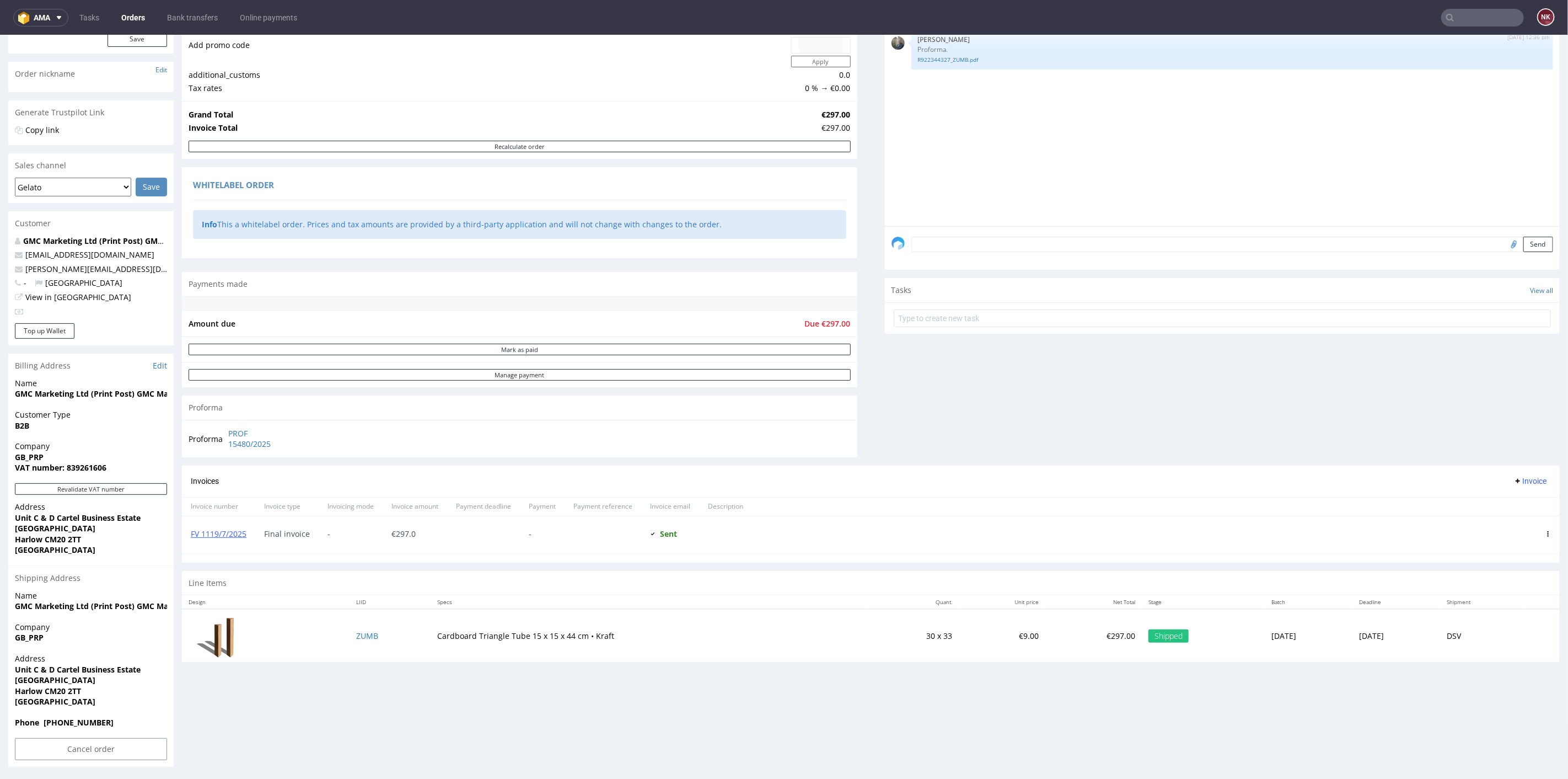
click at [855, 317] on div "Progress Payment Payment deferred Payment “Received” Email - Line Items 1 DTP -…" at bounding box center [871, 294] width 1378 height 752
click at [857, 315] on div "Progress Payment Payment deferred Payment “Received” Email - Line Items 1 DTP -…" at bounding box center [871, 294] width 1378 height 752
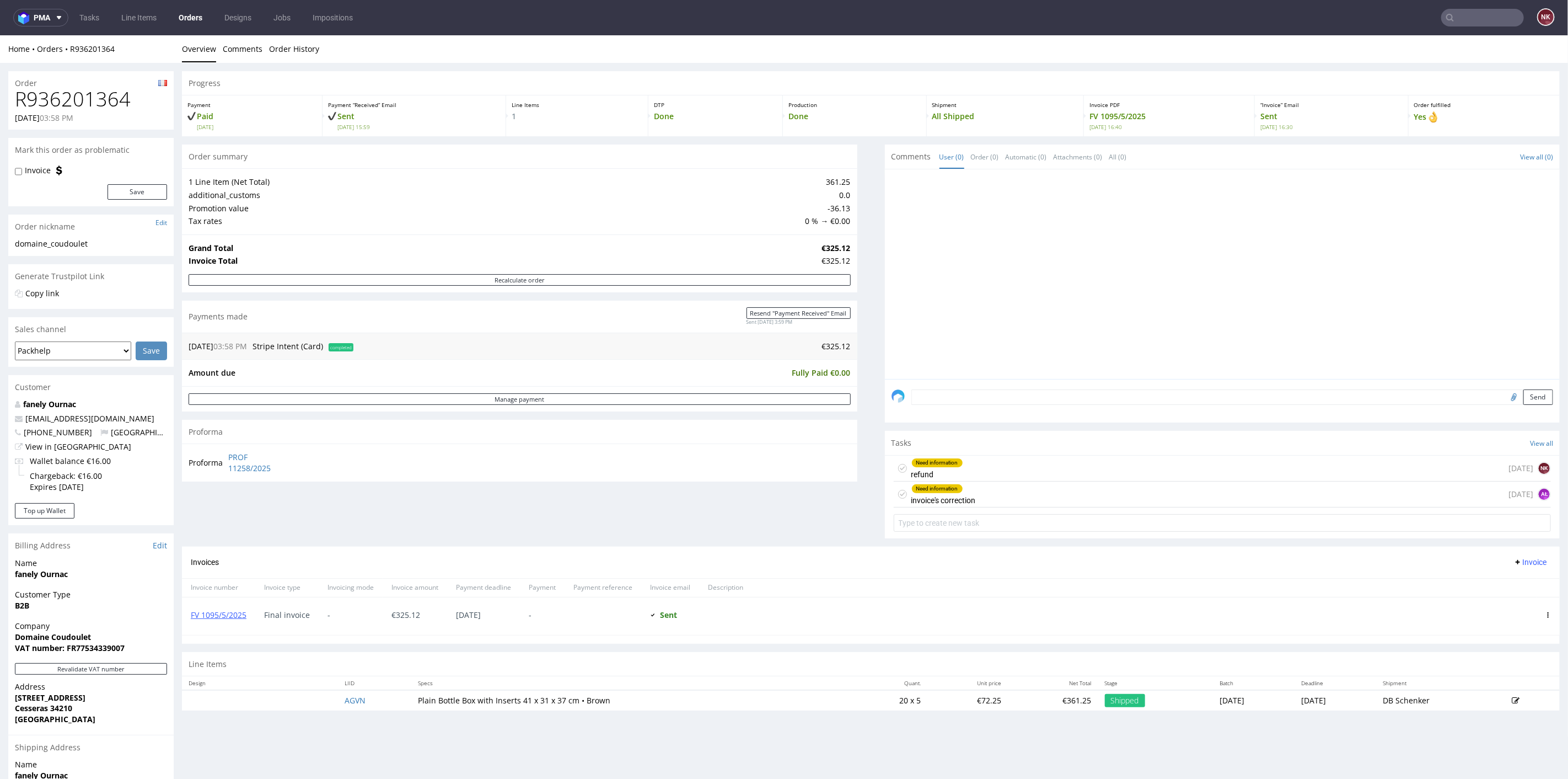
click at [1030, 492] on div "Need information invoice's correction [DATE] AŁ" at bounding box center [1222, 494] width 658 height 26
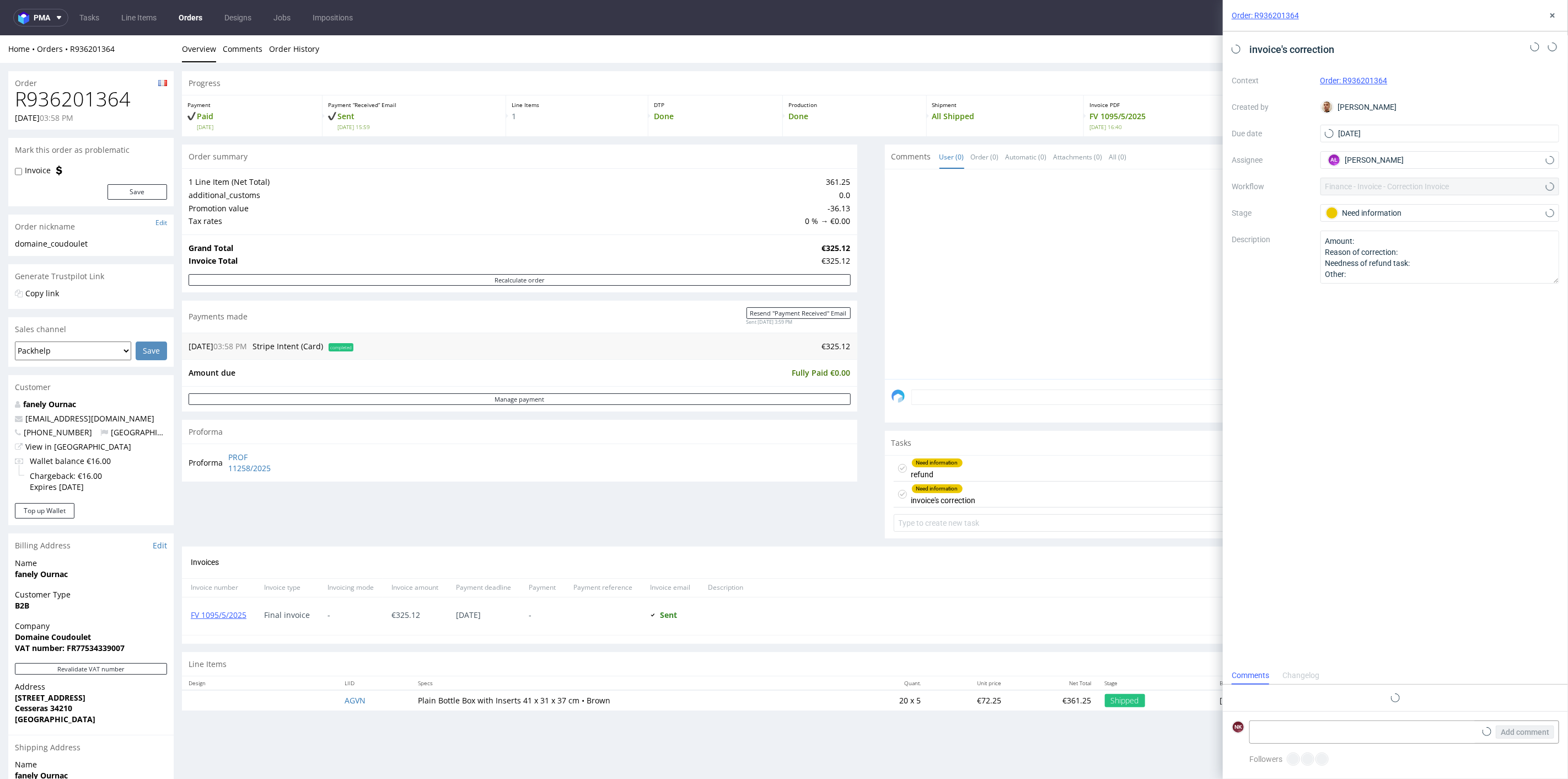
scroll to position [9, 0]
click at [1022, 473] on div "Need information refund [DATE] NK" at bounding box center [1222, 468] width 658 height 26
click at [1017, 496] on div "Need information invoice's correction [DATE] AŁ" at bounding box center [1222, 494] width 658 height 26
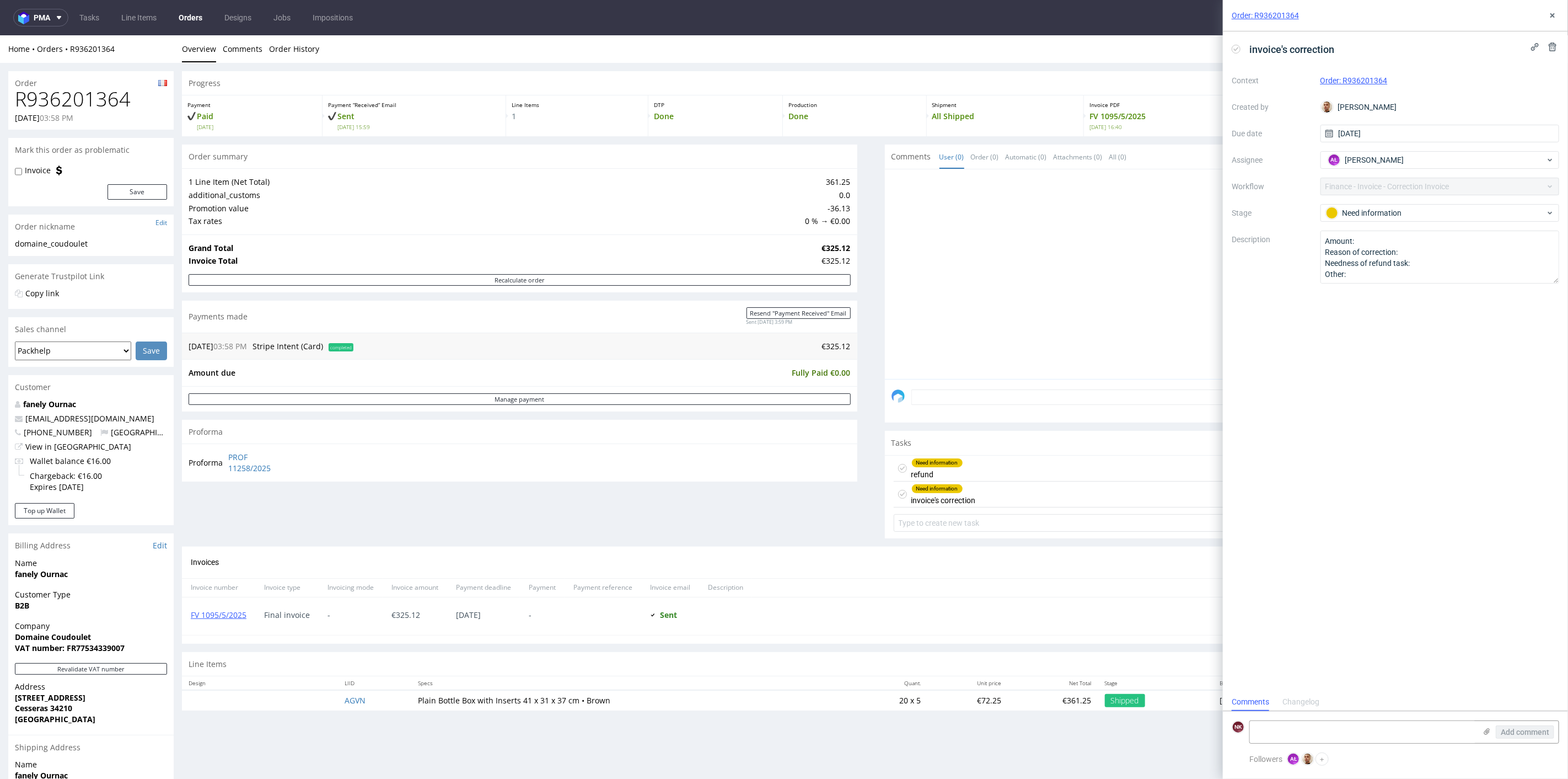
click at [986, 465] on div "Need information refund 1 day ago NK" at bounding box center [1222, 468] width 658 height 26
click at [1312, 730] on textarea at bounding box center [1362, 732] width 226 height 22
type textarea "Dotyczy innego zamówienia Ankorstore - zamknięty task"
click at [1524, 729] on span "Add comment" at bounding box center [1525, 732] width 49 height 8
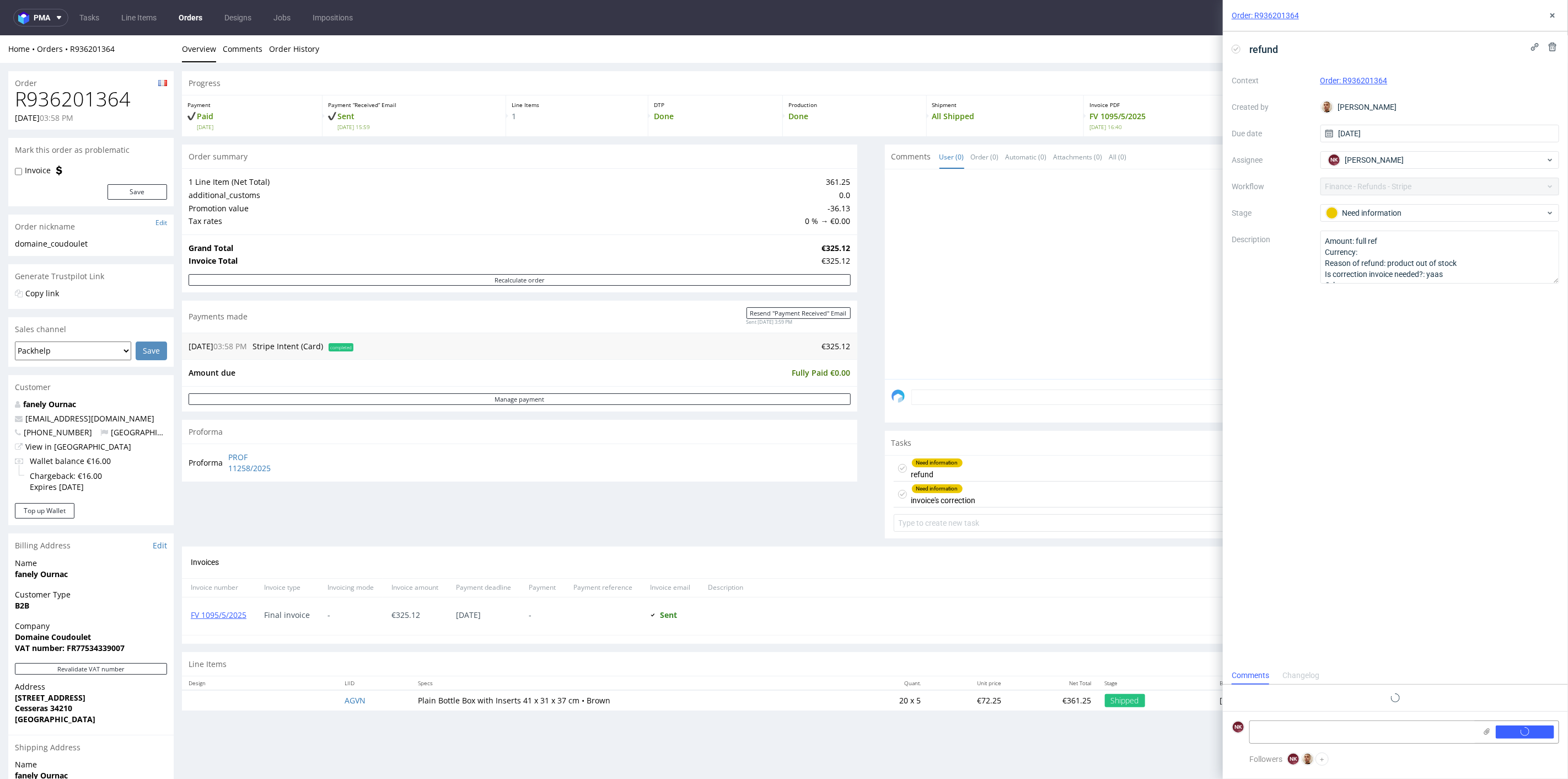
scroll to position [0, 0]
click at [1346, 220] on div "Need information" at bounding box center [1440, 213] width 239 height 18
click at [1359, 289] on div "Completed" at bounding box center [1440, 294] width 220 height 12
drag, startPoint x: 1452, startPoint y: 694, endPoint x: 1245, endPoint y: 694, distance: 207.0
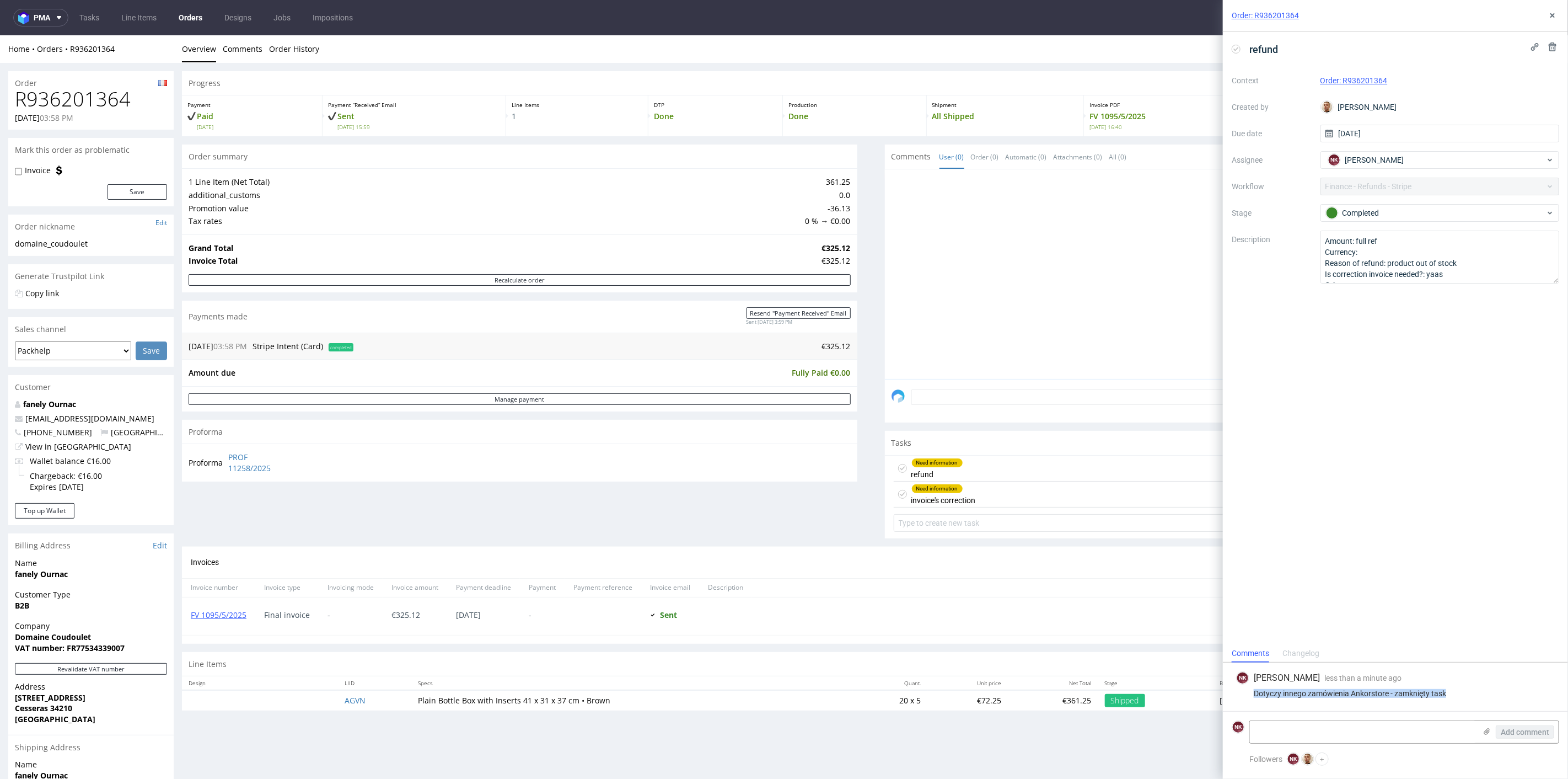
click at [1245, 694] on div "Dotyczy innego zamówienia Ankorstore - zamknięty task" at bounding box center [1396, 693] width 319 height 9
copy div "Dotyczy innego zamówienia Ankorstore - zamknięty task"
click at [1552, 15] on use at bounding box center [1552, 15] width 4 height 4
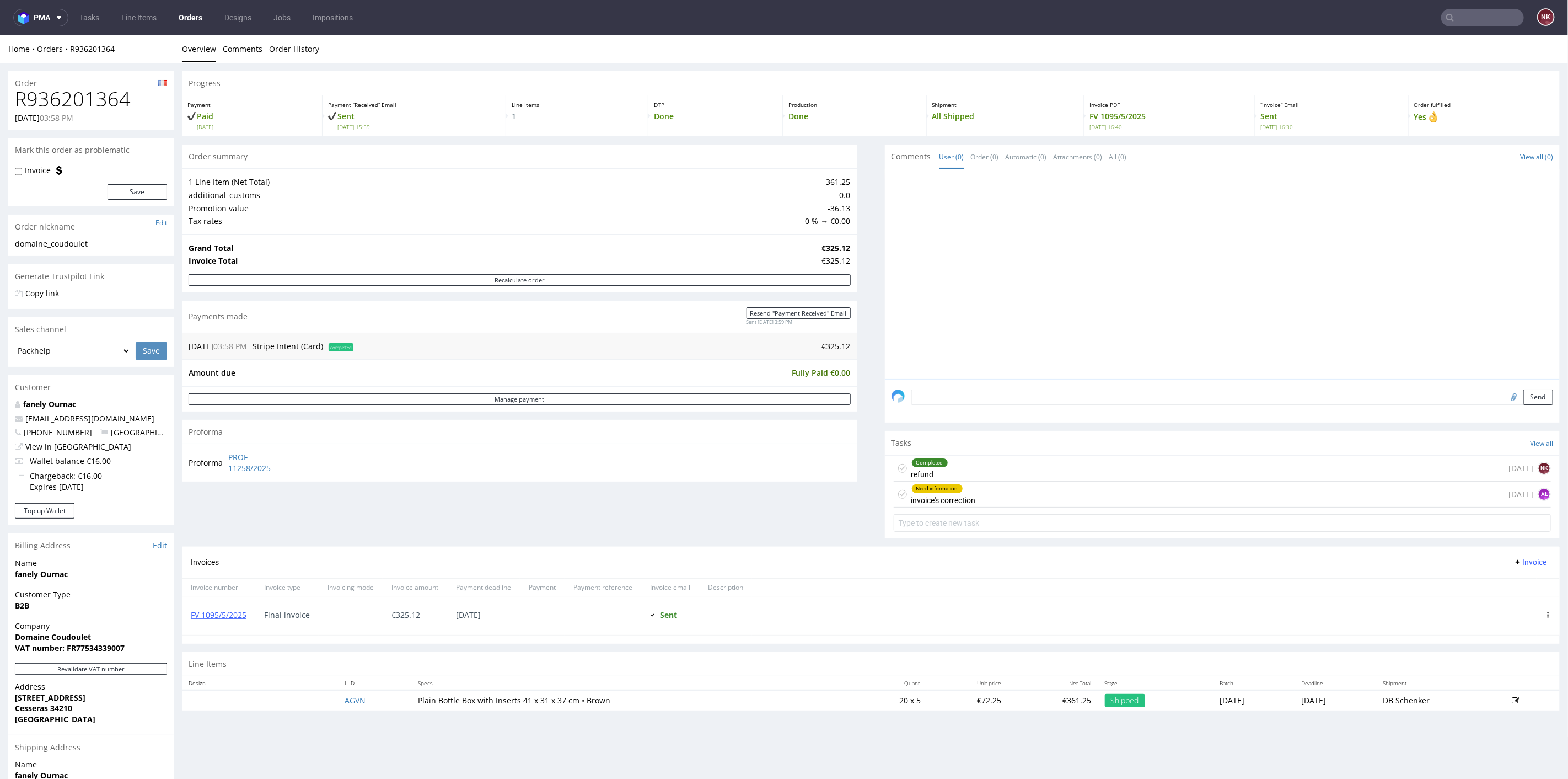
click at [1009, 504] on div "Need information invoice's correction 1 day ago AŁ" at bounding box center [1222, 494] width 658 height 26
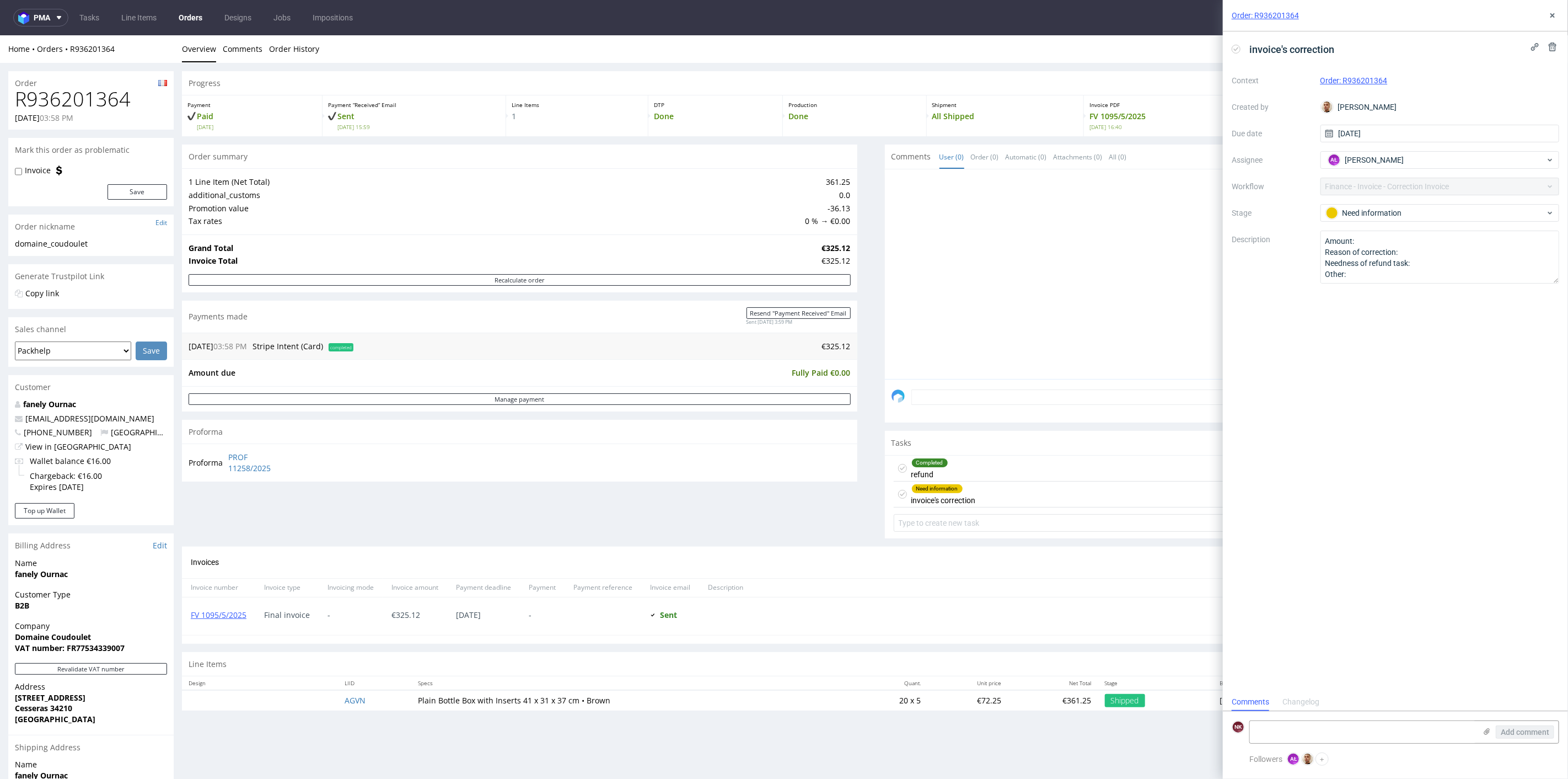
scroll to position [9, 0]
click at [1342, 743] on textarea at bounding box center [1362, 732] width 226 height 22
paste textarea "Dotyczy innego zamówienia Ankorstore - zamknięty task"
type textarea "Dotyczy innego zamówienia Ankorstore - zamknięty task"
click at [1510, 728] on span "Add comment" at bounding box center [1525, 732] width 49 height 8
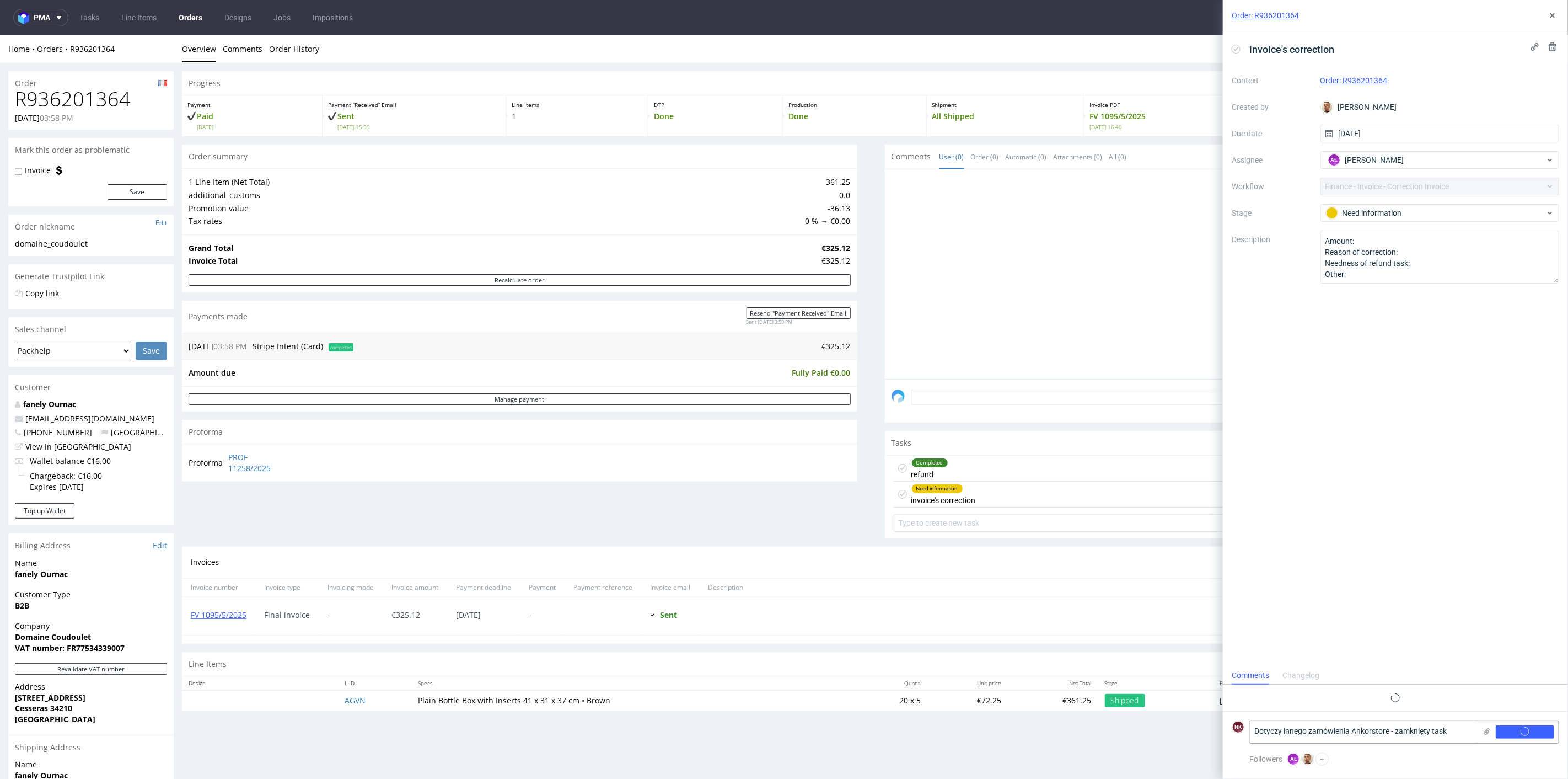
scroll to position [0, 0]
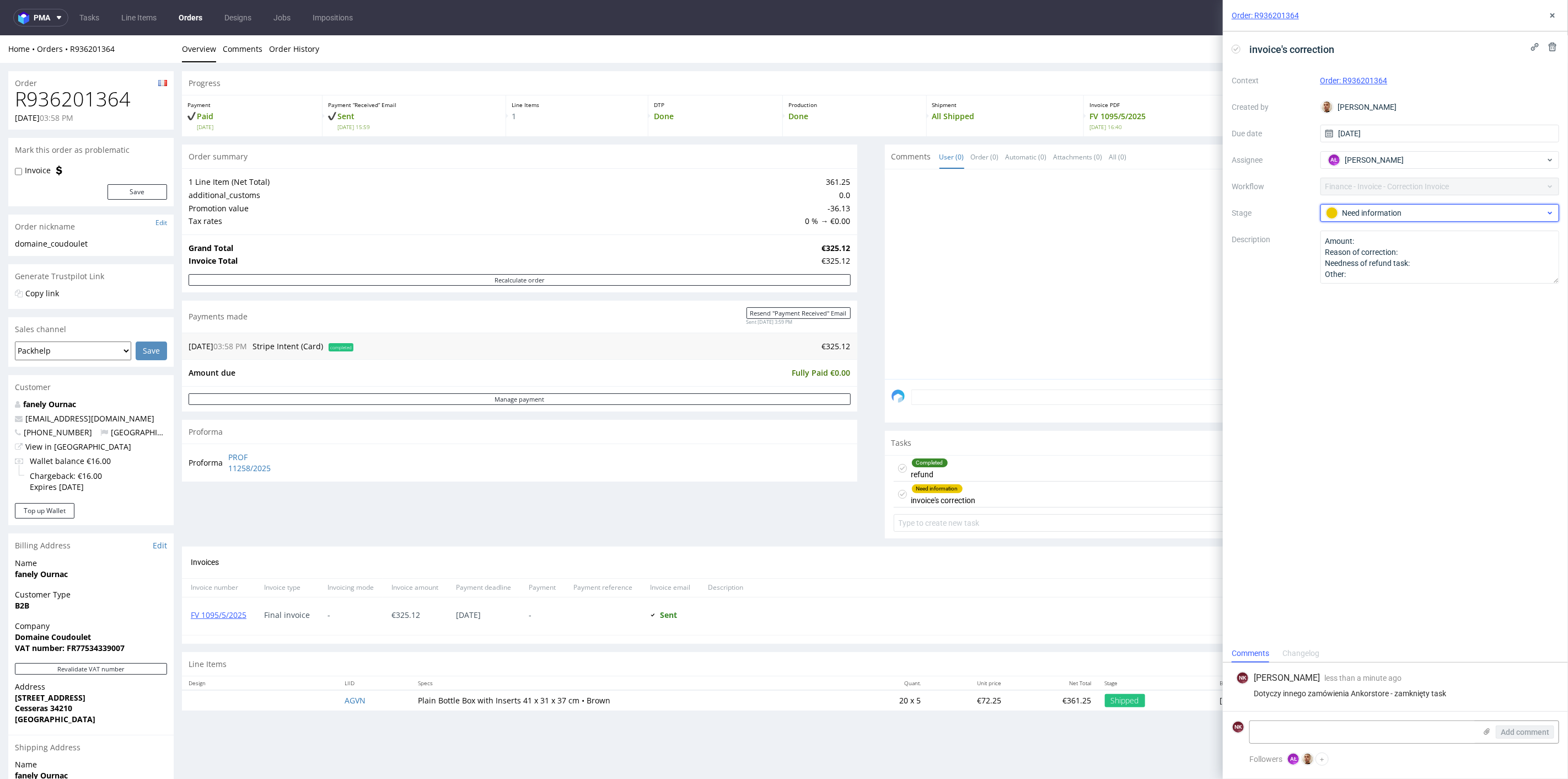
click at [1394, 207] on div "Need information" at bounding box center [1435, 213] width 219 height 12
click at [1383, 270] on div "Completed" at bounding box center [1440, 272] width 220 height 12
click at [1547, 17] on button at bounding box center [1553, 15] width 13 height 13
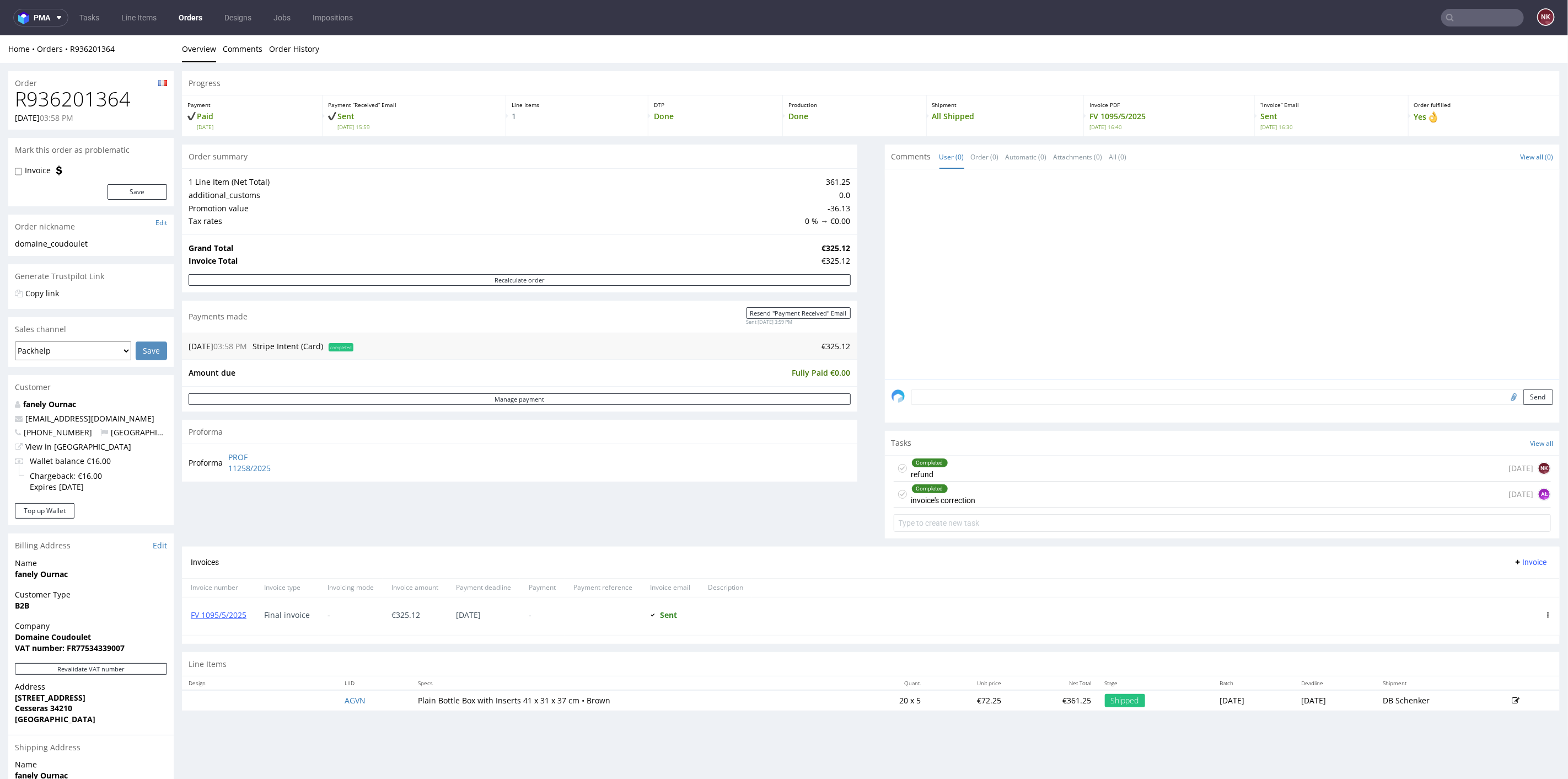
click at [857, 480] on div "Progress Payment Paid Wed 21 May Payment “Received” Email Sent Wed 21 May 15:59…" at bounding box center [871, 395] width 1378 height 648
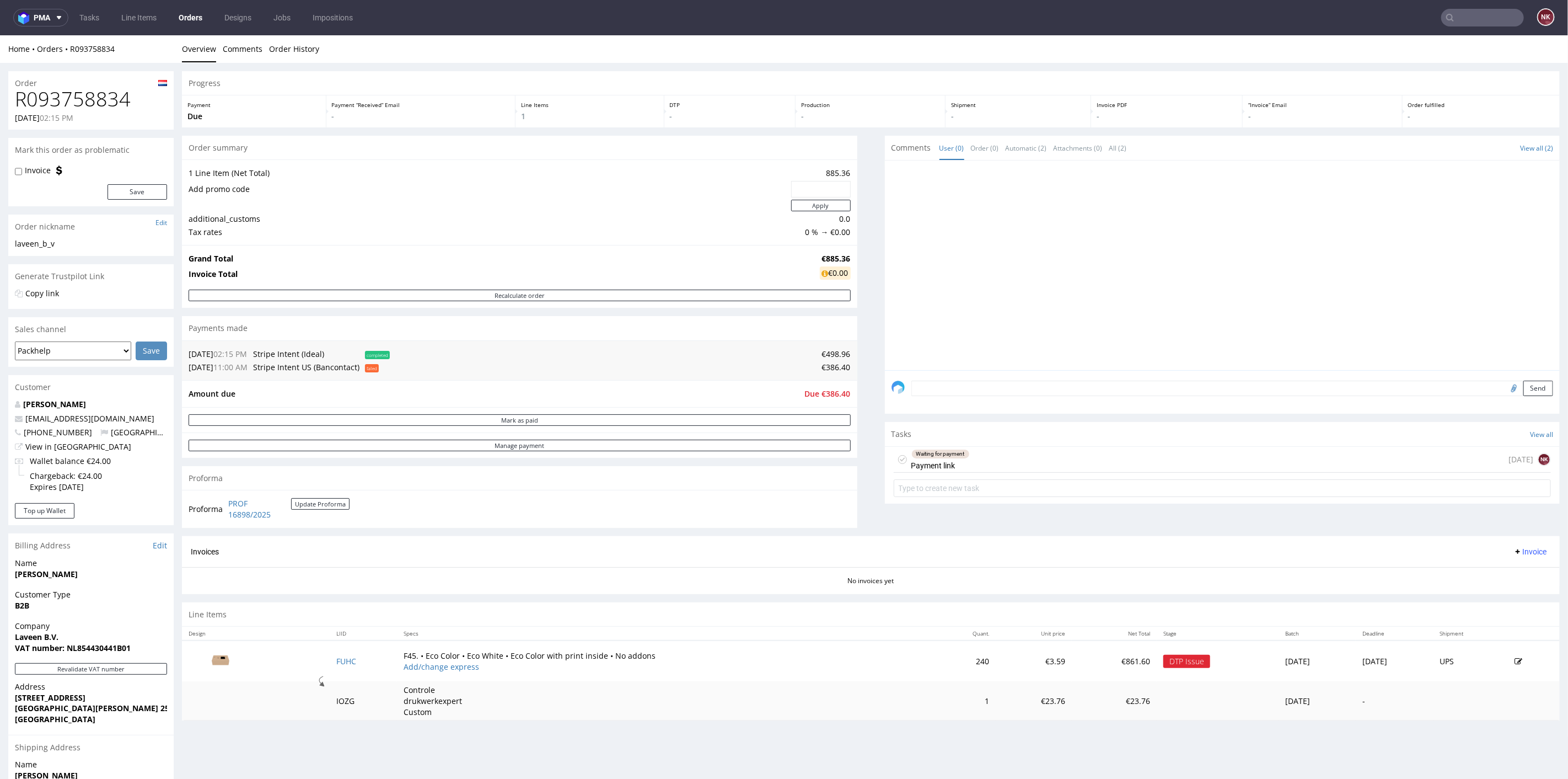
click at [1147, 460] on div "Waiting for payment Payment link 15 days ago NK" at bounding box center [1222, 459] width 658 height 26
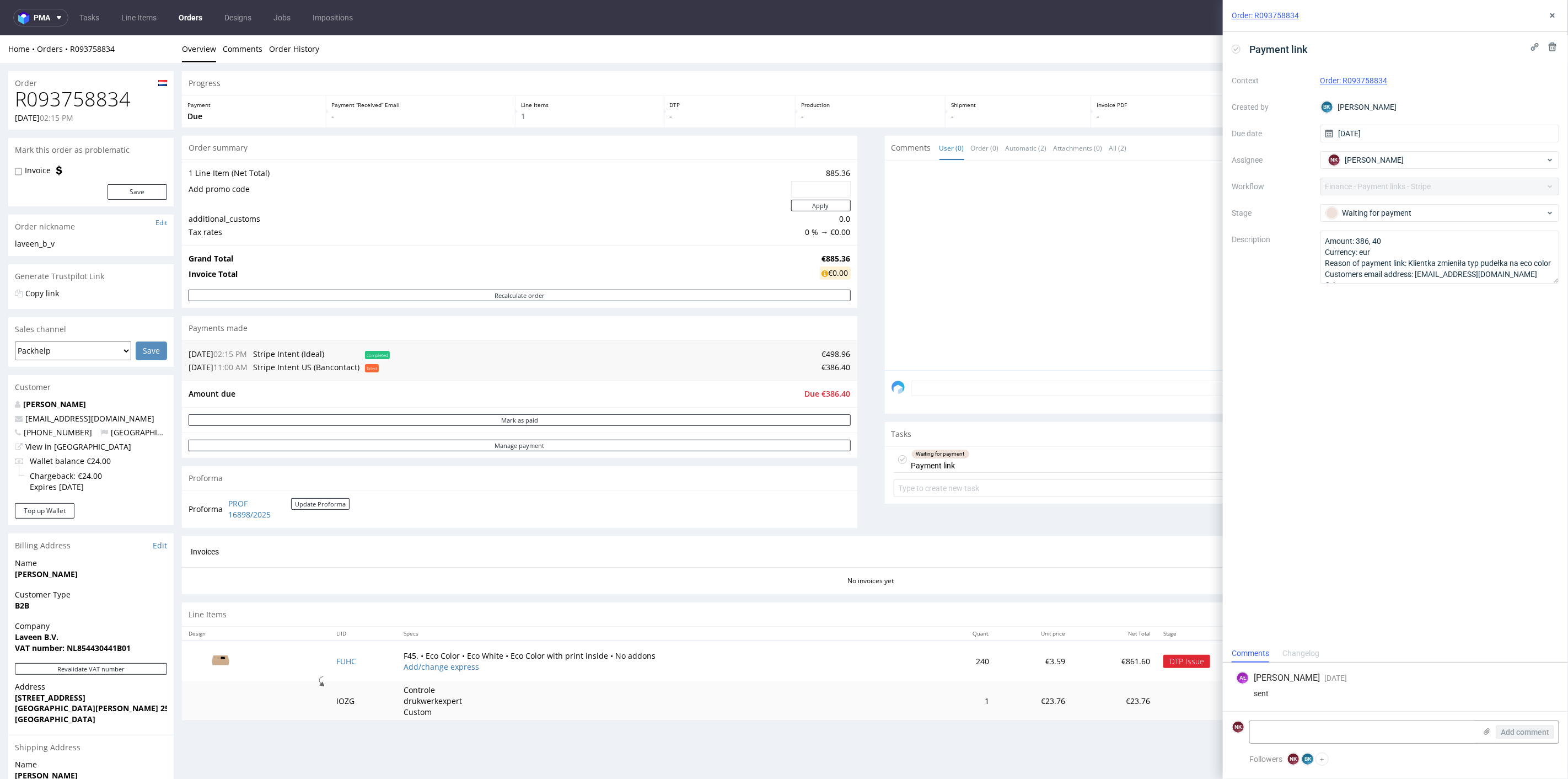
click at [91, 100] on h1 "R093758834" at bounding box center [91, 99] width 152 height 22
copy h1 "R093758834"
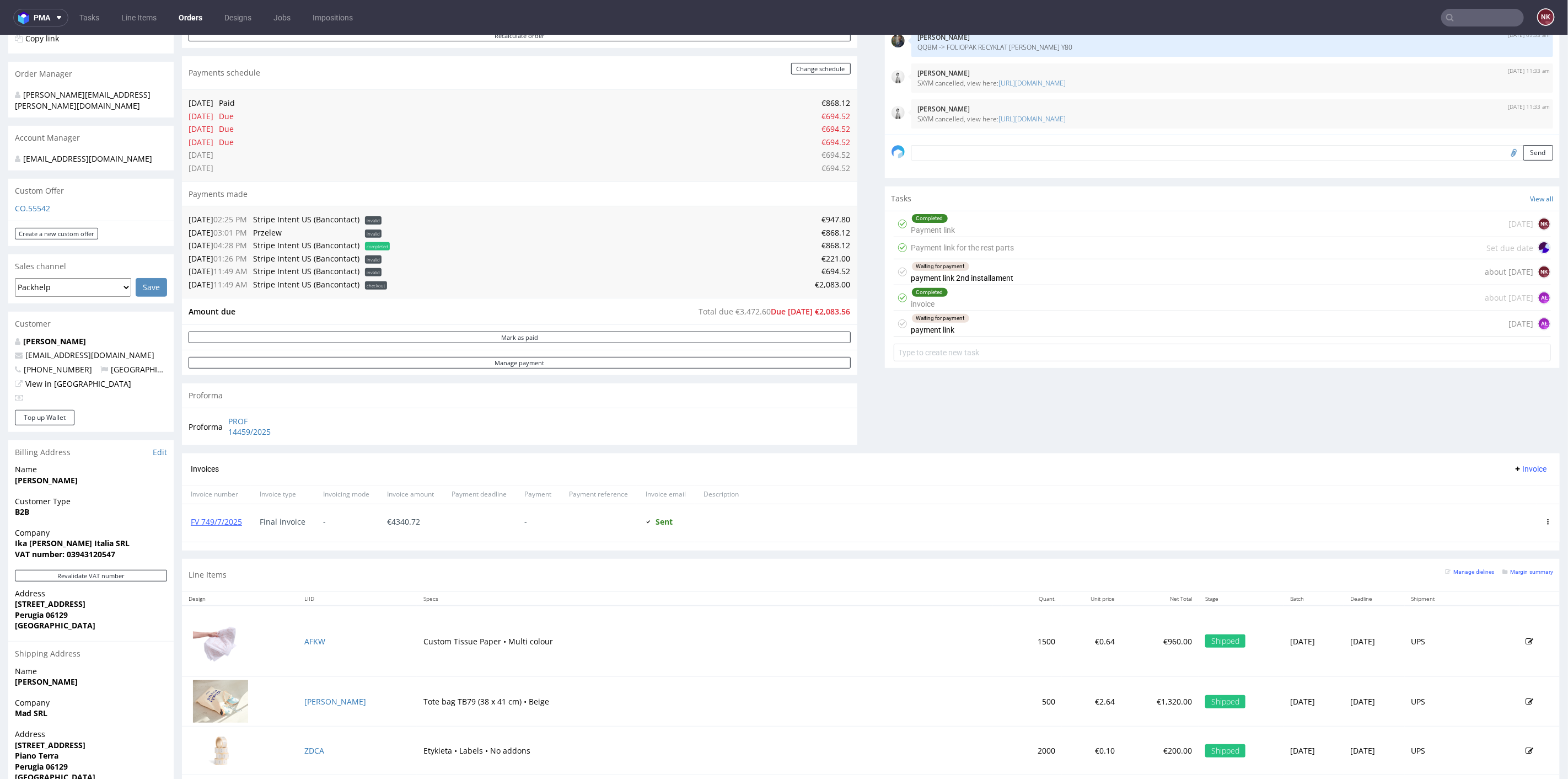
scroll to position [245, 0]
click at [1034, 325] on div "Waiting for payment payment link [DATE] AŁ" at bounding box center [1222, 323] width 658 height 26
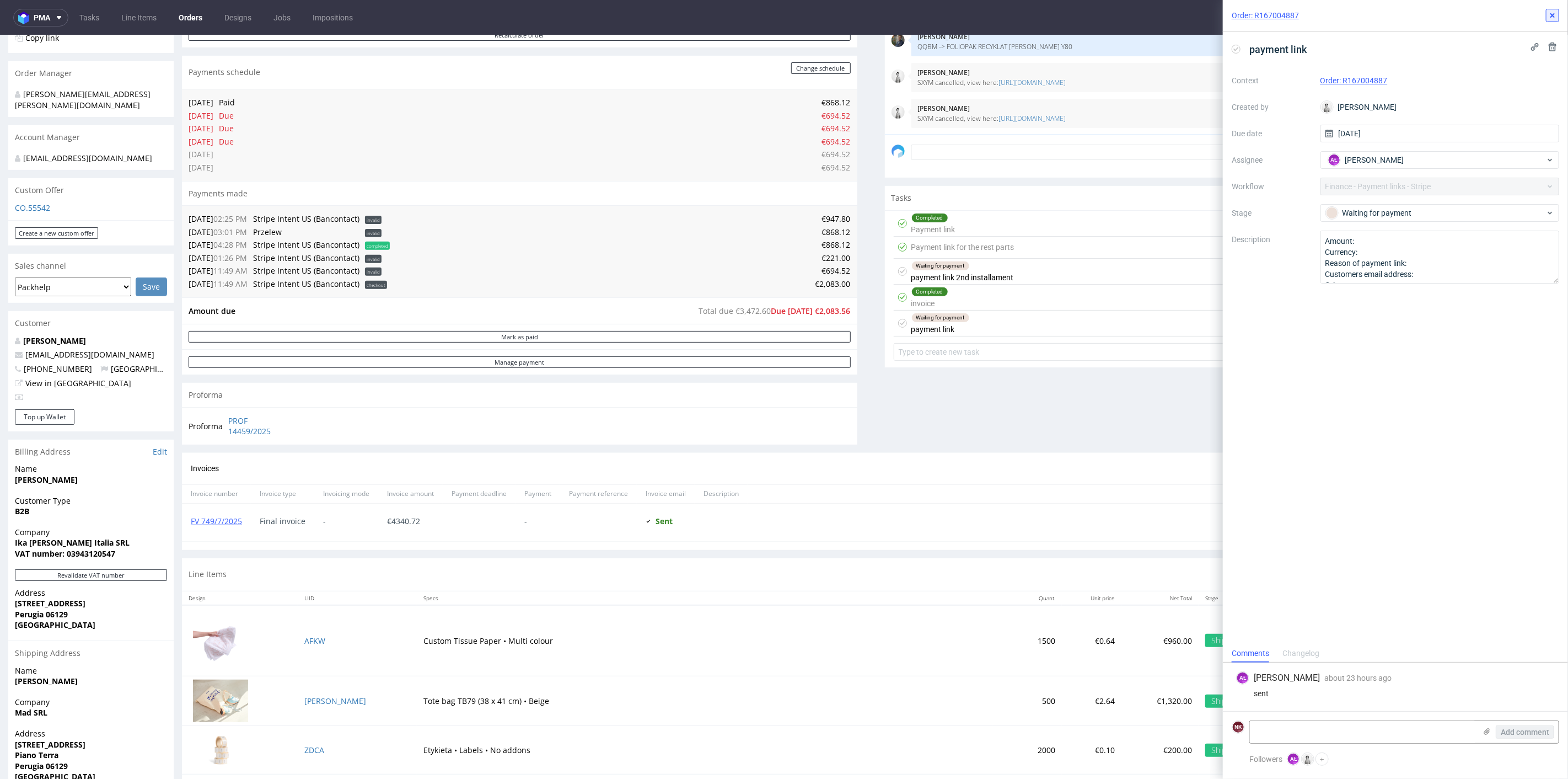
click at [1550, 12] on icon at bounding box center [1552, 15] width 9 height 9
